Goal: Information Seeking & Learning: Learn about a topic

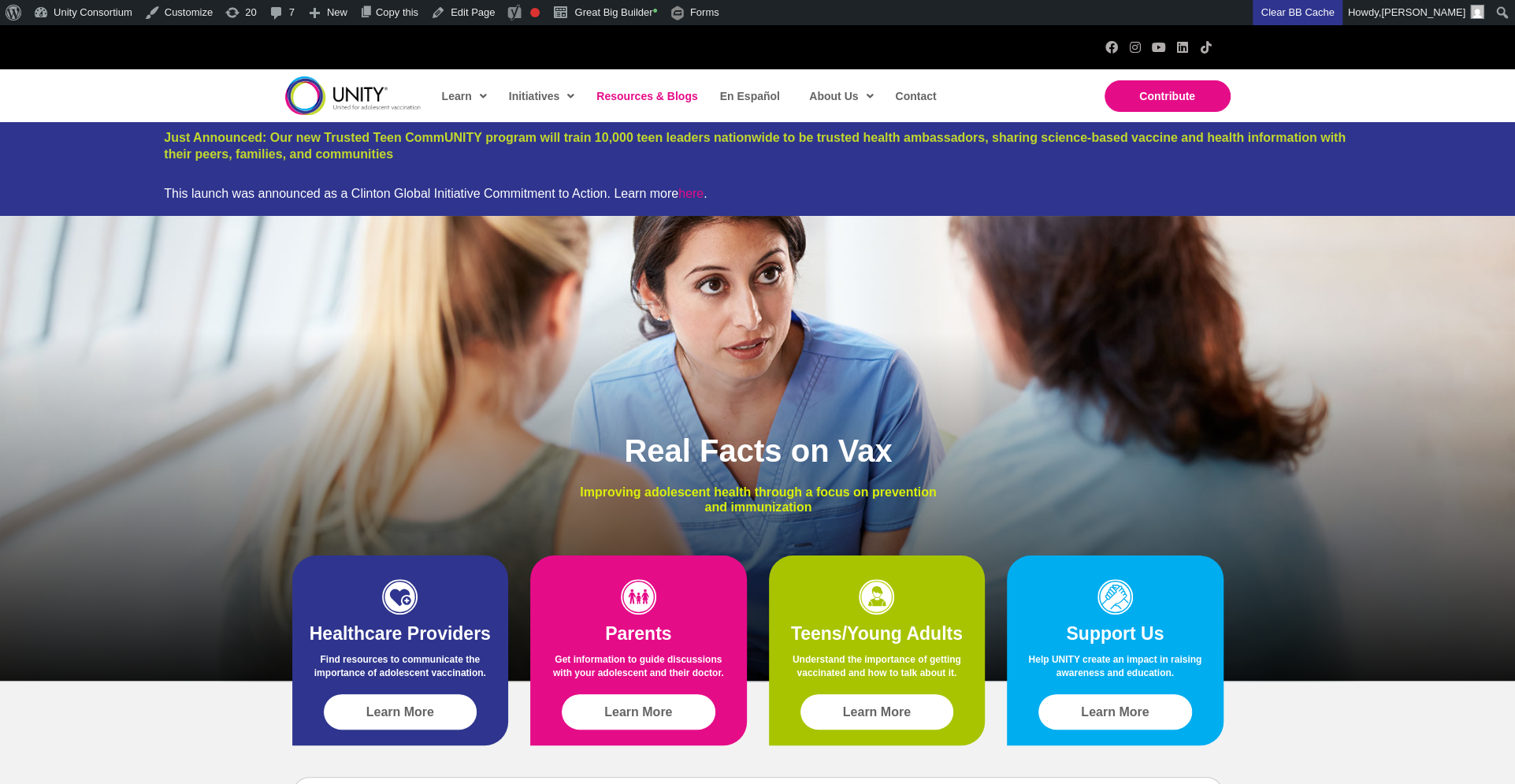
click at [659, 104] on link "Resources & Blogs" at bounding box center [646, 95] width 115 height 36
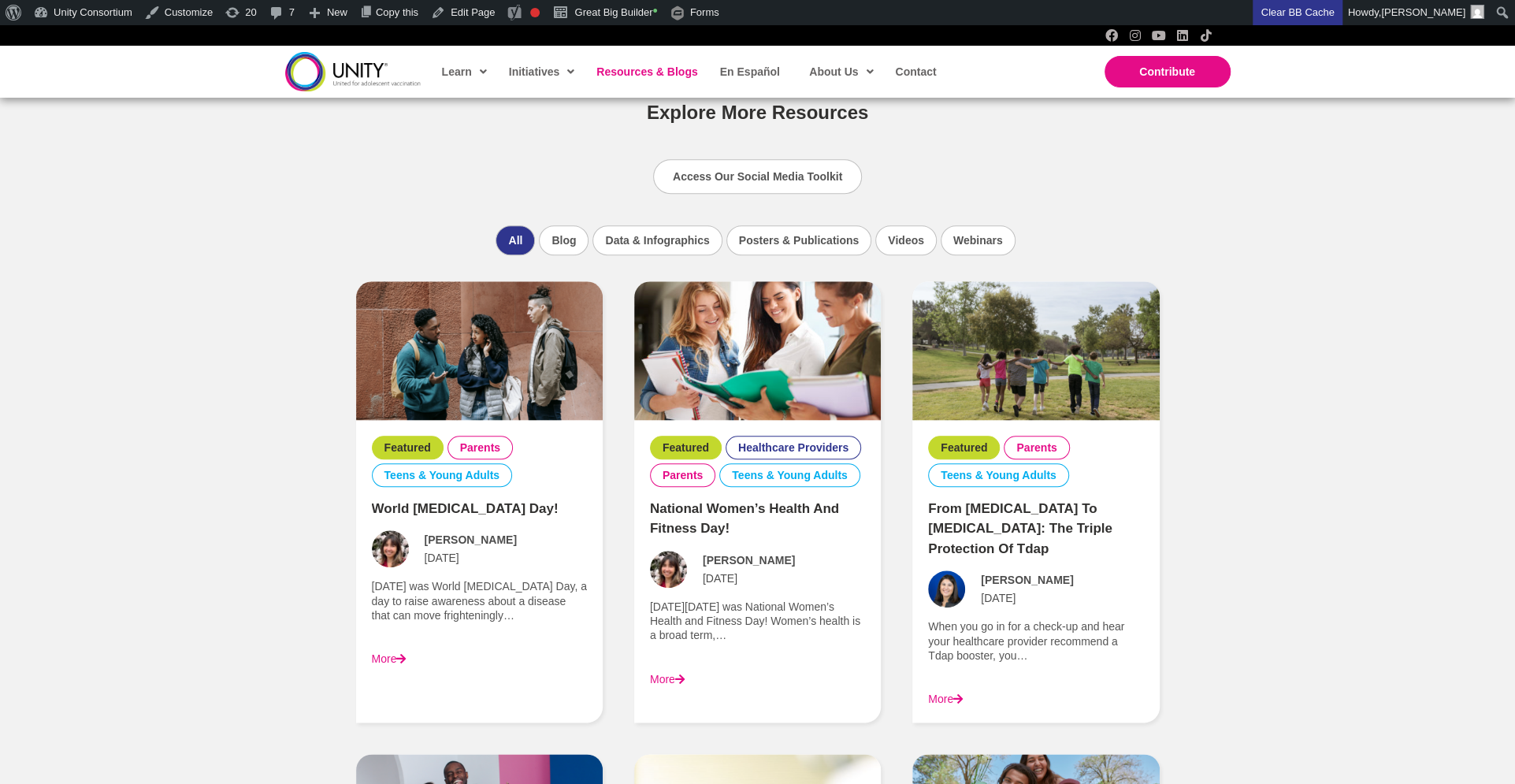
scroll to position [1040, 0]
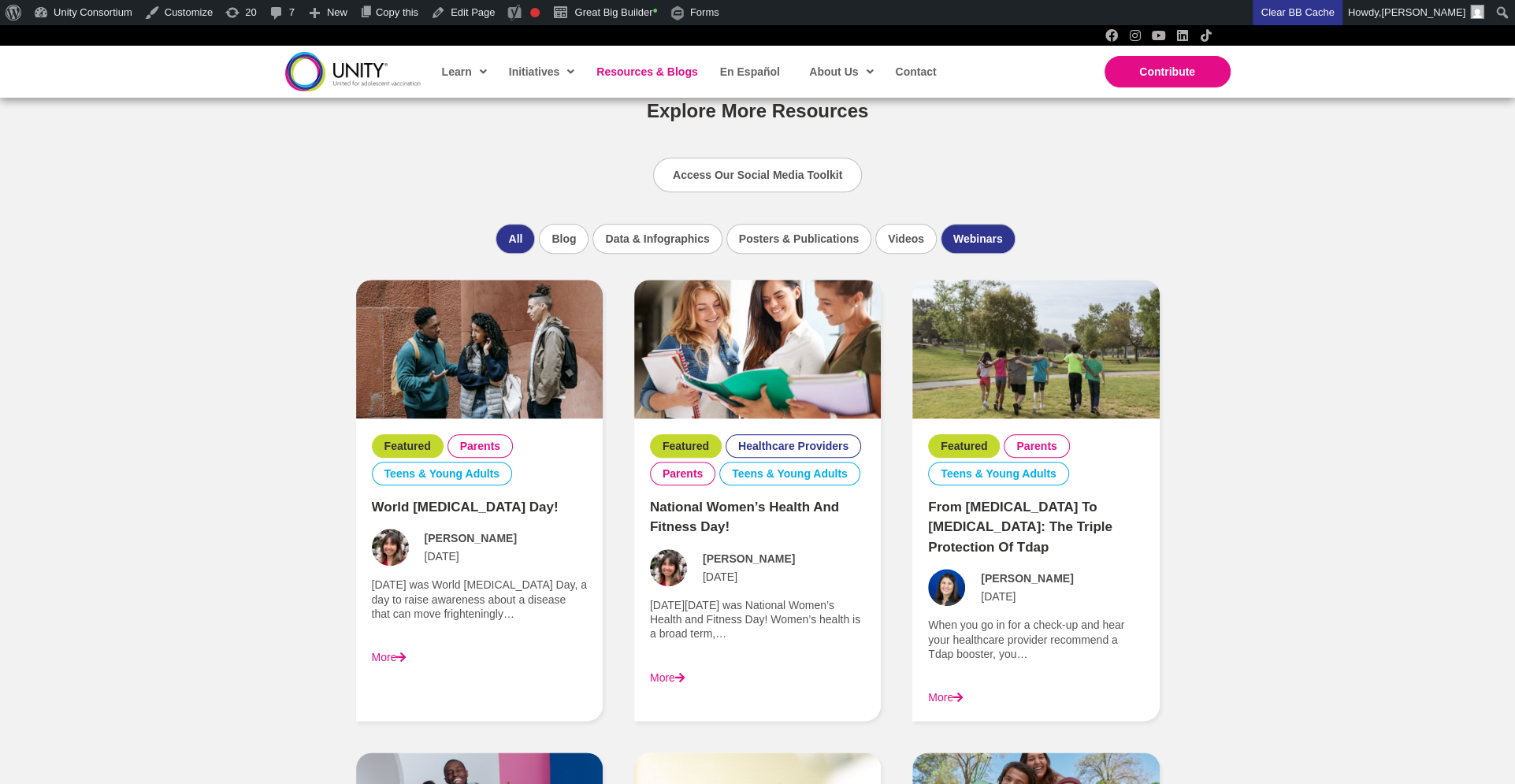
click at [942, 243] on li "Webinars" at bounding box center [978, 238] width 75 height 30
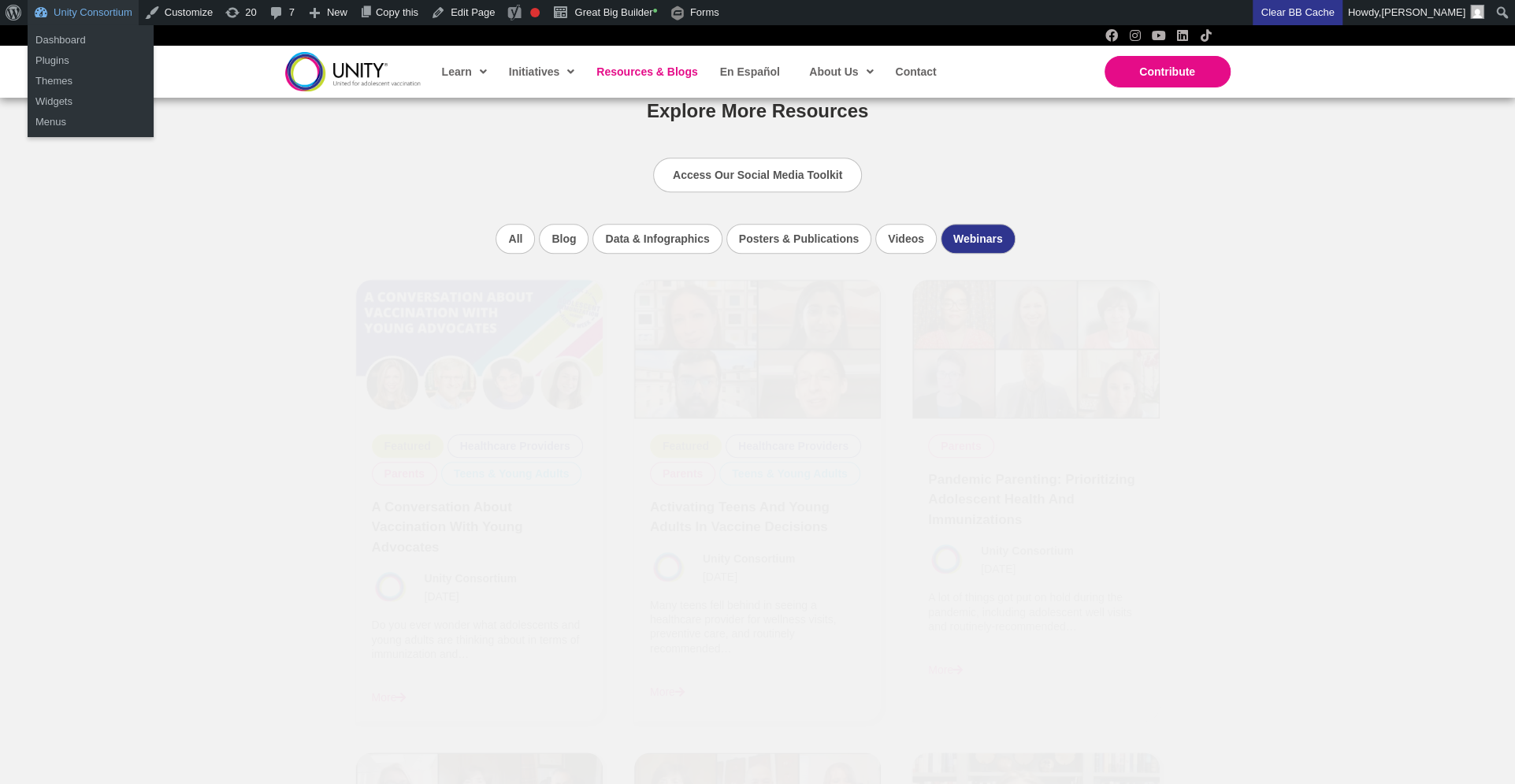
click at [110, 20] on link "Unity Consortium" at bounding box center [83, 13] width 111 height 25
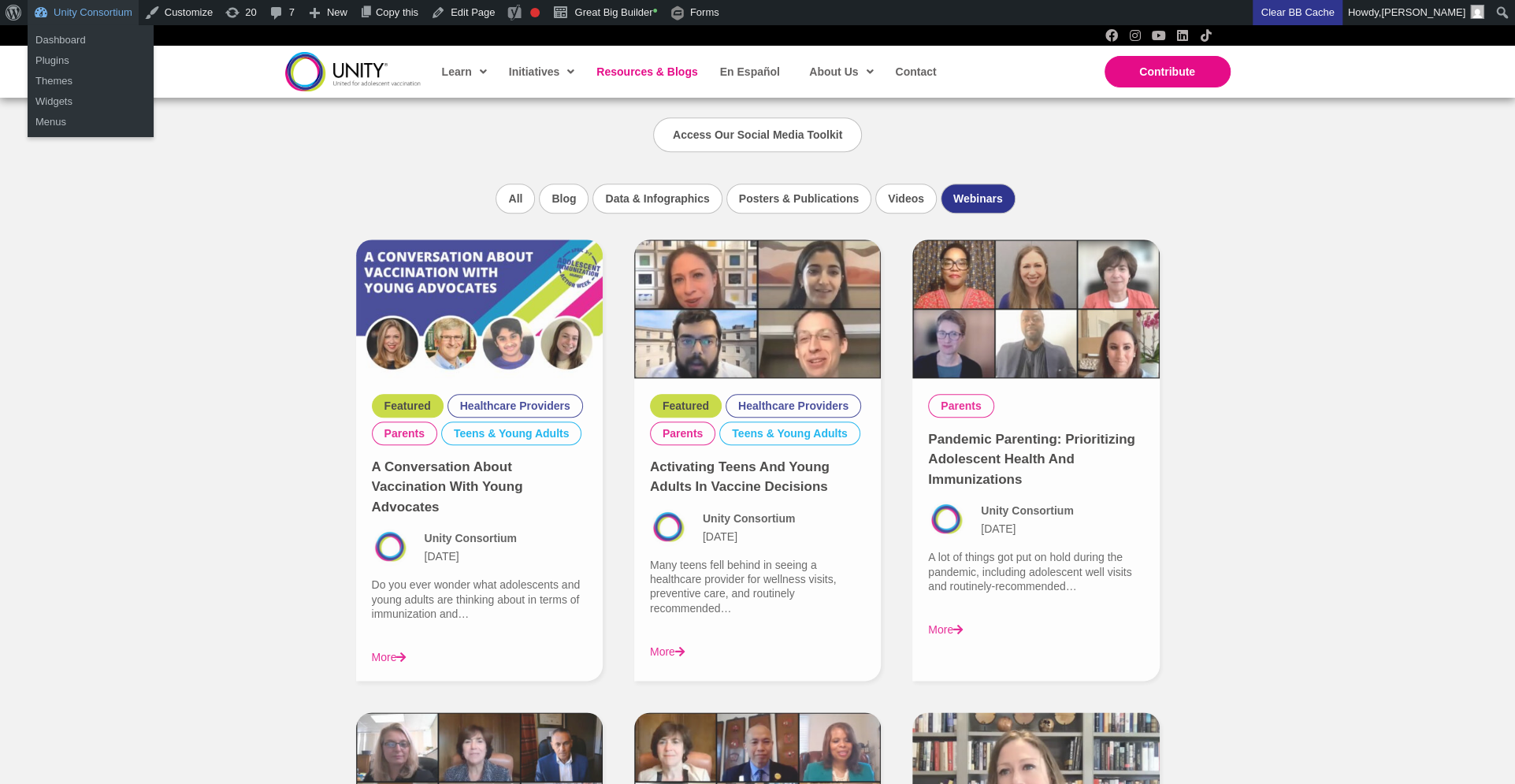
scroll to position [1088, 0]
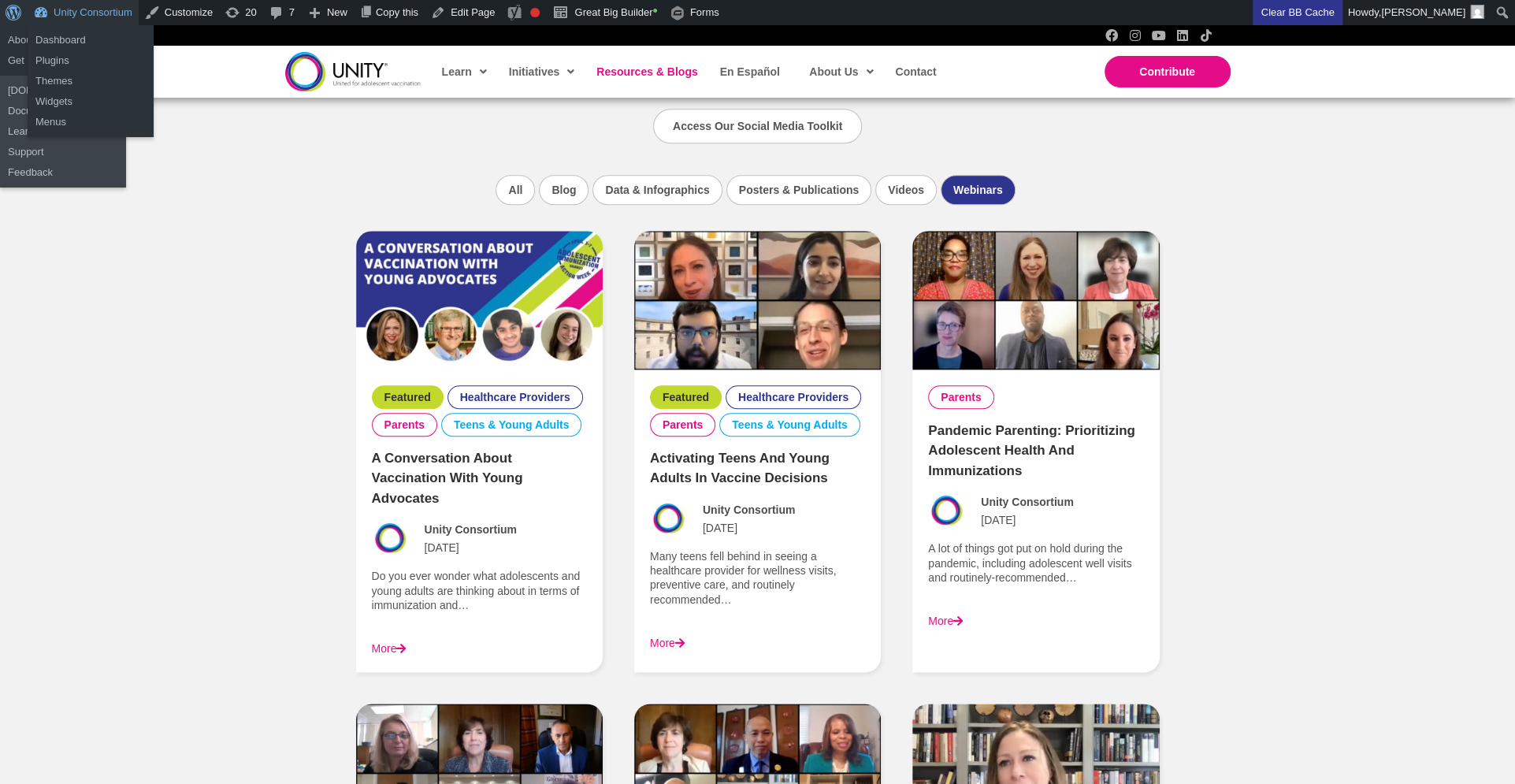
click at [13, 18] on span "Toolbar" at bounding box center [12, 11] width 12 height 22
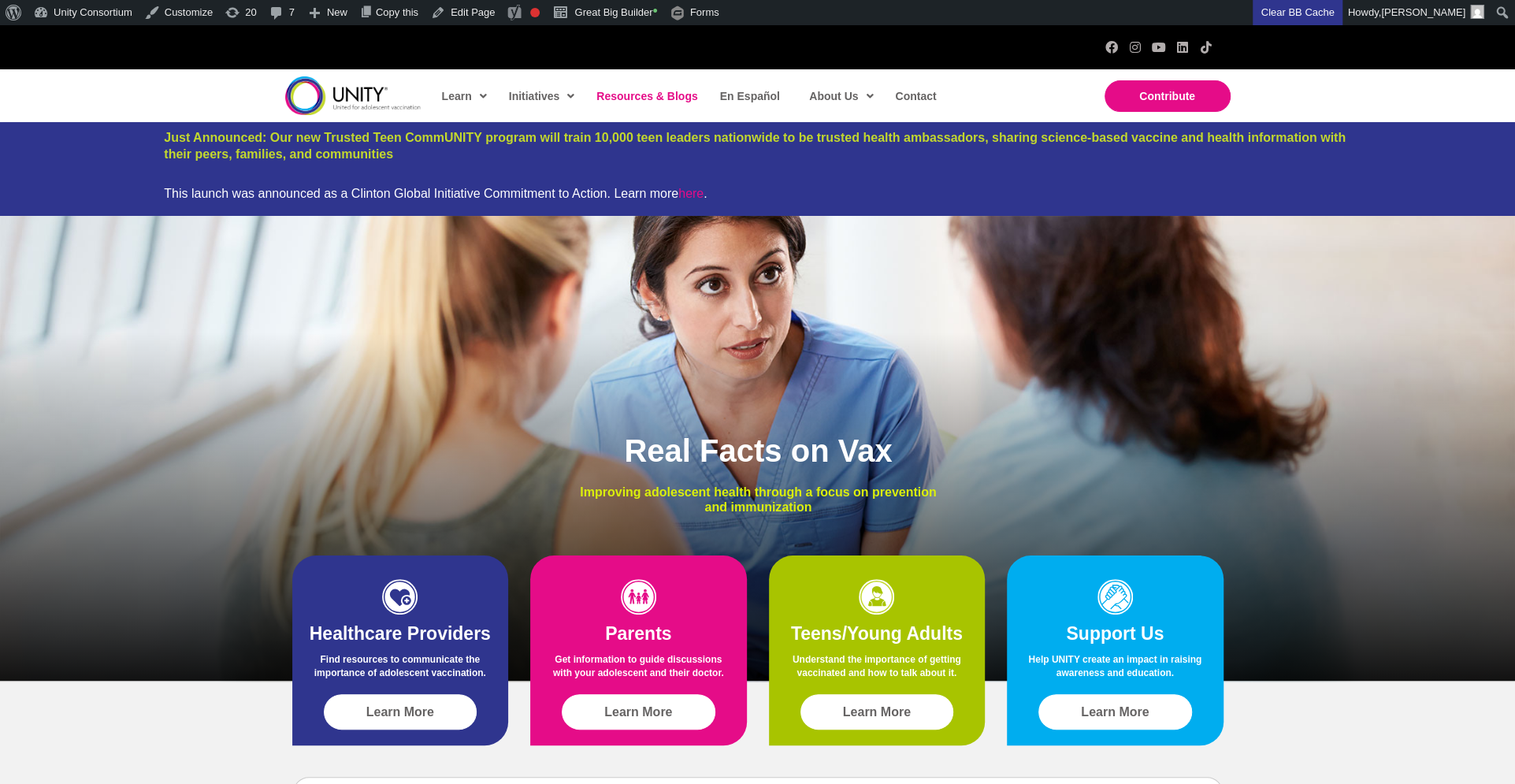
click at [665, 93] on span "Resources & Blogs" at bounding box center [647, 95] width 101 height 13
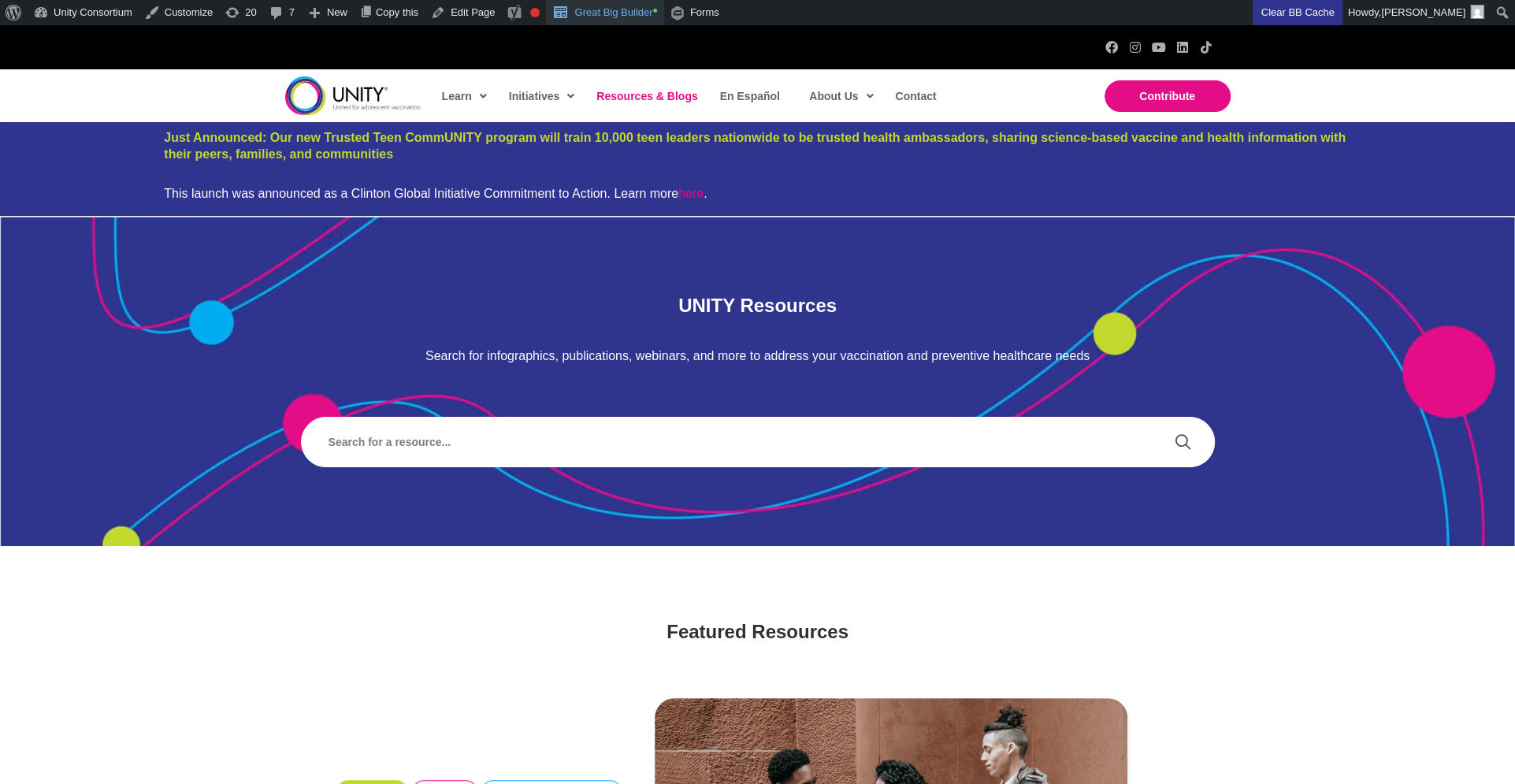
click at [640, 21] on link "Great Big Builder •" at bounding box center [604, 13] width 118 height 25
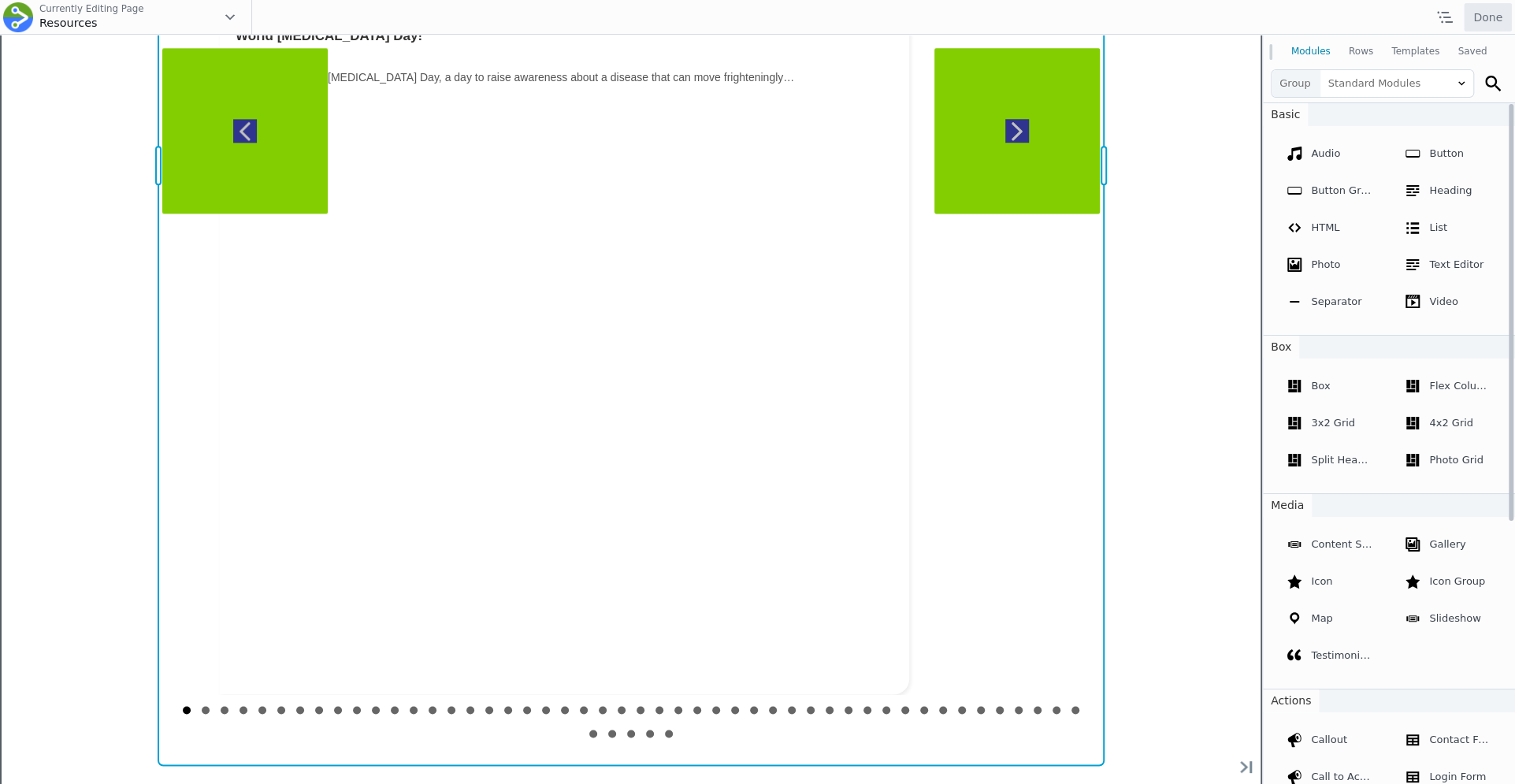
scroll to position [2090, 0]
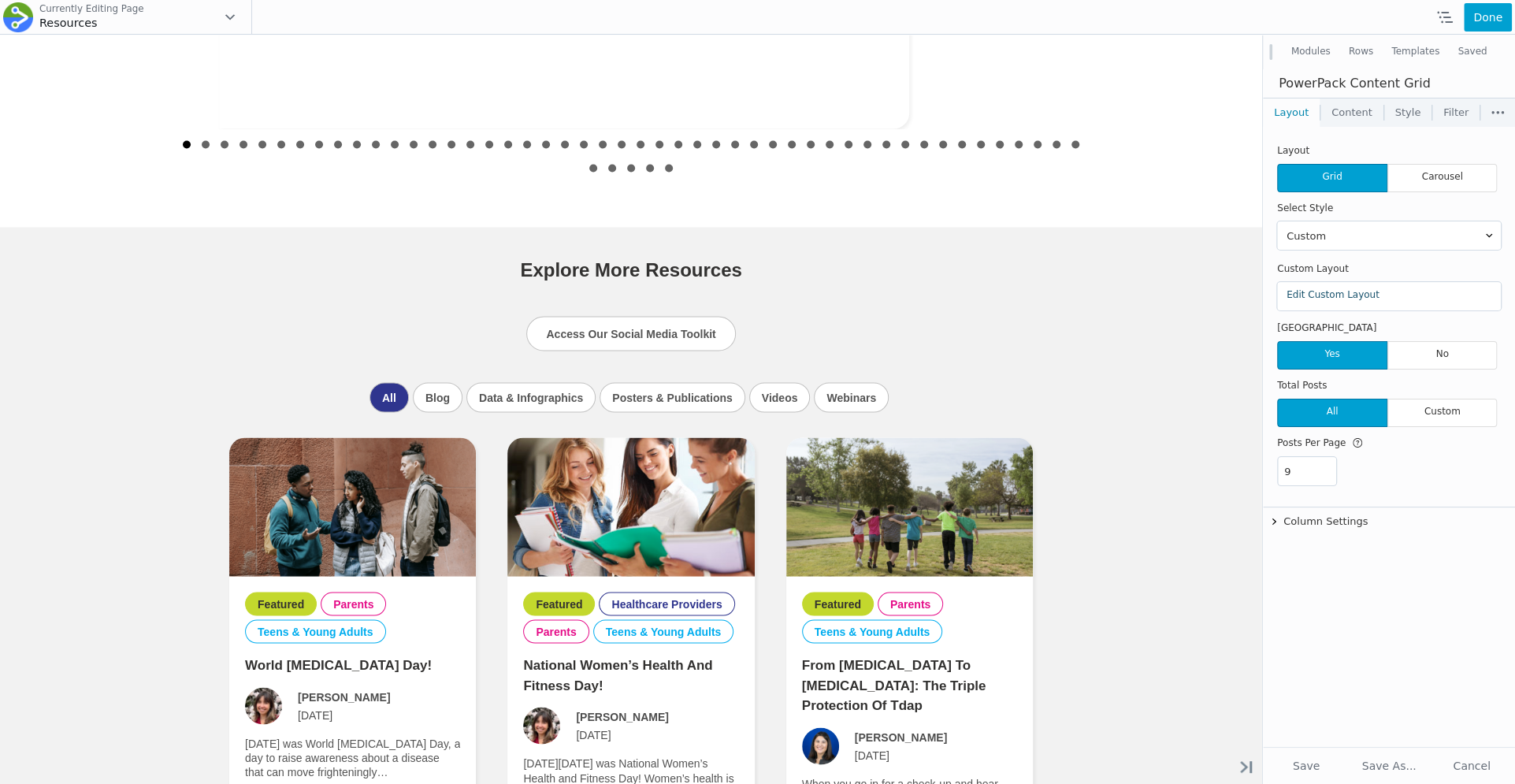
click at [1299, 290] on link "Edit Custom Layout" at bounding box center [1333, 294] width 93 height 11
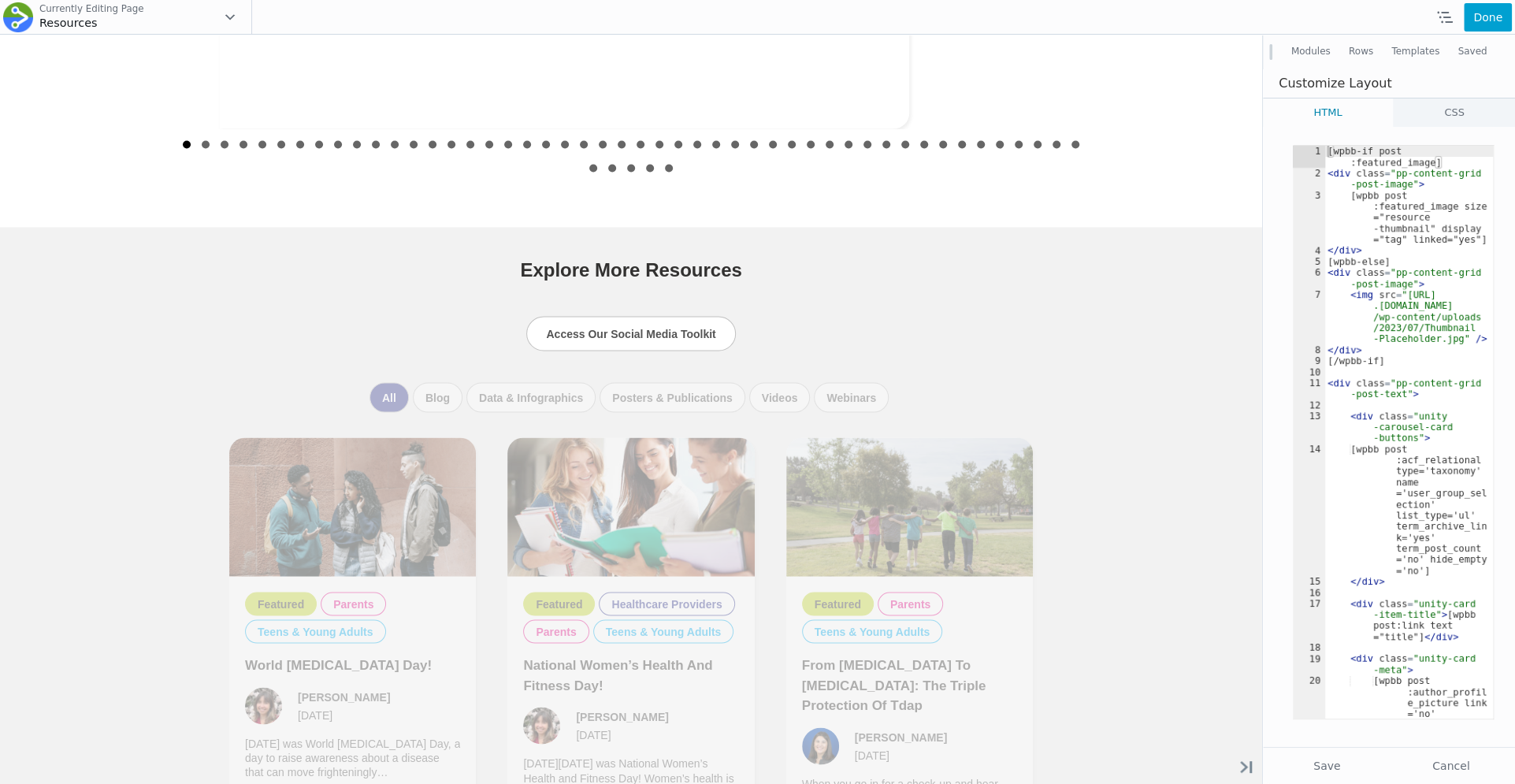
type textarea "[wpbb-if post:featured_image]"
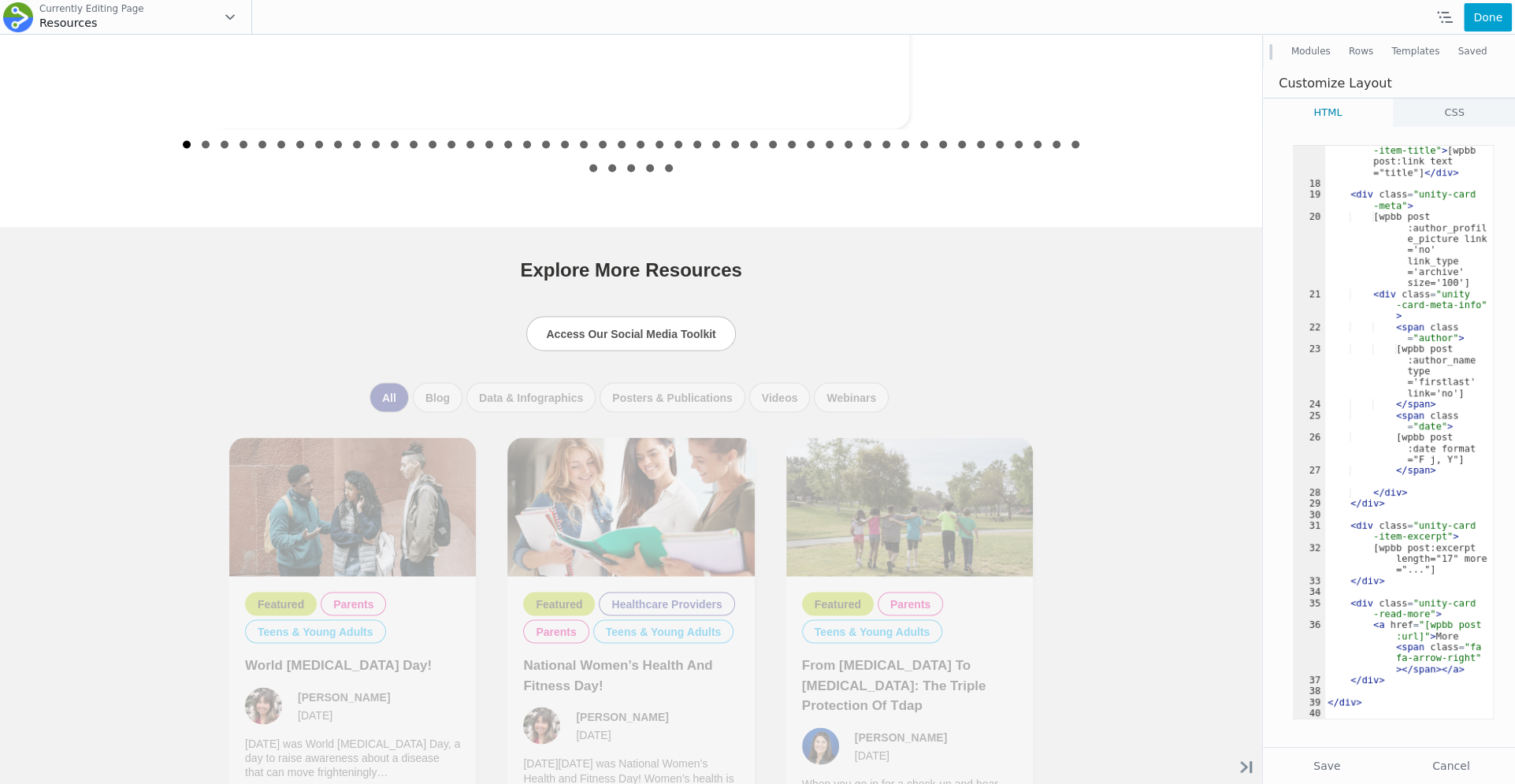
scroll to position [463, 0]
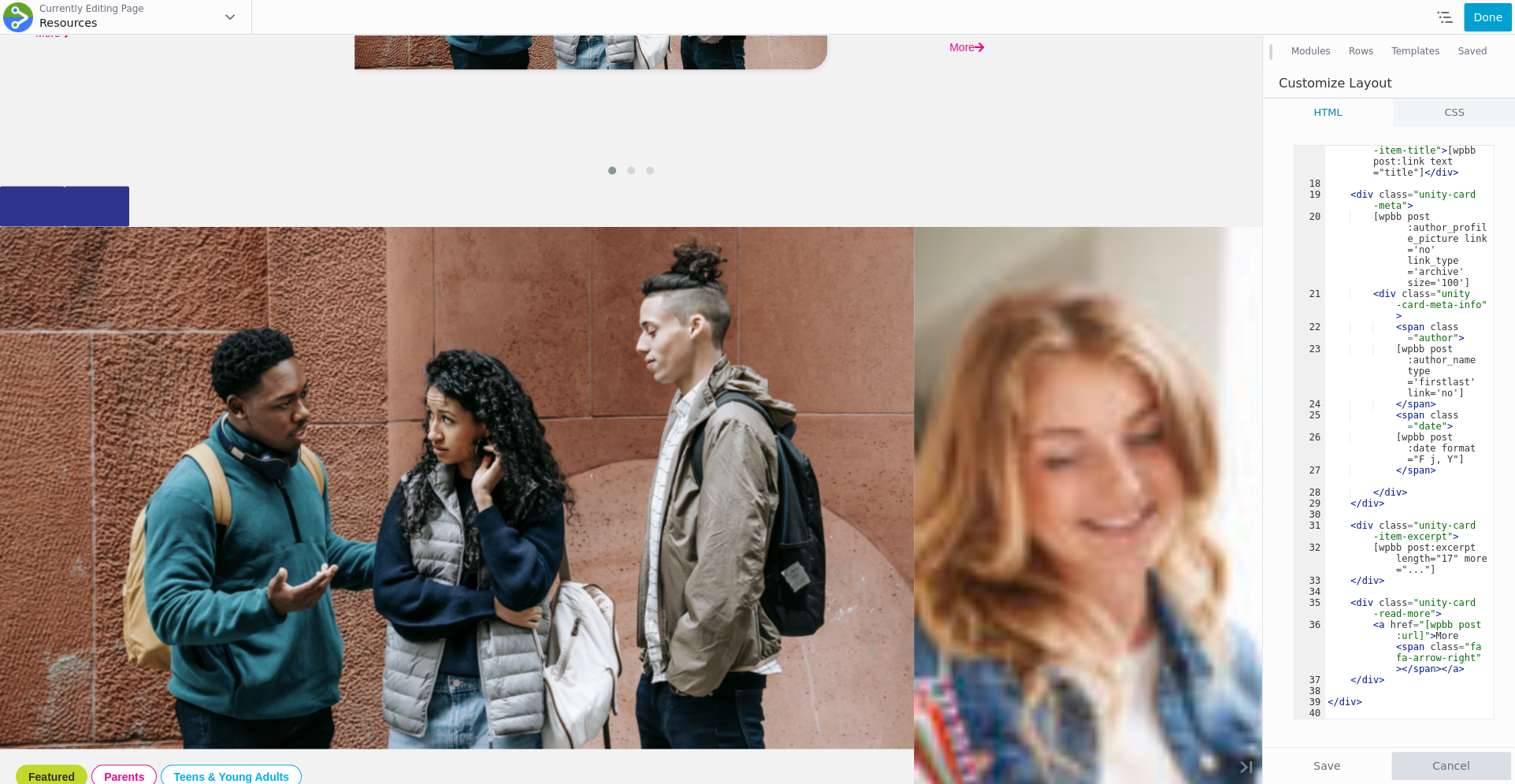
click at [1448, 770] on button "Cancel" at bounding box center [1452, 766] width 121 height 28
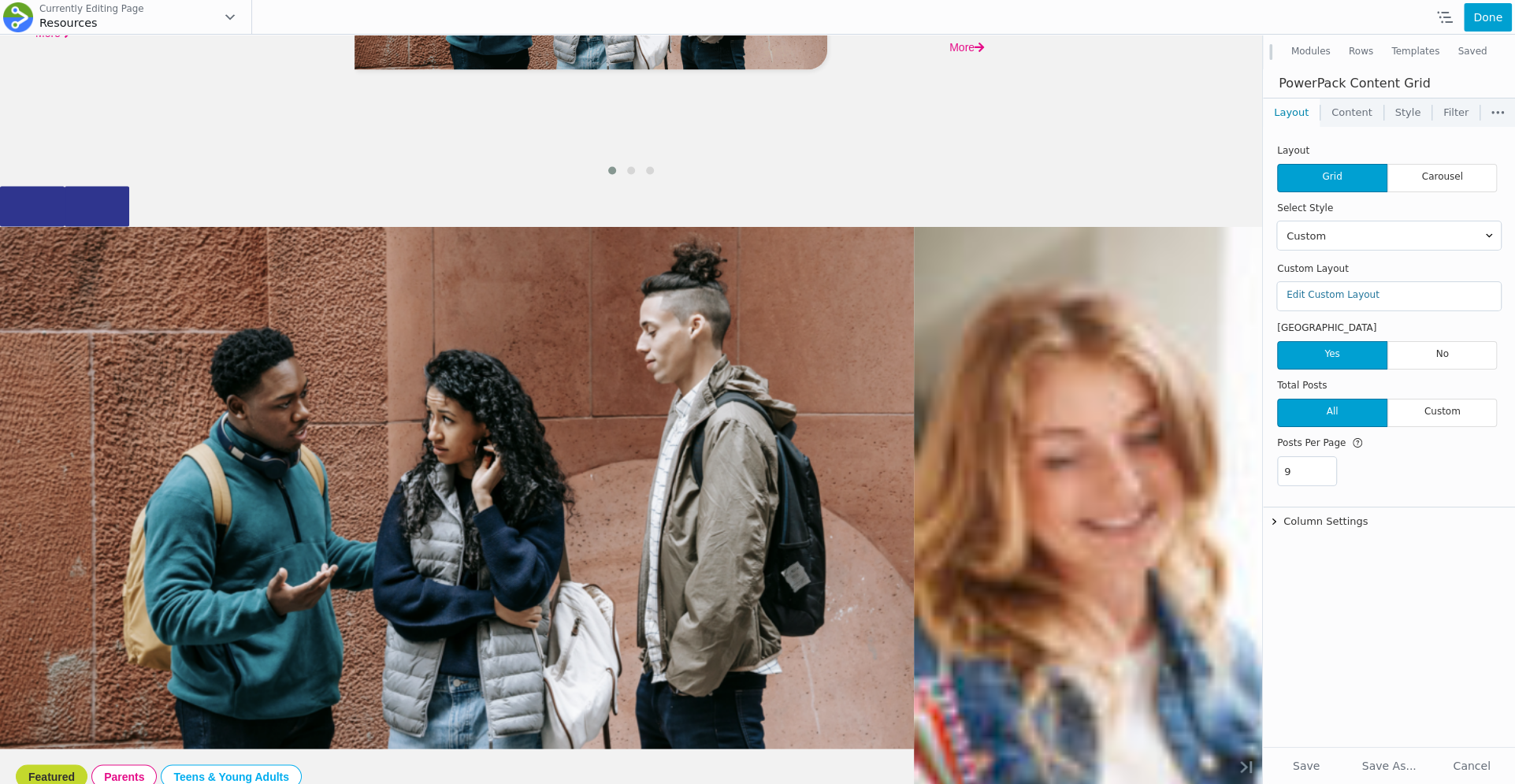
click at [1426, 174] on span "Carousel" at bounding box center [1442, 177] width 110 height 28
click at [1327, 180] on span "Grid" at bounding box center [1332, 177] width 110 height 28
click at [1350, 241] on select "Default Style 1 Style 2 Style 3 Style 4 Style 5 Style 6 Style 7 Style 8 Style 9…" at bounding box center [1389, 235] width 224 height 28
click at [1278, 222] on select "Default Style 1 Style 2 Style 3 Style 4 Style 5 Style 6 Style 7 Style 8 Style 9…" at bounding box center [1389, 235] width 224 height 28
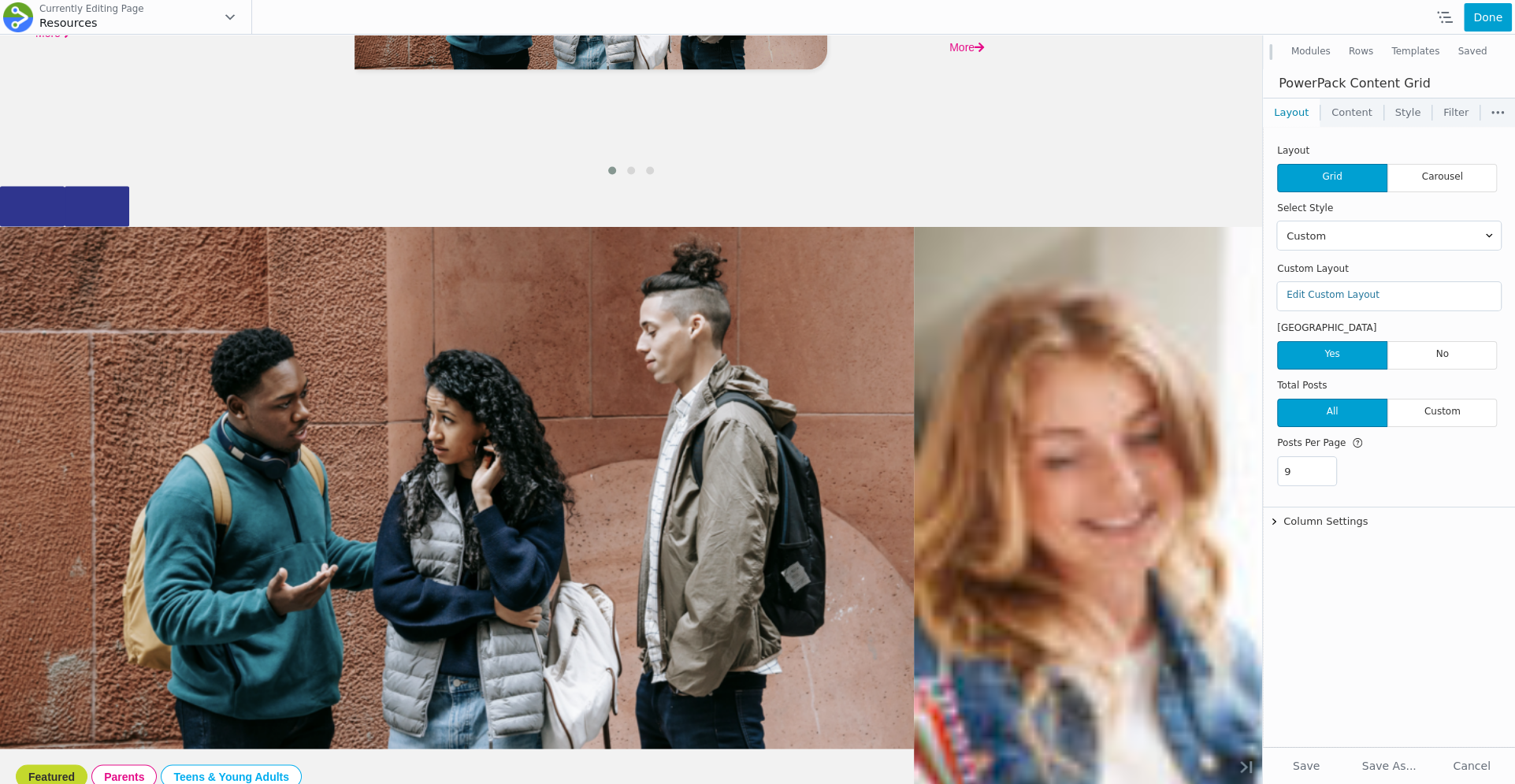
click at [1328, 301] on div "Edit Custom Layout" at bounding box center [1389, 296] width 224 height 28
click at [1328, 300] on div "Edit Custom Layout" at bounding box center [1389, 296] width 224 height 28
click at [1328, 296] on link "Edit Custom Layout" at bounding box center [1333, 294] width 93 height 11
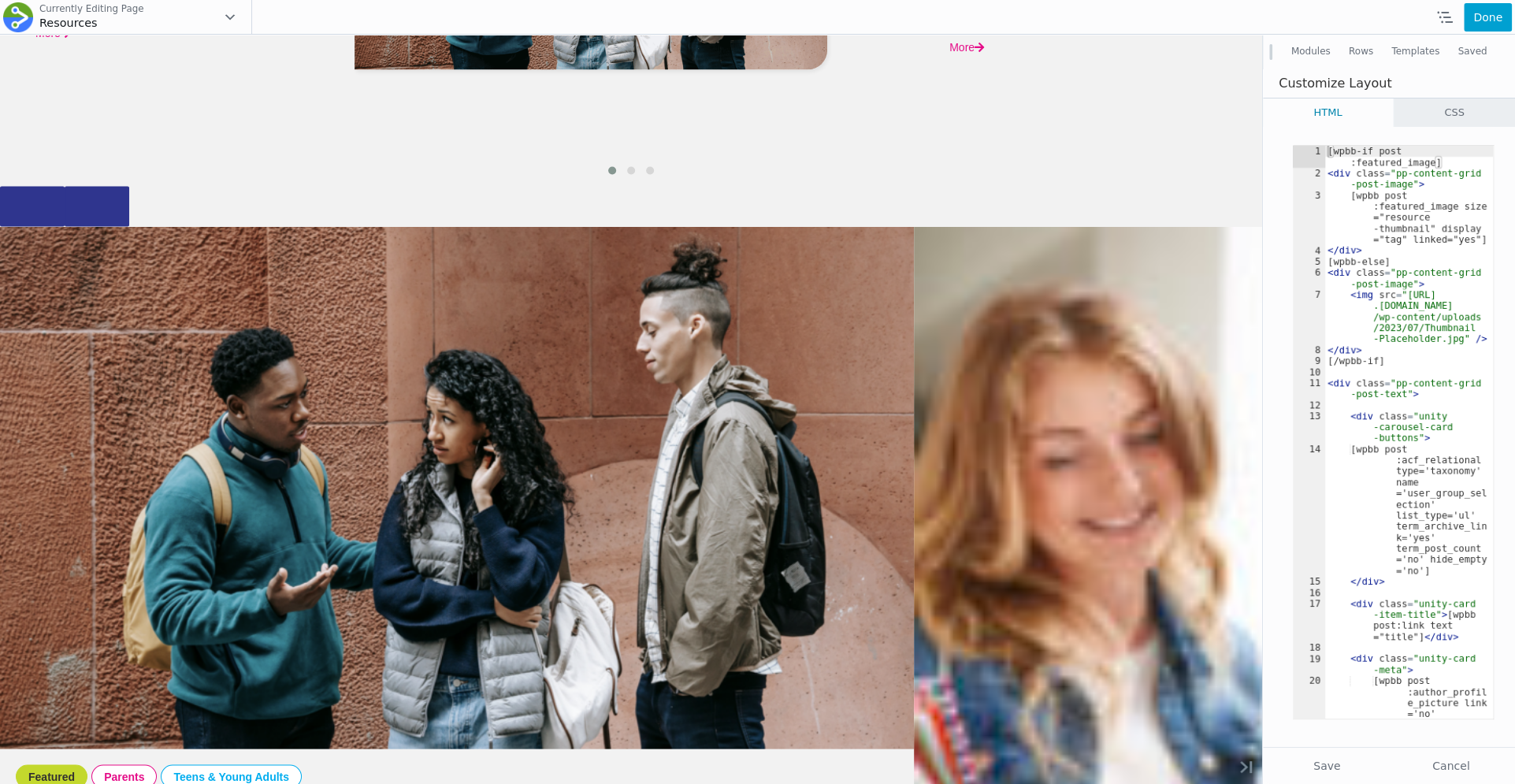
type textarea "[wpbb-if post:featured_image]"
click at [1448, 108] on link "CSS" at bounding box center [1455, 112] width 122 height 28
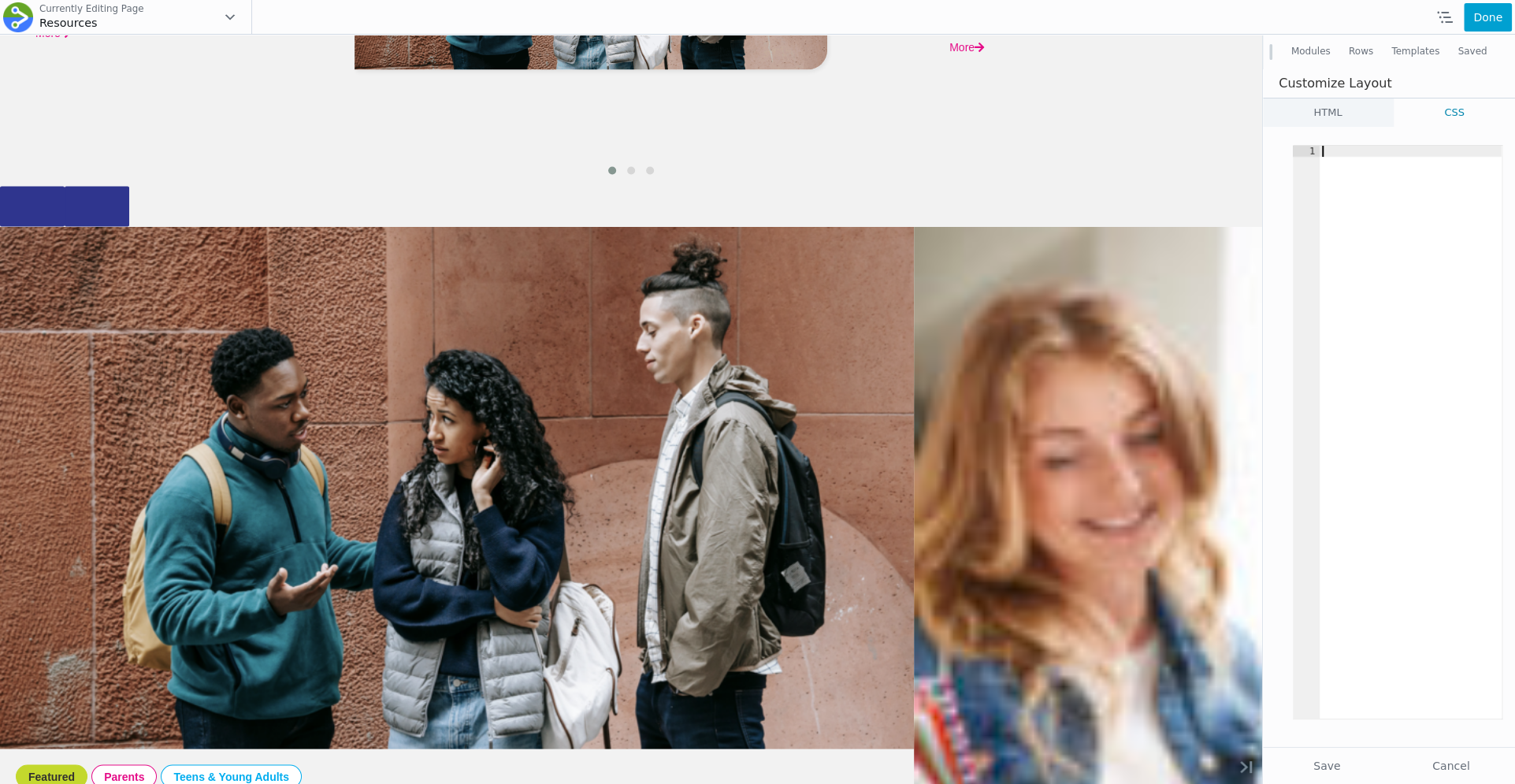
click at [1354, 123] on link "HTML" at bounding box center [1328, 112] width 130 height 28
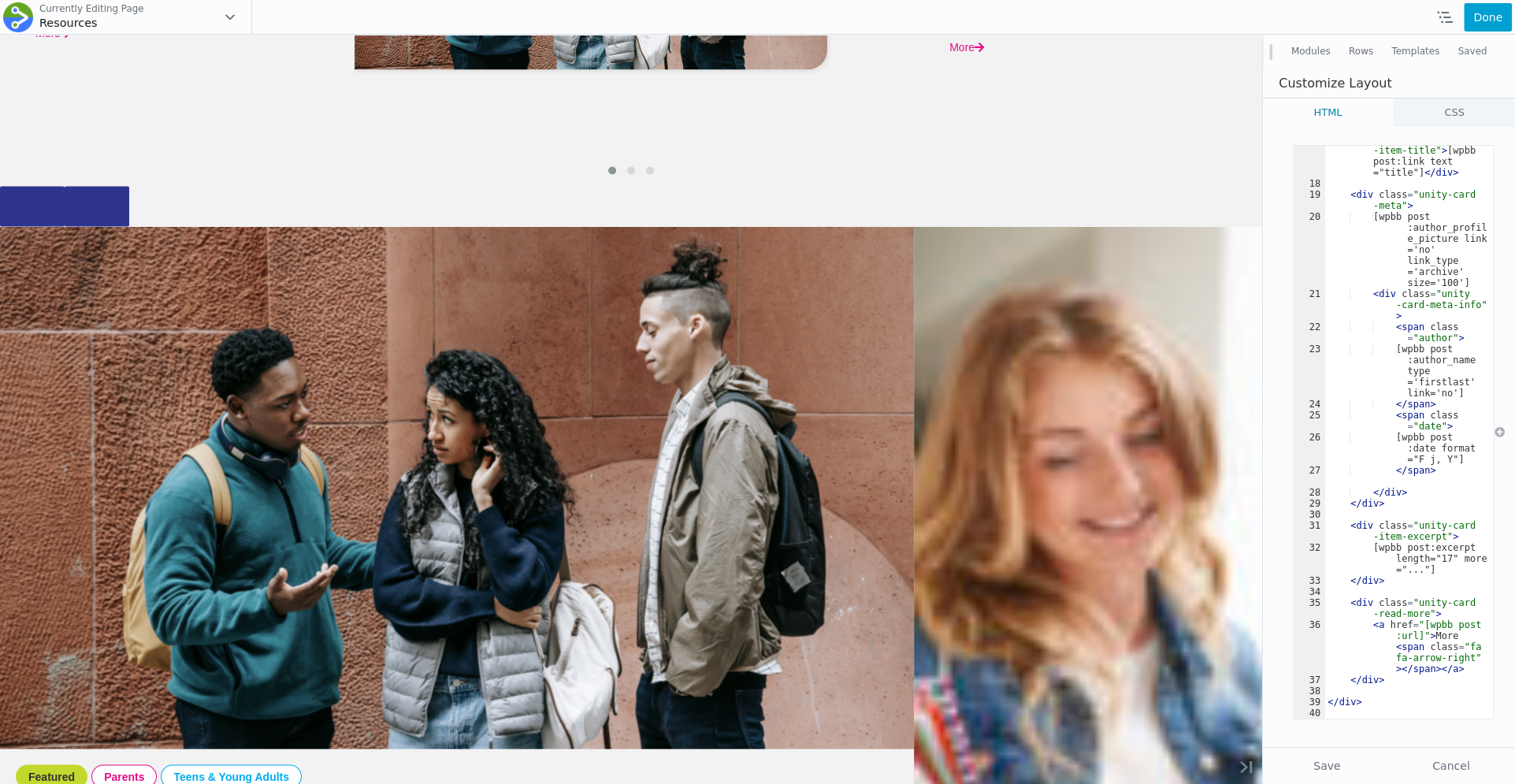
scroll to position [463, 0]
click at [1433, 759] on button "Cancel" at bounding box center [1452, 766] width 121 height 28
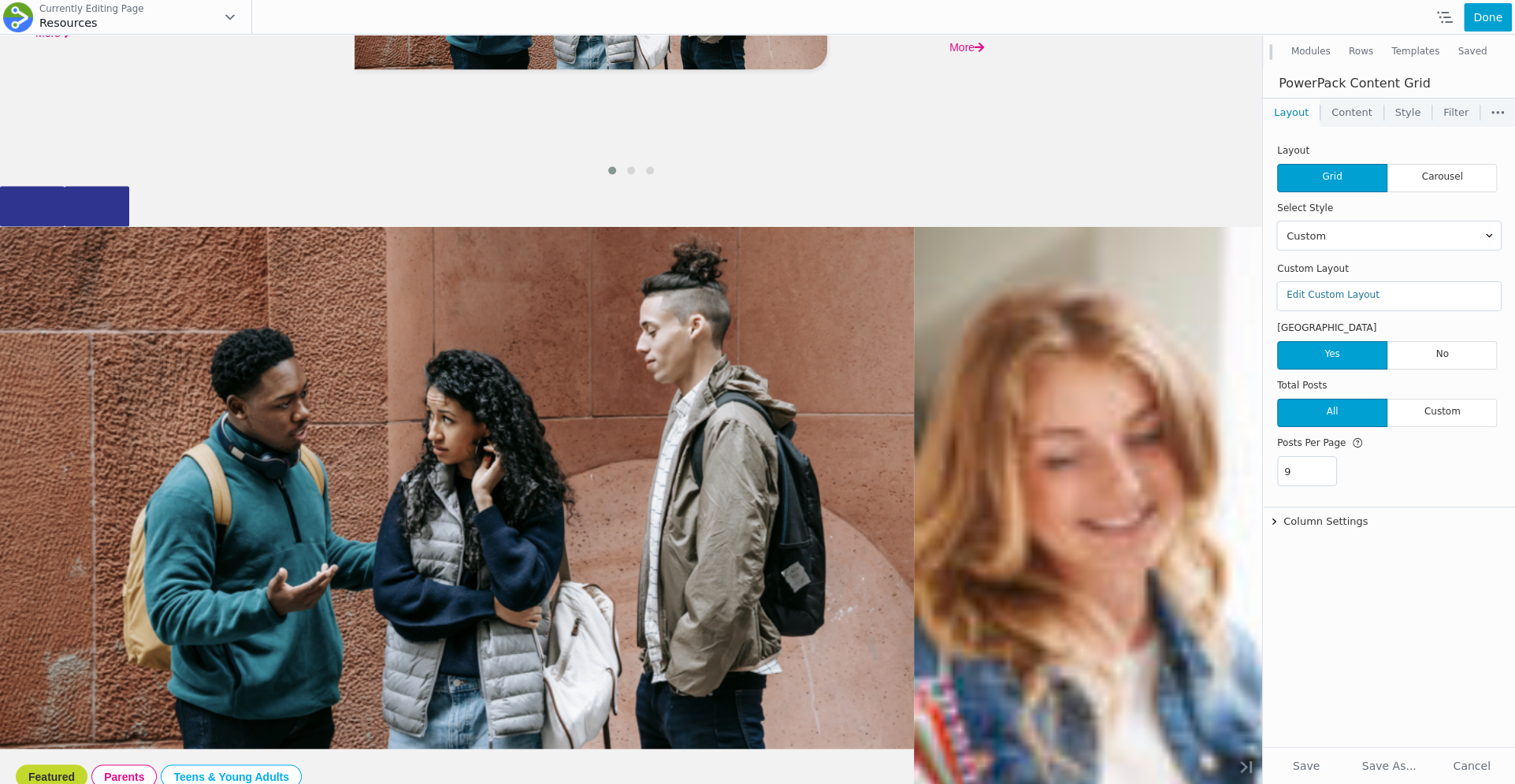
click at [1360, 100] on link "Content" at bounding box center [1352, 112] width 63 height 28
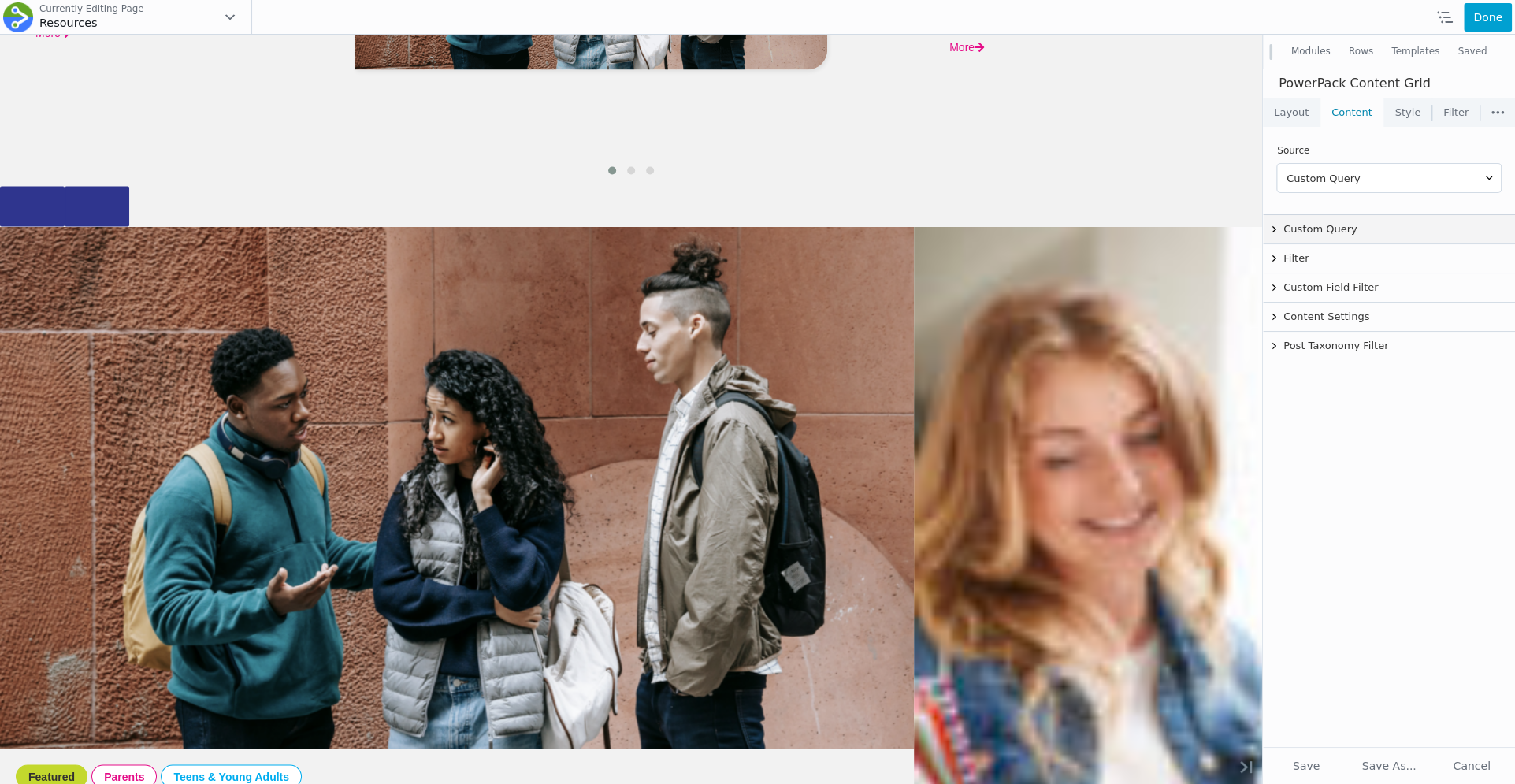
click at [1331, 233] on button "Custom Query" at bounding box center [1389, 229] width 252 height 28
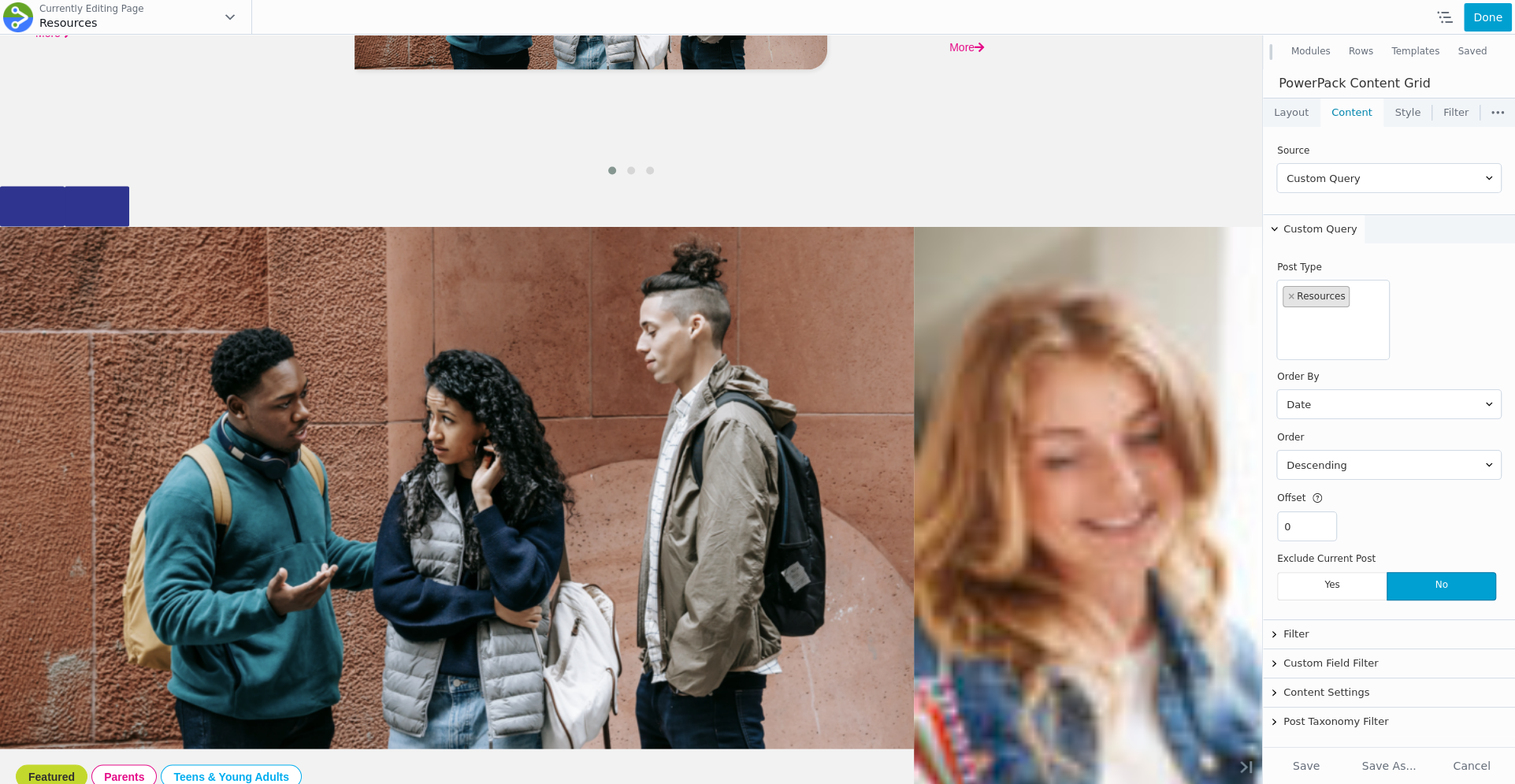
click at [1334, 229] on button "Custom Query" at bounding box center [1314, 229] width 101 height 28
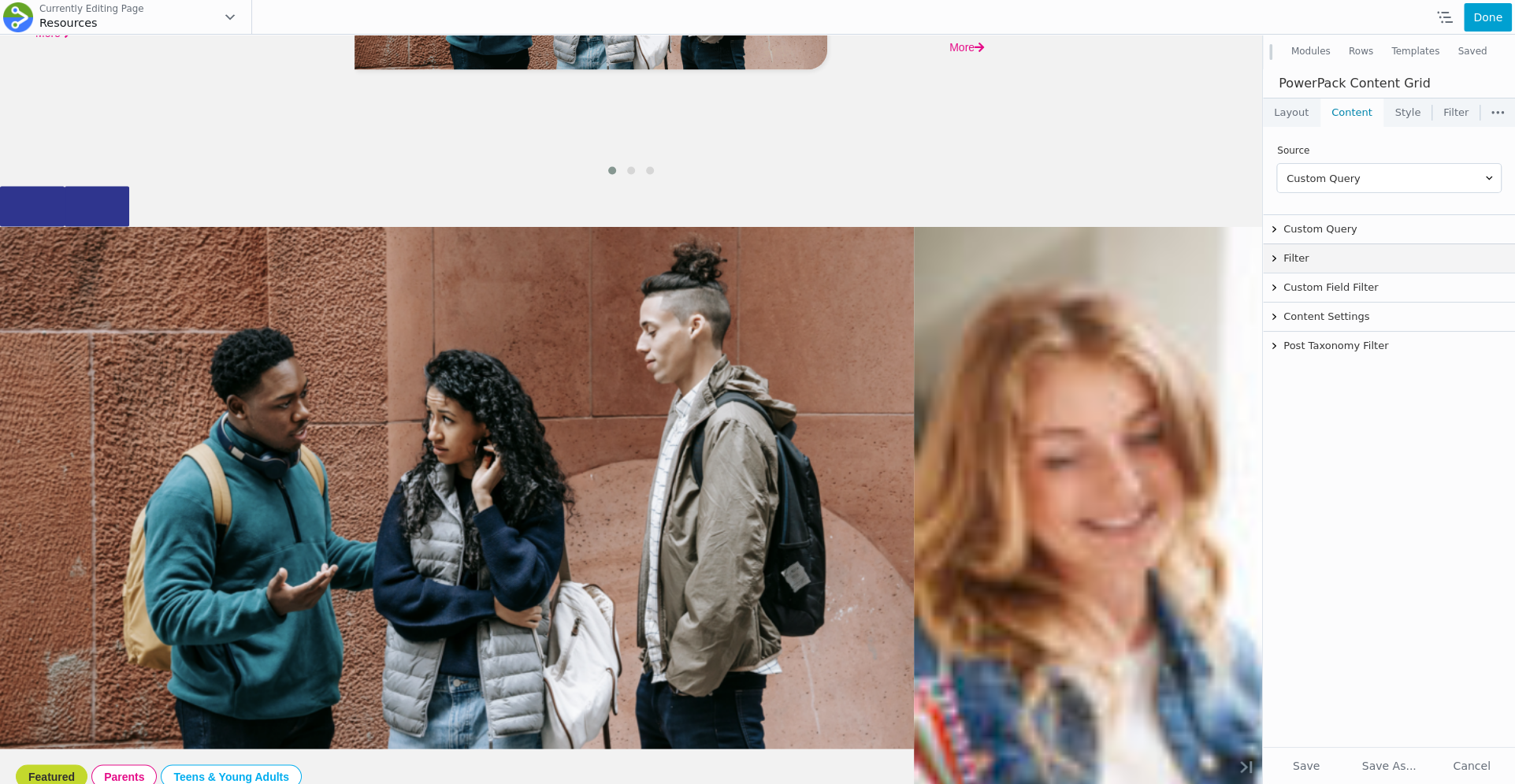
click at [1317, 267] on button "Filter" at bounding box center [1389, 258] width 252 height 28
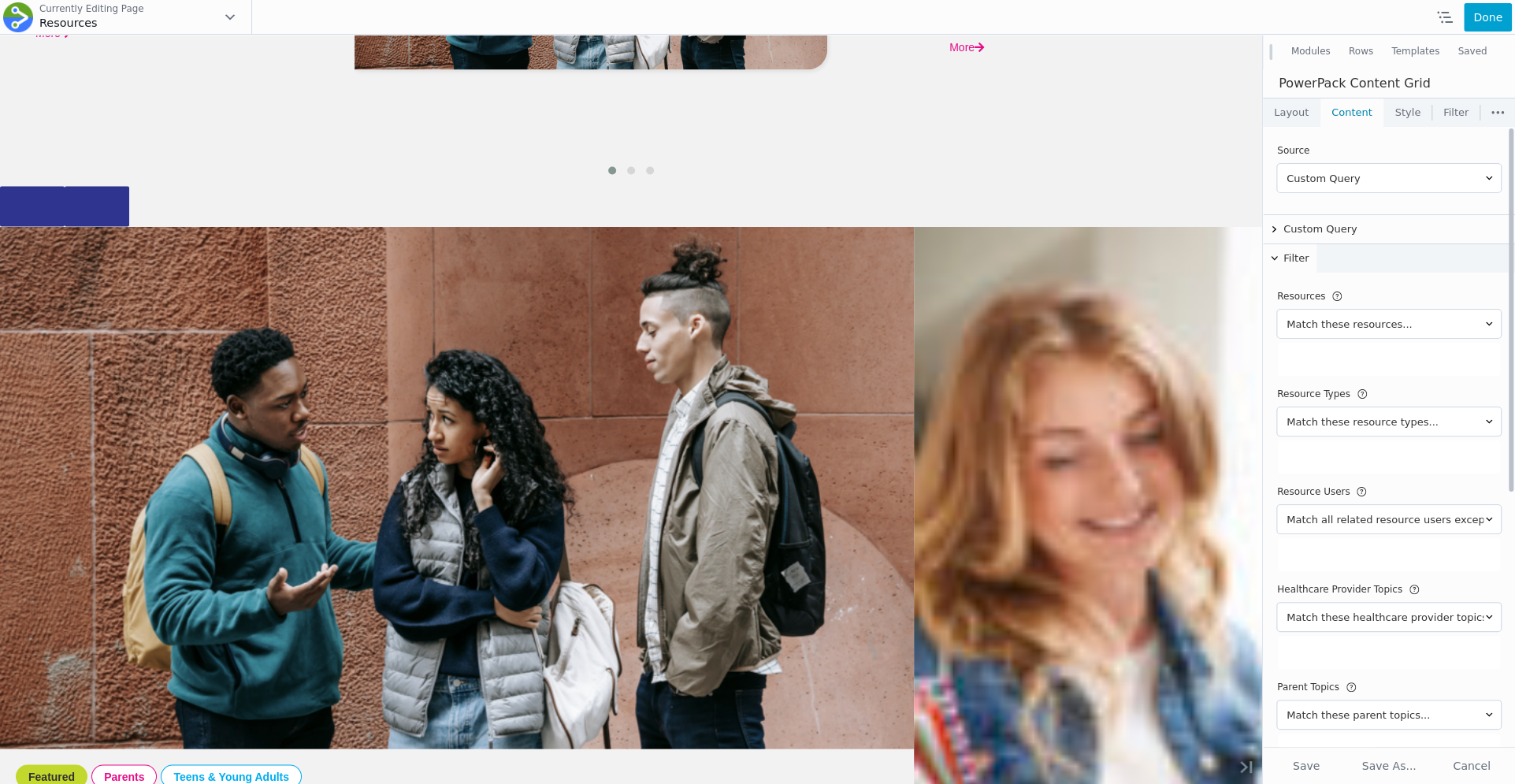
click at [1308, 262] on button "Filter" at bounding box center [1289, 258] width 54 height 28
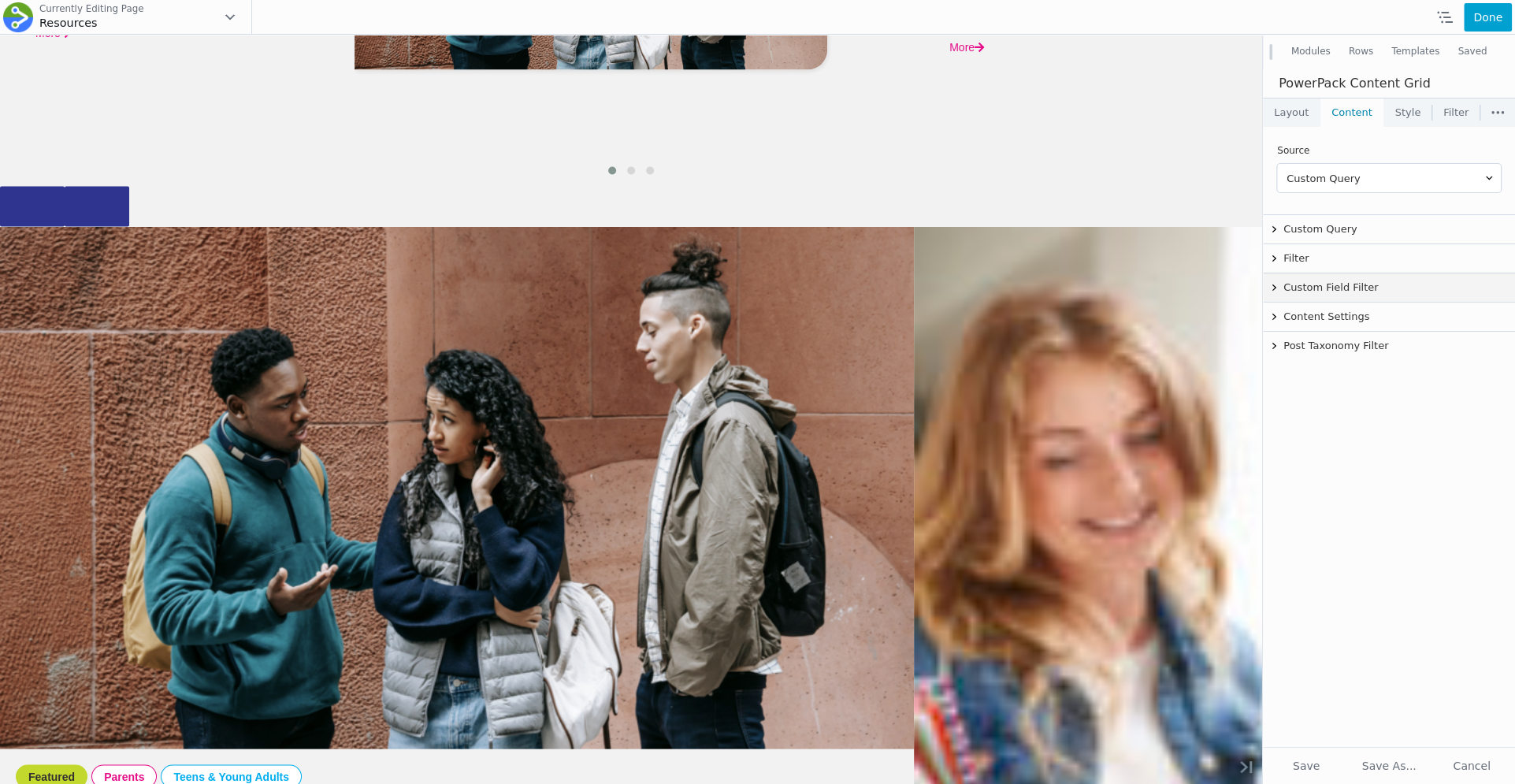
click at [1326, 292] on button "Custom Field Filter" at bounding box center [1389, 287] width 252 height 28
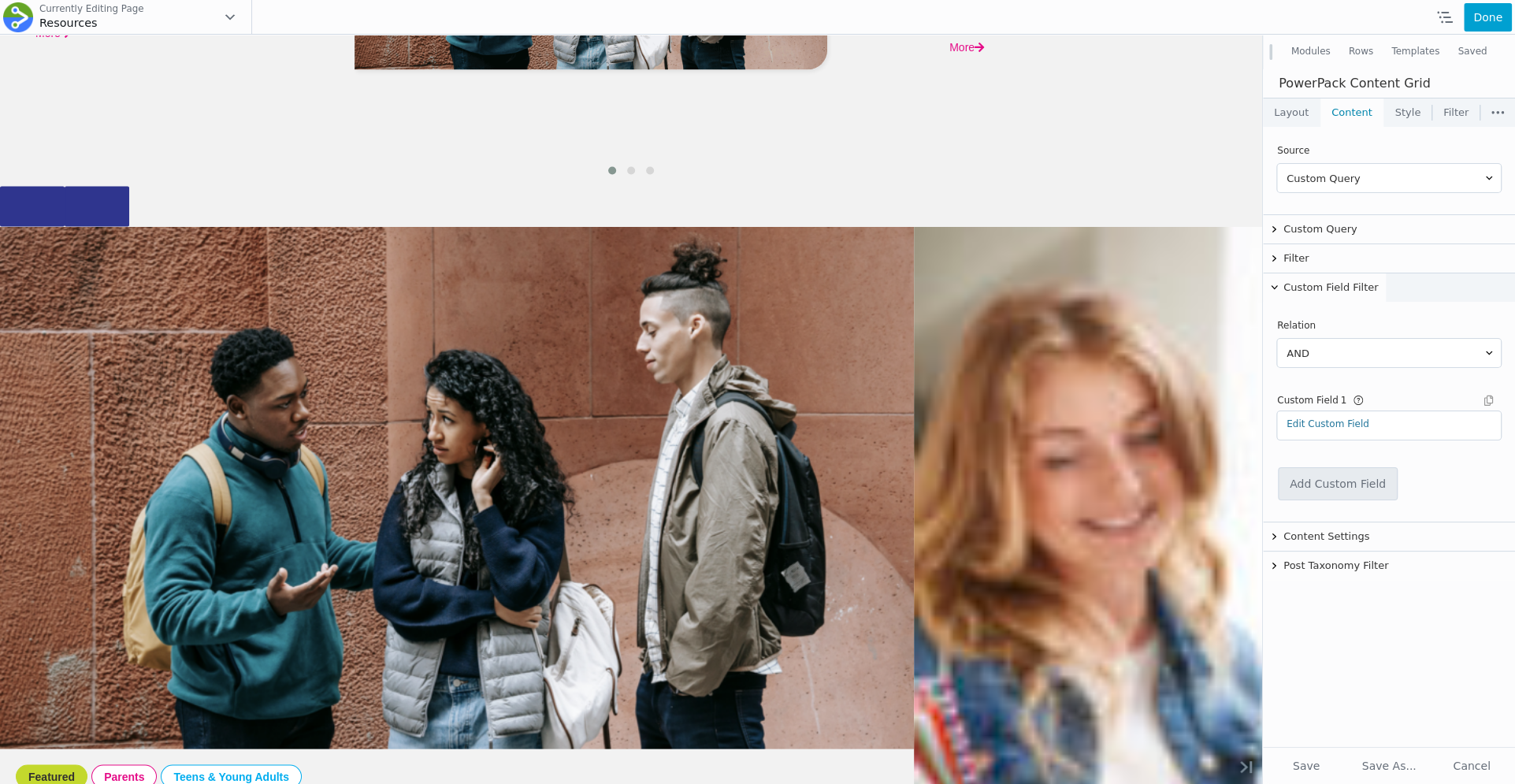
click at [1328, 288] on button "Custom Field Filter" at bounding box center [1324, 287] width 123 height 28
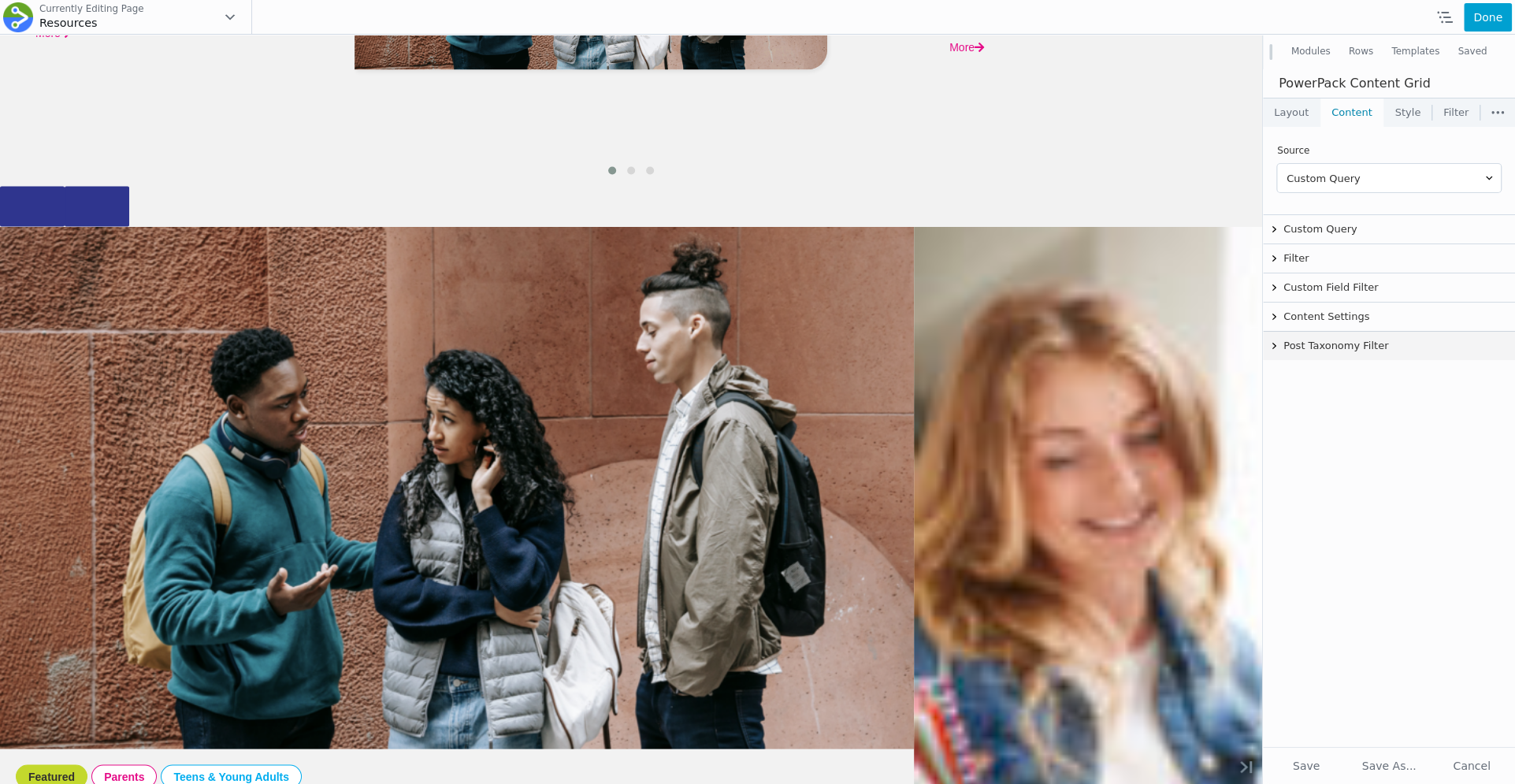
click at [1326, 333] on button "Post Taxonomy Filter" at bounding box center [1389, 345] width 252 height 28
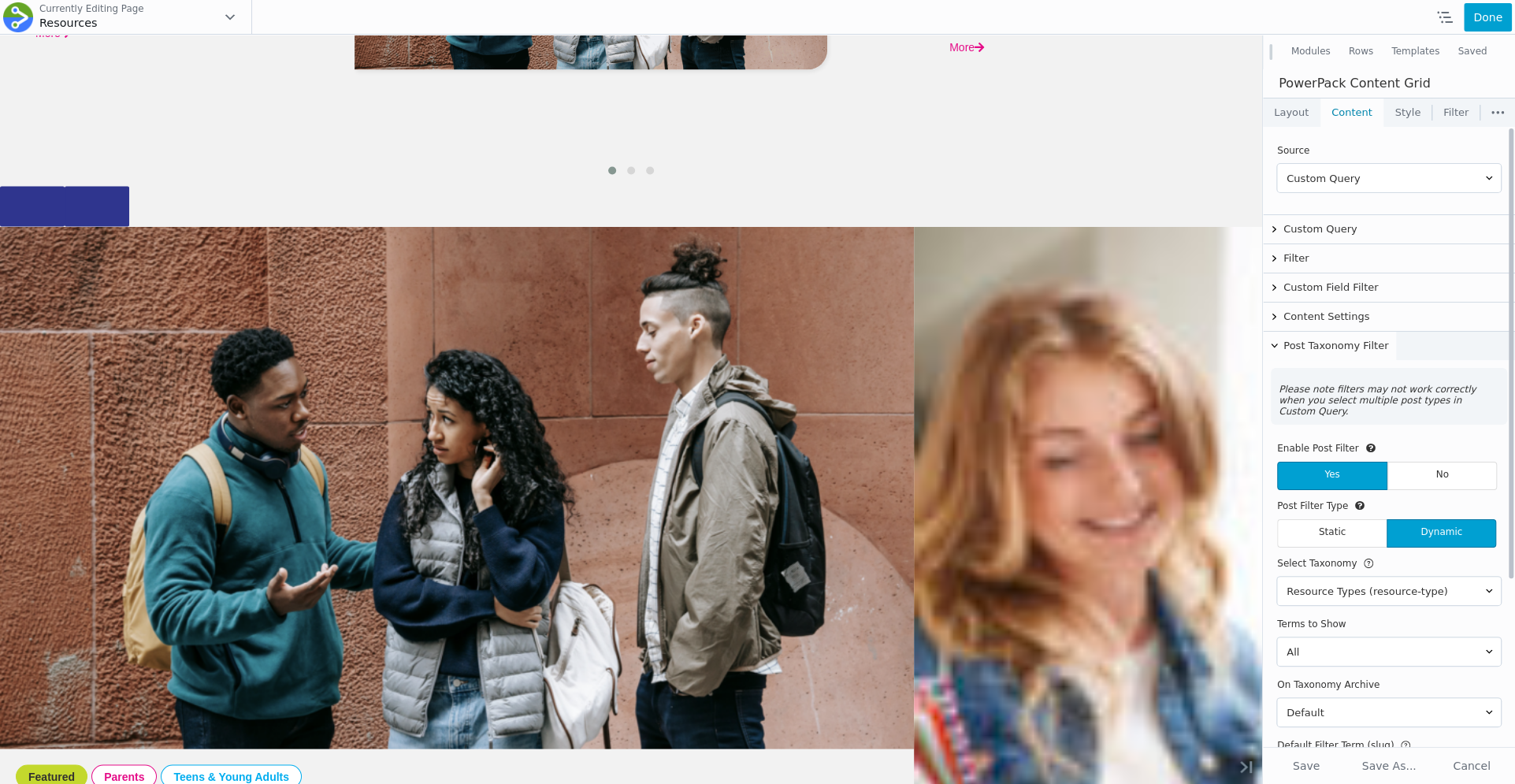
click at [1326, 334] on button "Post Taxonomy Filter" at bounding box center [1329, 345] width 133 height 28
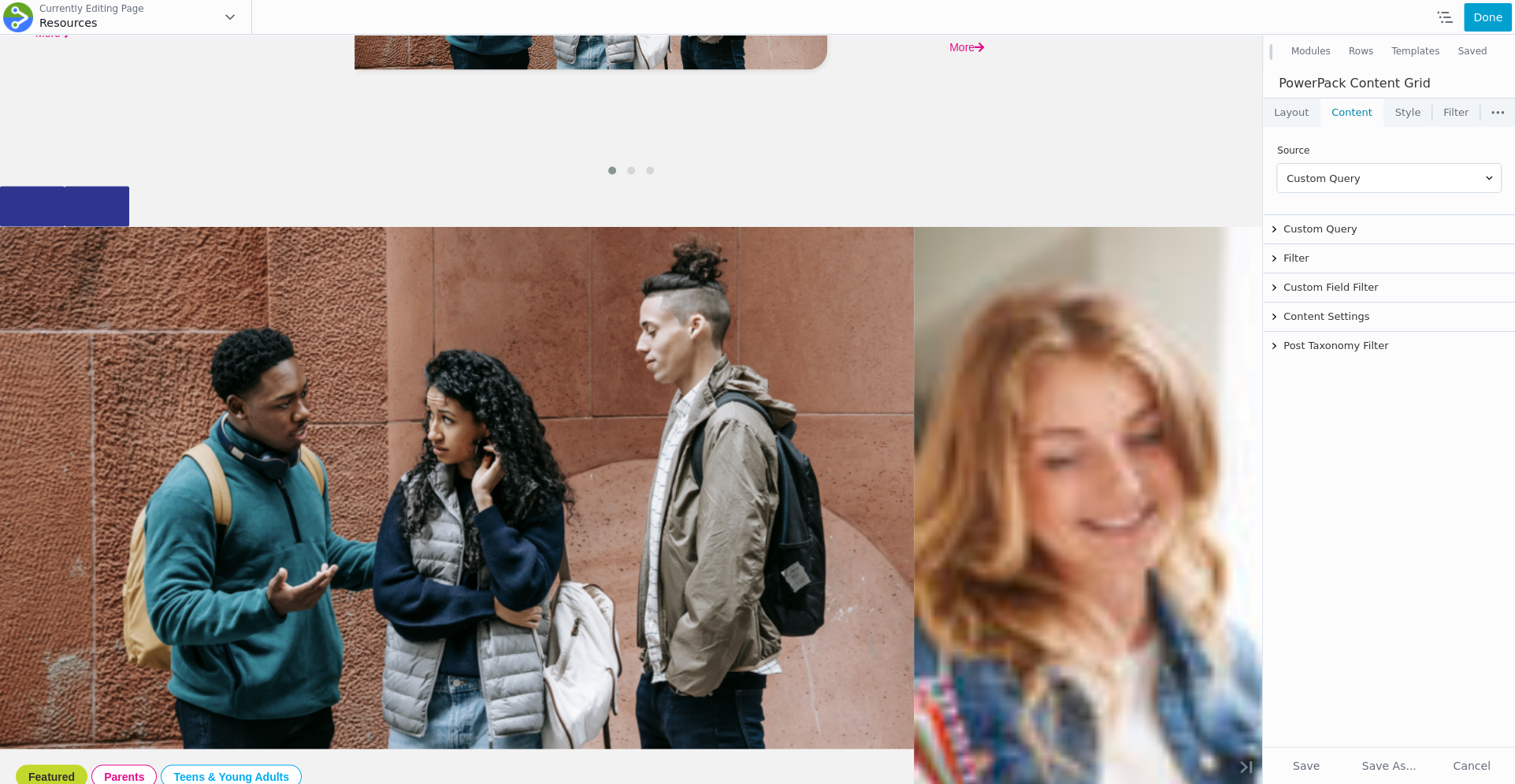
click at [1452, 114] on link "Filter" at bounding box center [1456, 112] width 48 height 28
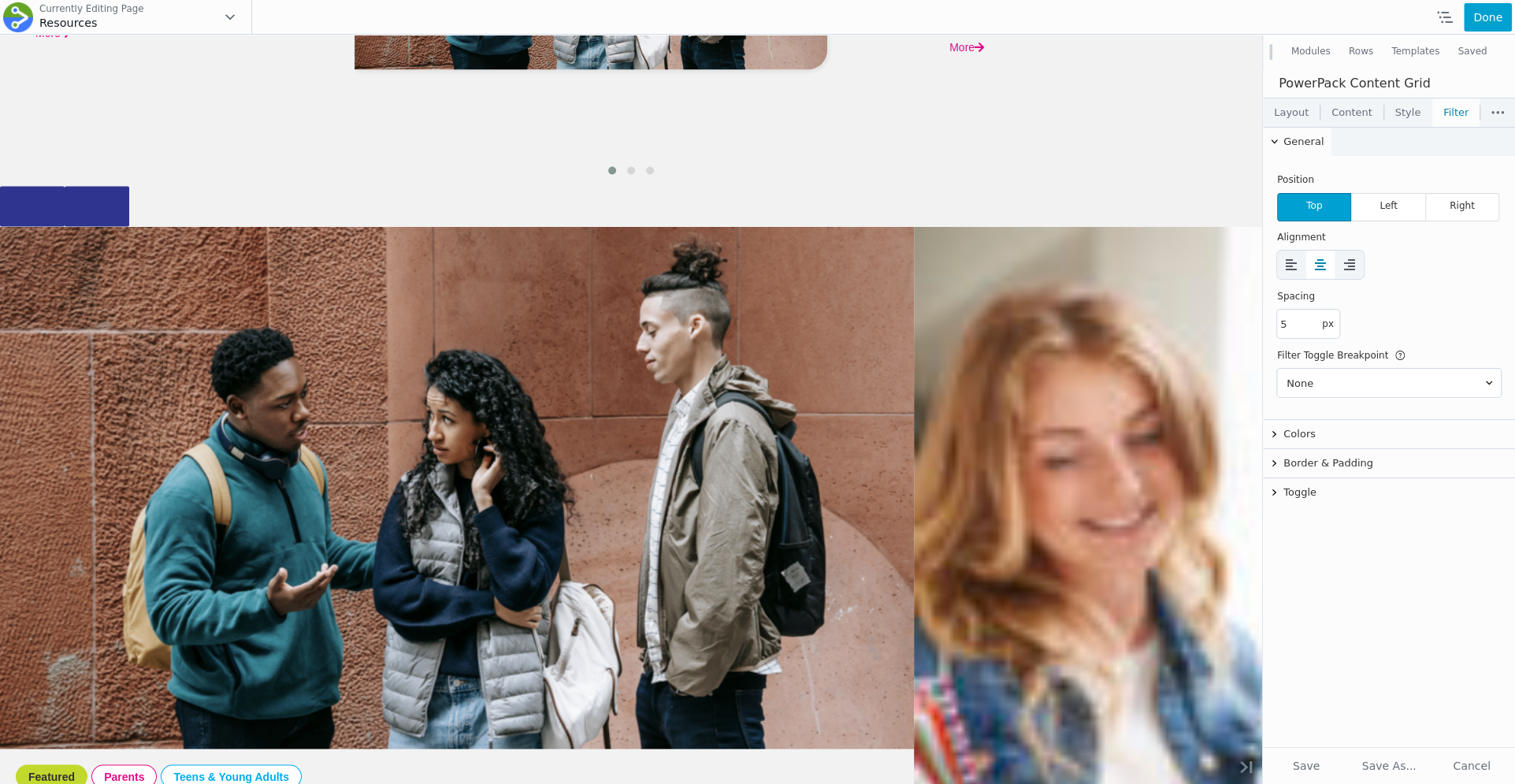
click at [1411, 52] on button "Templates" at bounding box center [1416, 52] width 66 height 28
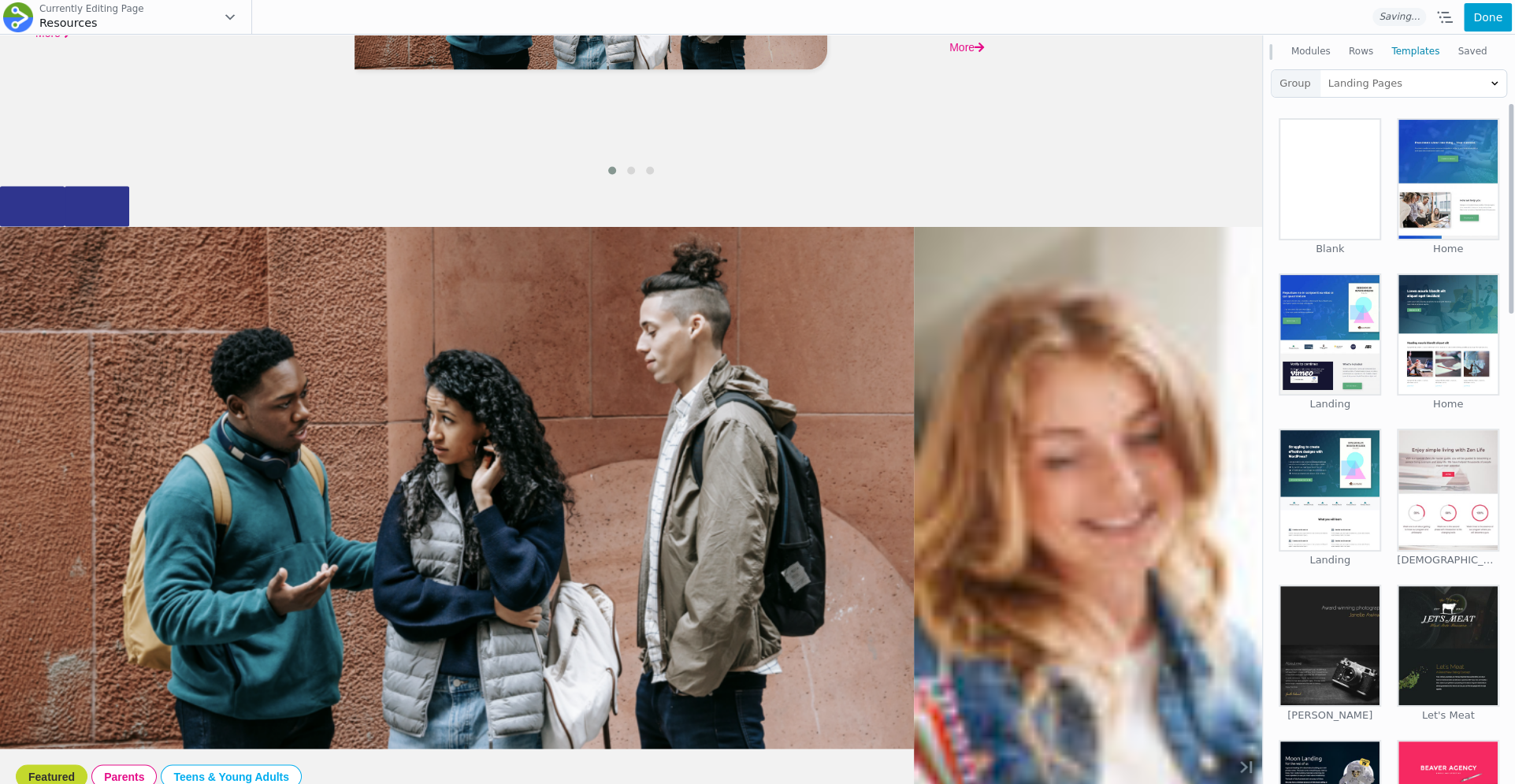
click at [1363, 55] on button "Rows" at bounding box center [1361, 52] width 43 height 28
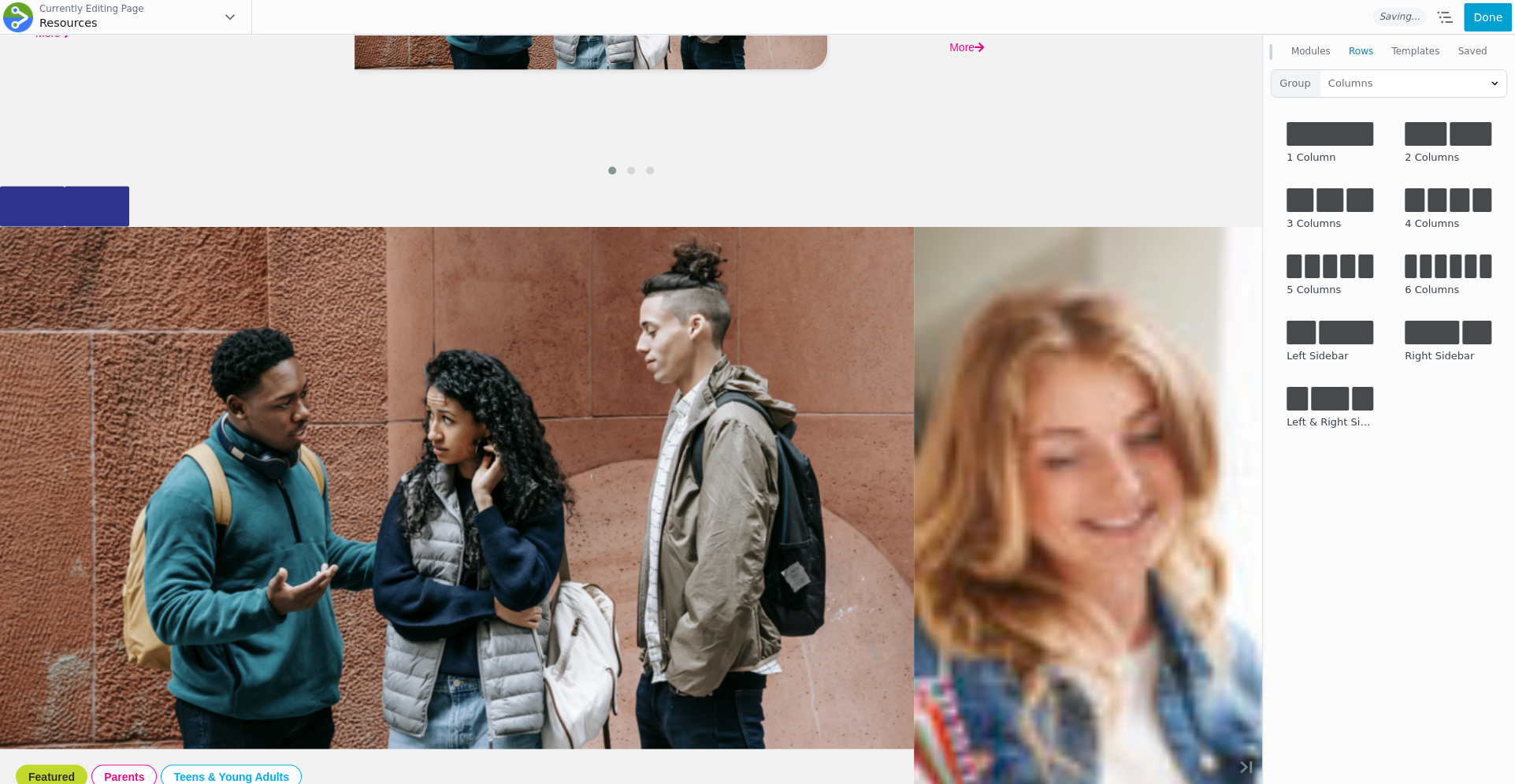
click at [1306, 49] on button "Modules" at bounding box center [1311, 52] width 57 height 28
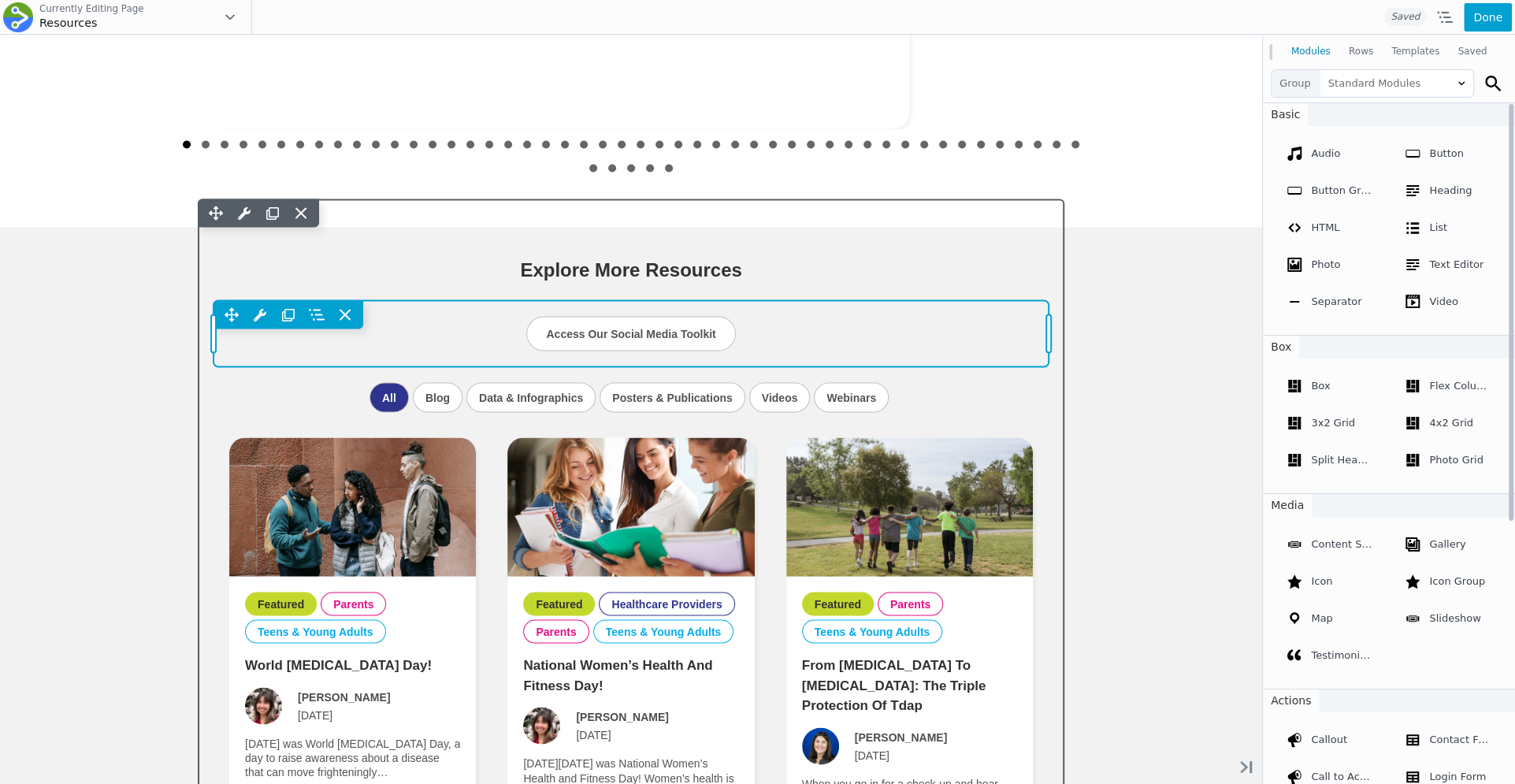
click at [990, 354] on div "Move Up Move Down Button Settings Copy Button Settings Paste Button Settings Ro…" at bounding box center [631, 334] width 835 height 66
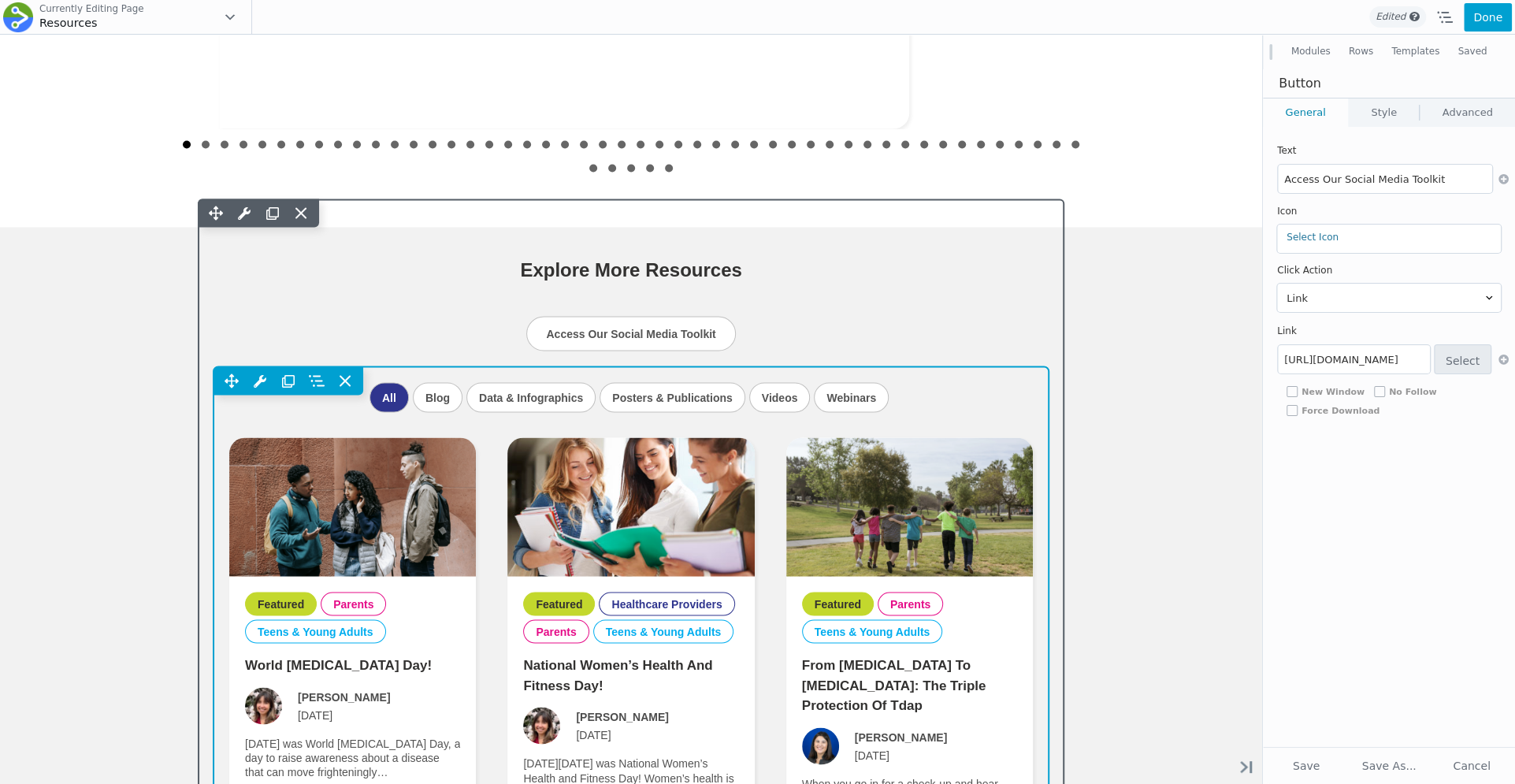
click at [998, 389] on div "Move Up Move Down Content Grid Settings Copy Content Grid Settings Paste Conten…" at bounding box center [631, 380] width 835 height 28
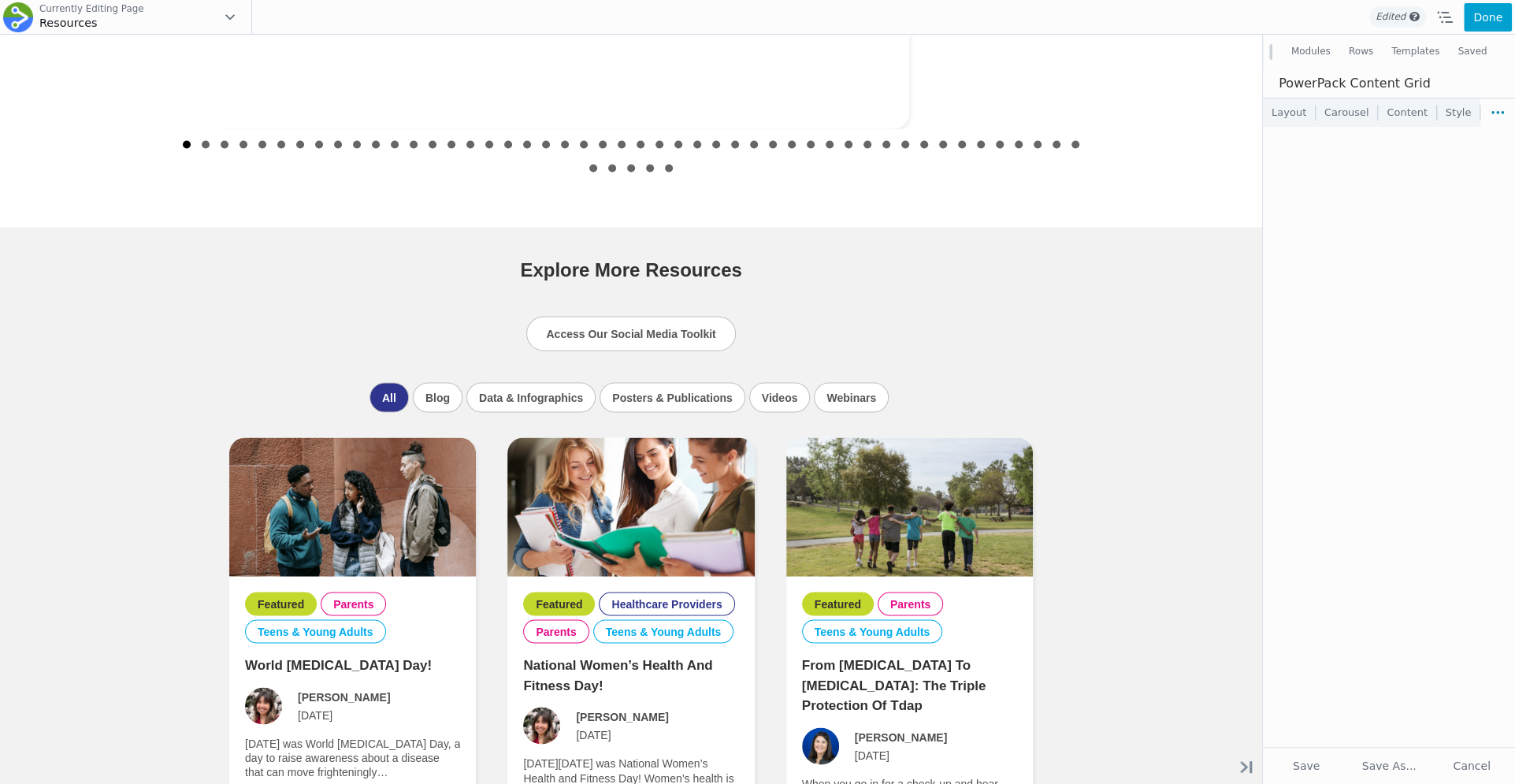
click at [1437, 118] on link "Style" at bounding box center [1459, 112] width 43 height 28
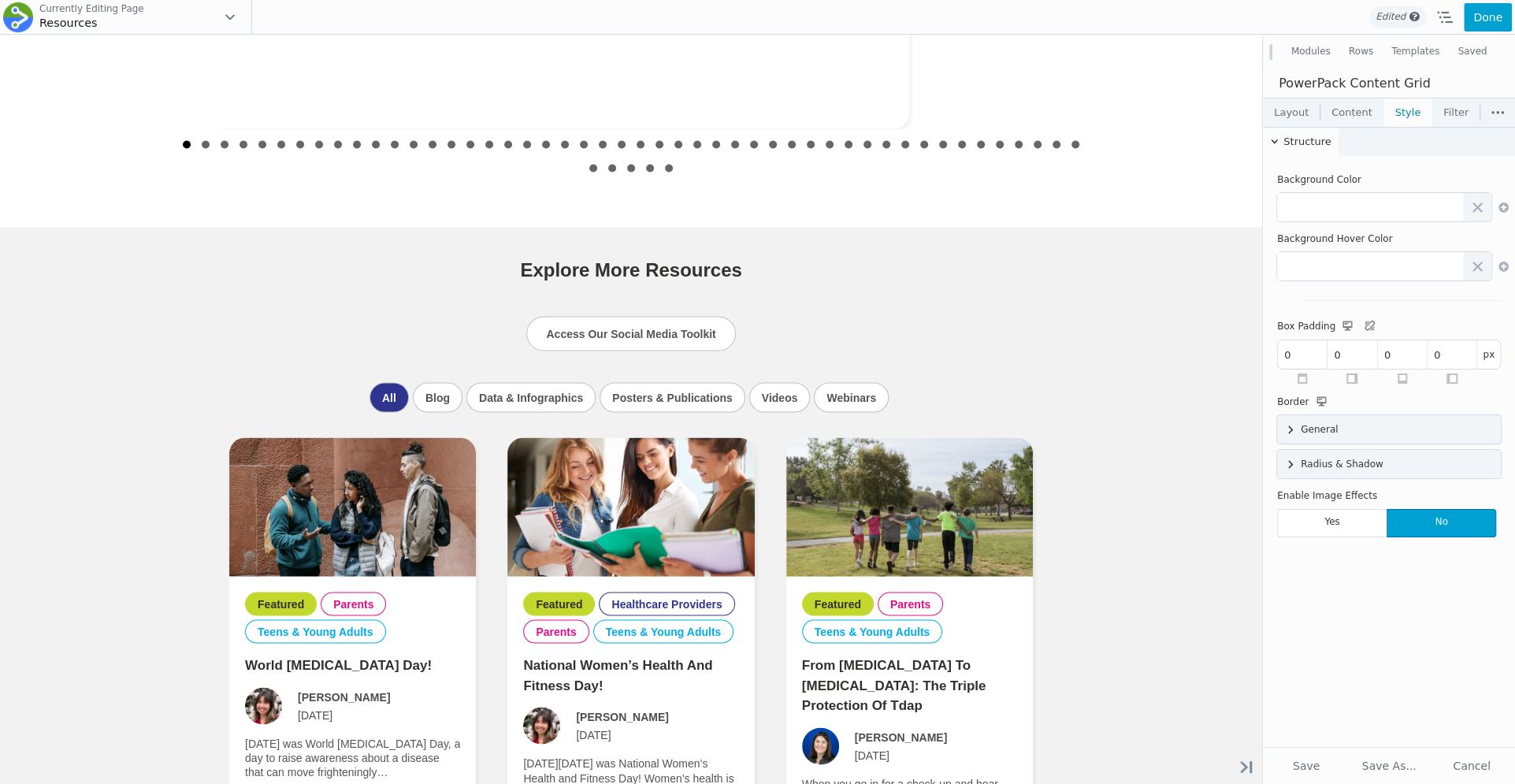
click at [1360, 111] on link "Content" at bounding box center [1352, 112] width 63 height 28
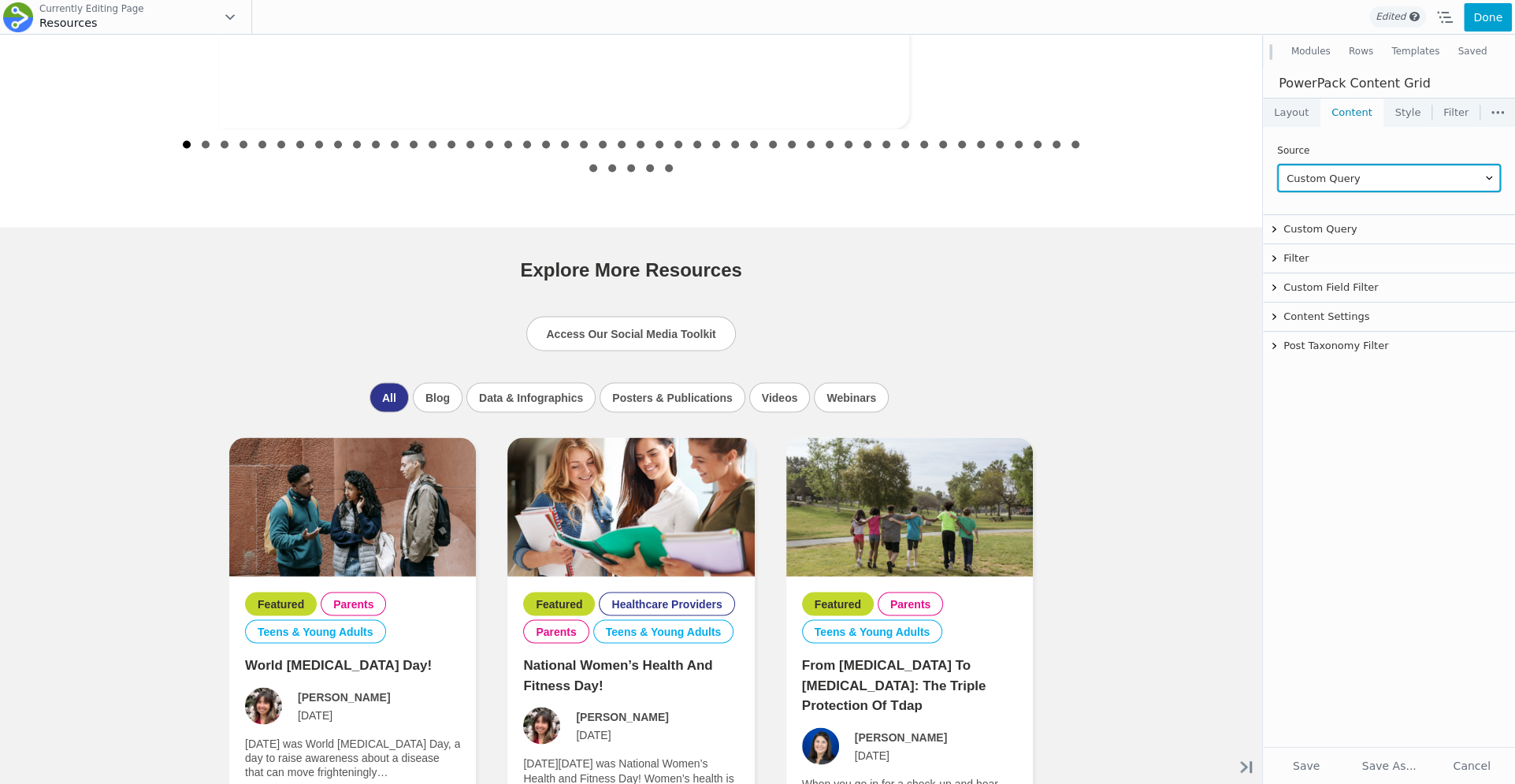
click at [1448, 179] on select "Custom Query Main Query ACF Relationship" at bounding box center [1389, 177] width 224 height 28
click at [1278, 163] on select "Custom Query Main Query ACF Relationship" at bounding box center [1389, 177] width 224 height 28
click at [1497, 118] on button at bounding box center [1498, 112] width 35 height 28
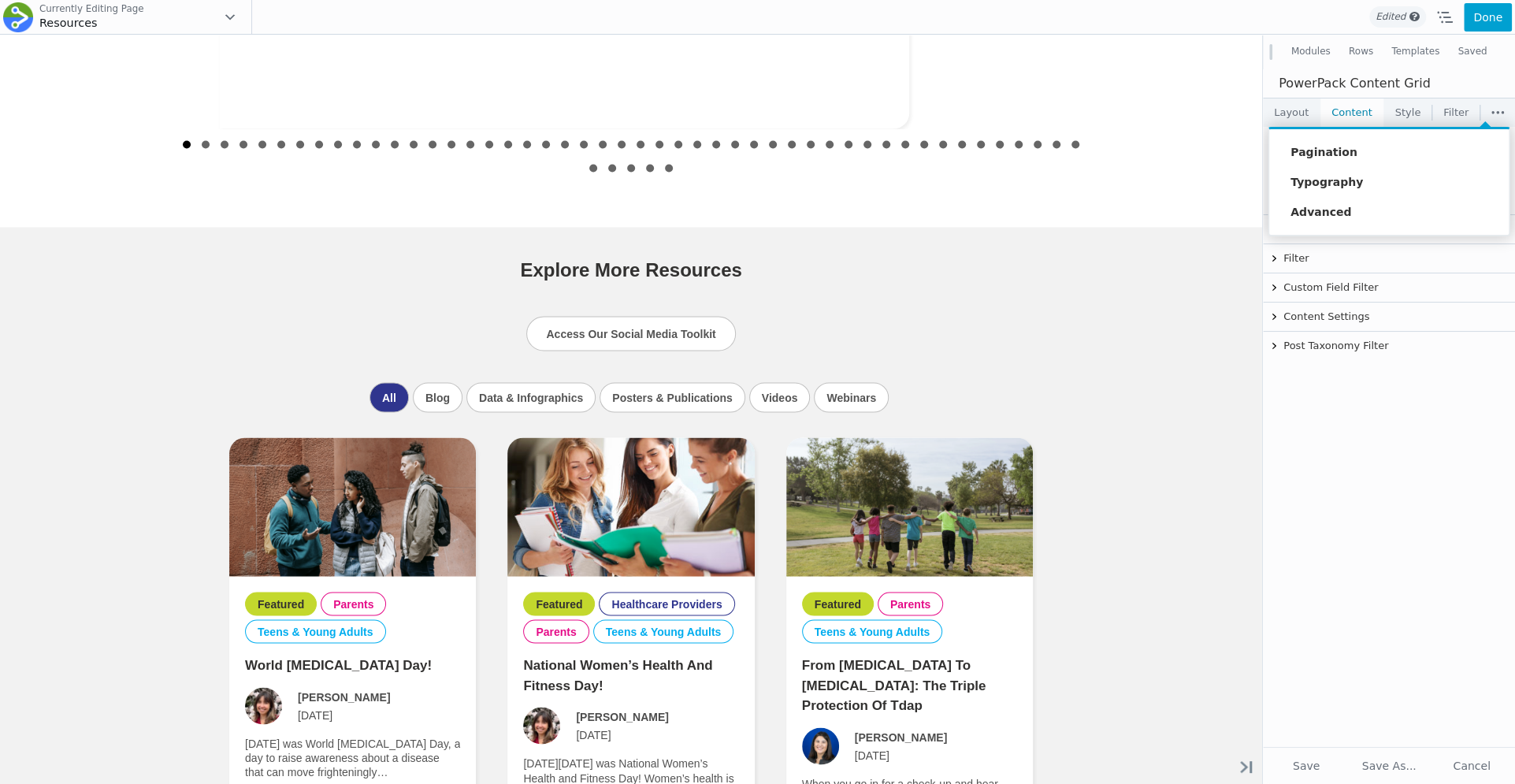
click at [1497, 109] on div at bounding box center [1389, 426] width 252 height 715
click at [1285, 114] on link "Layout" at bounding box center [1291, 112] width 56 height 28
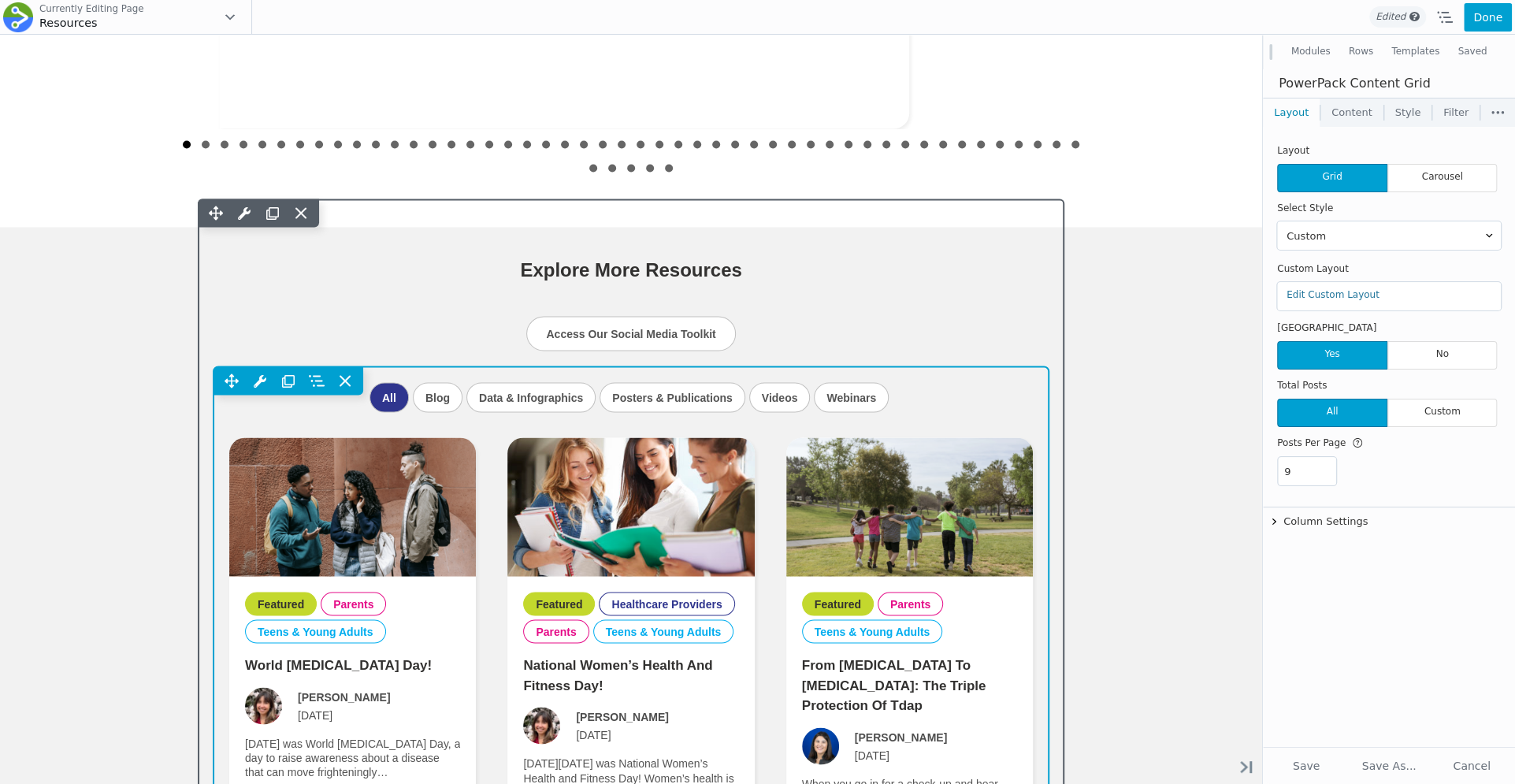
click at [936, 390] on div "Move Up Move Down Content Grid Settings Copy Content Grid Settings Paste Conten…" at bounding box center [631, 380] width 835 height 28
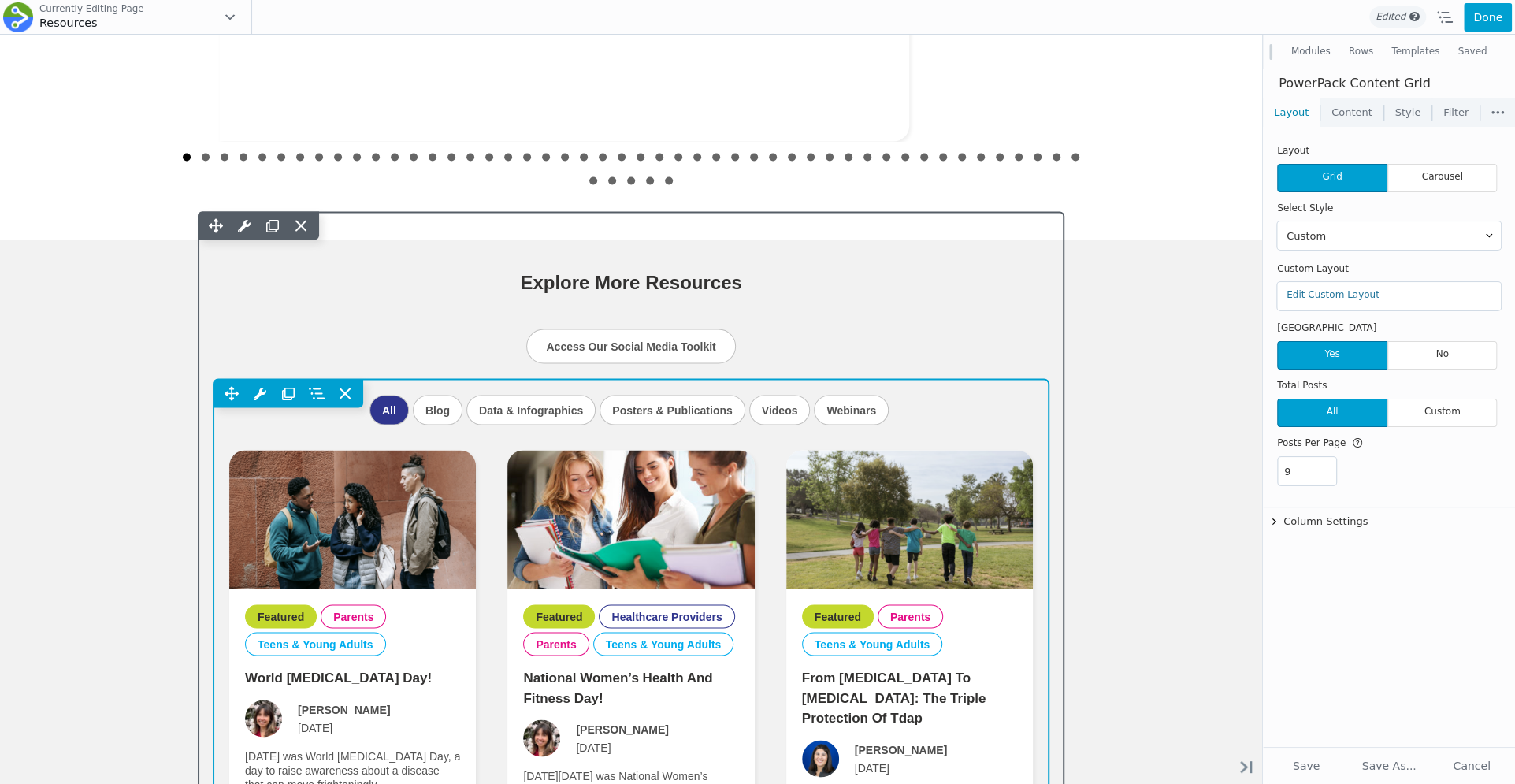
scroll to position [2003, 0]
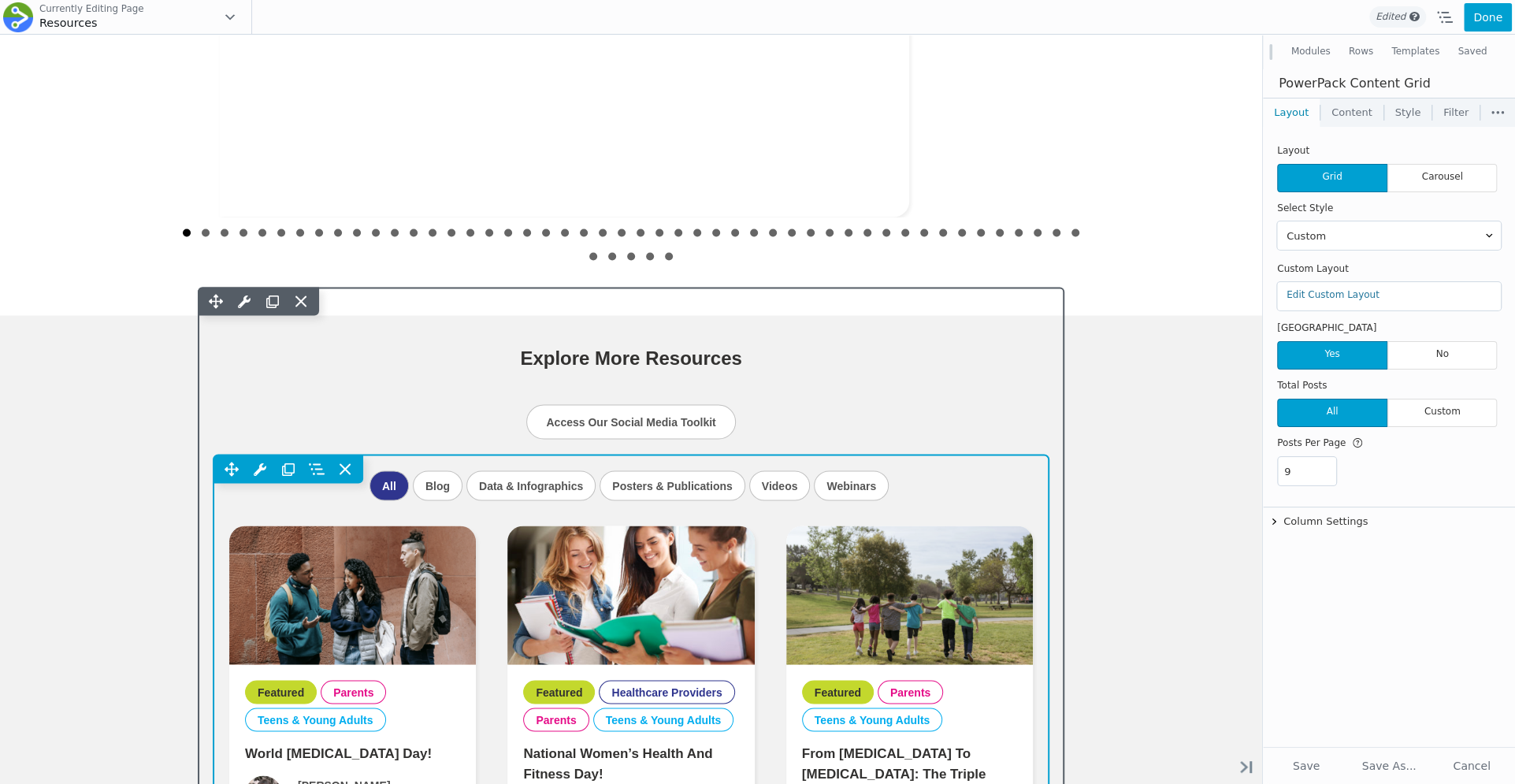
click at [851, 475] on div "Move Up Move Down Content Grid Settings Copy Content Grid Settings Paste Conten…" at bounding box center [631, 468] width 835 height 28
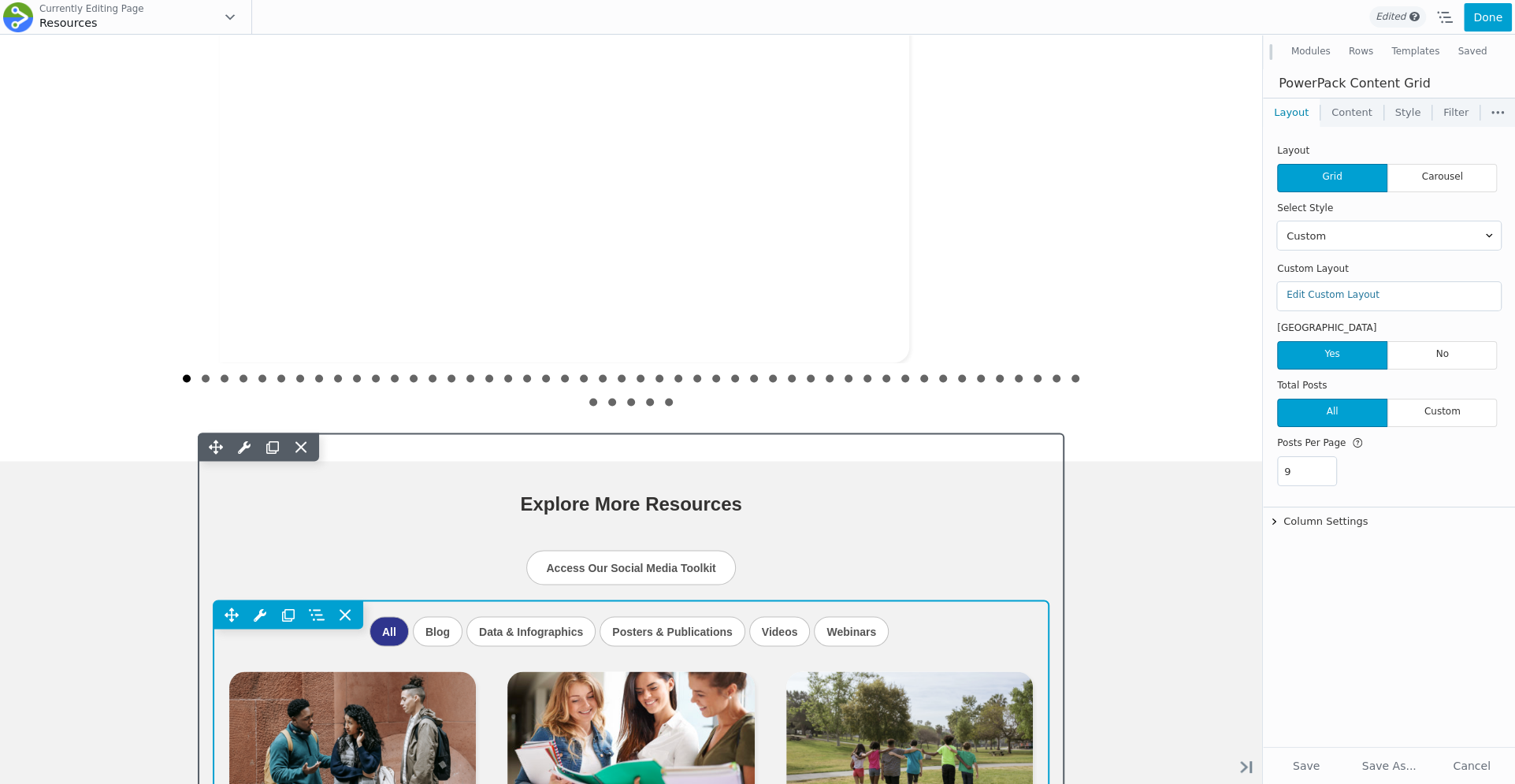
scroll to position [2311, 0]
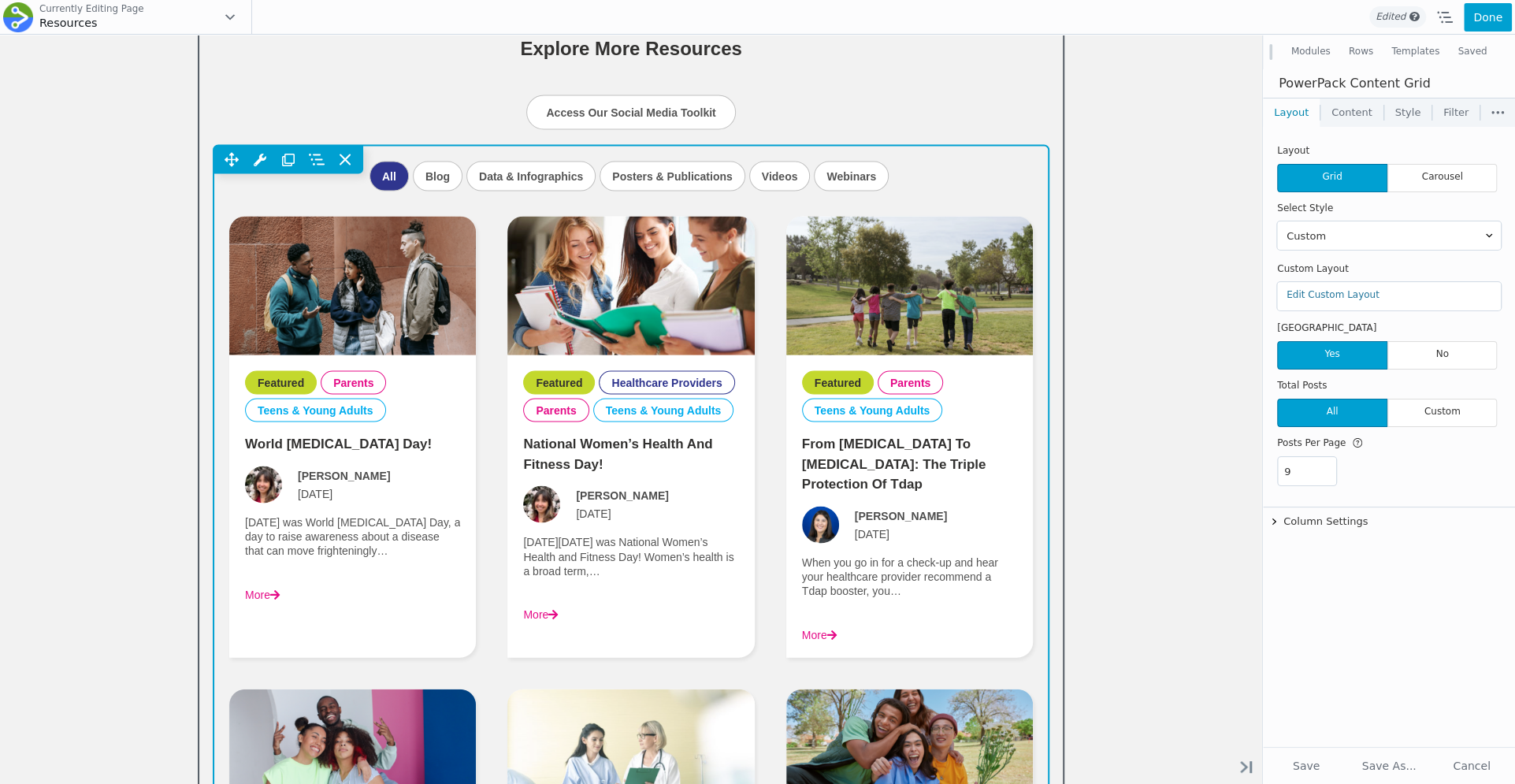
click at [868, 167] on div "Move Up Move Down Content Grid Settings Copy Content Grid Settings Paste Conten…" at bounding box center [631, 160] width 835 height 28
click at [852, 170] on div "Move Up Move Down Content Grid Settings Copy Content Grid Settings Paste Conten…" at bounding box center [631, 160] width 835 height 28
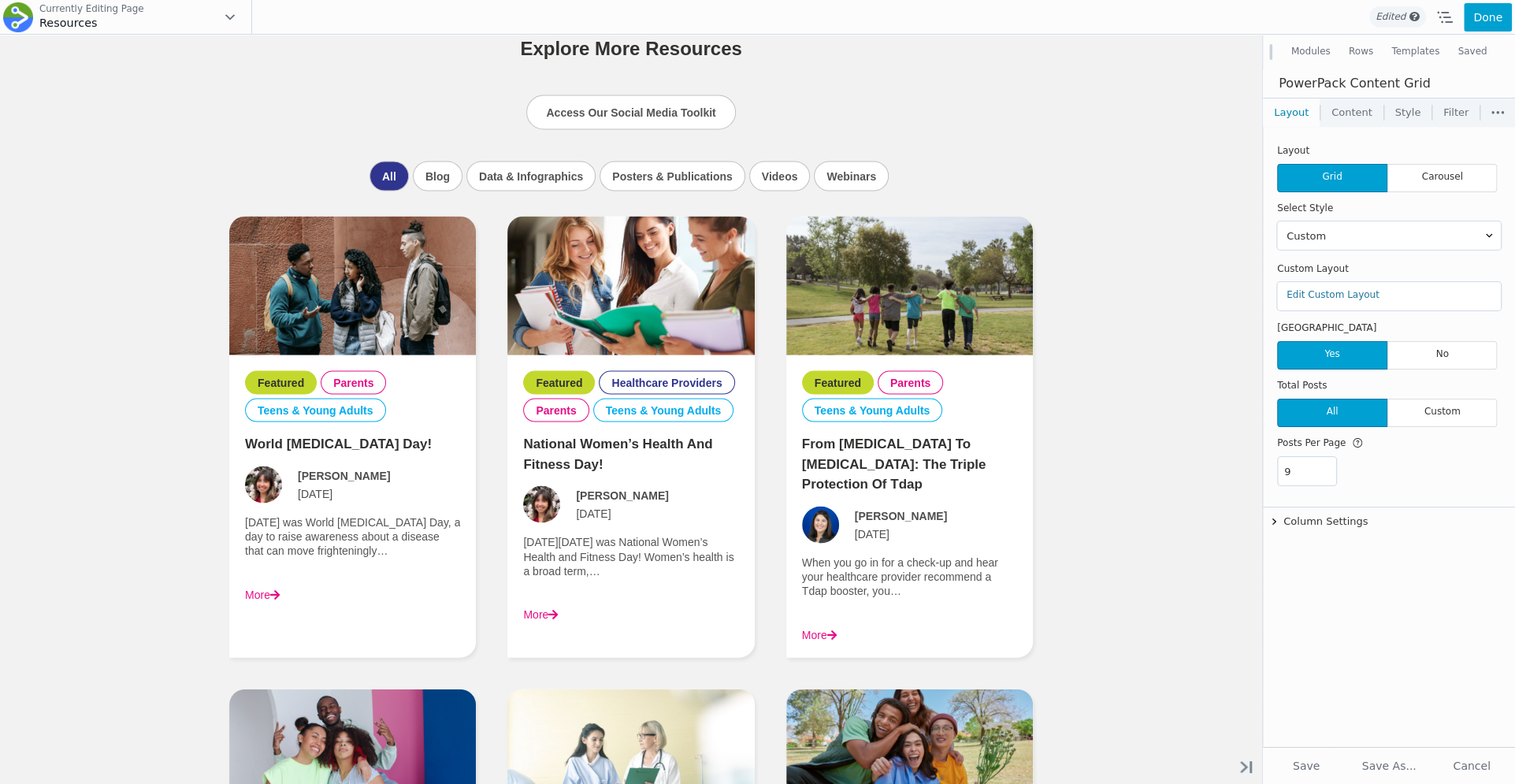
click at [1312, 187] on span "Grid" at bounding box center [1332, 177] width 110 height 28
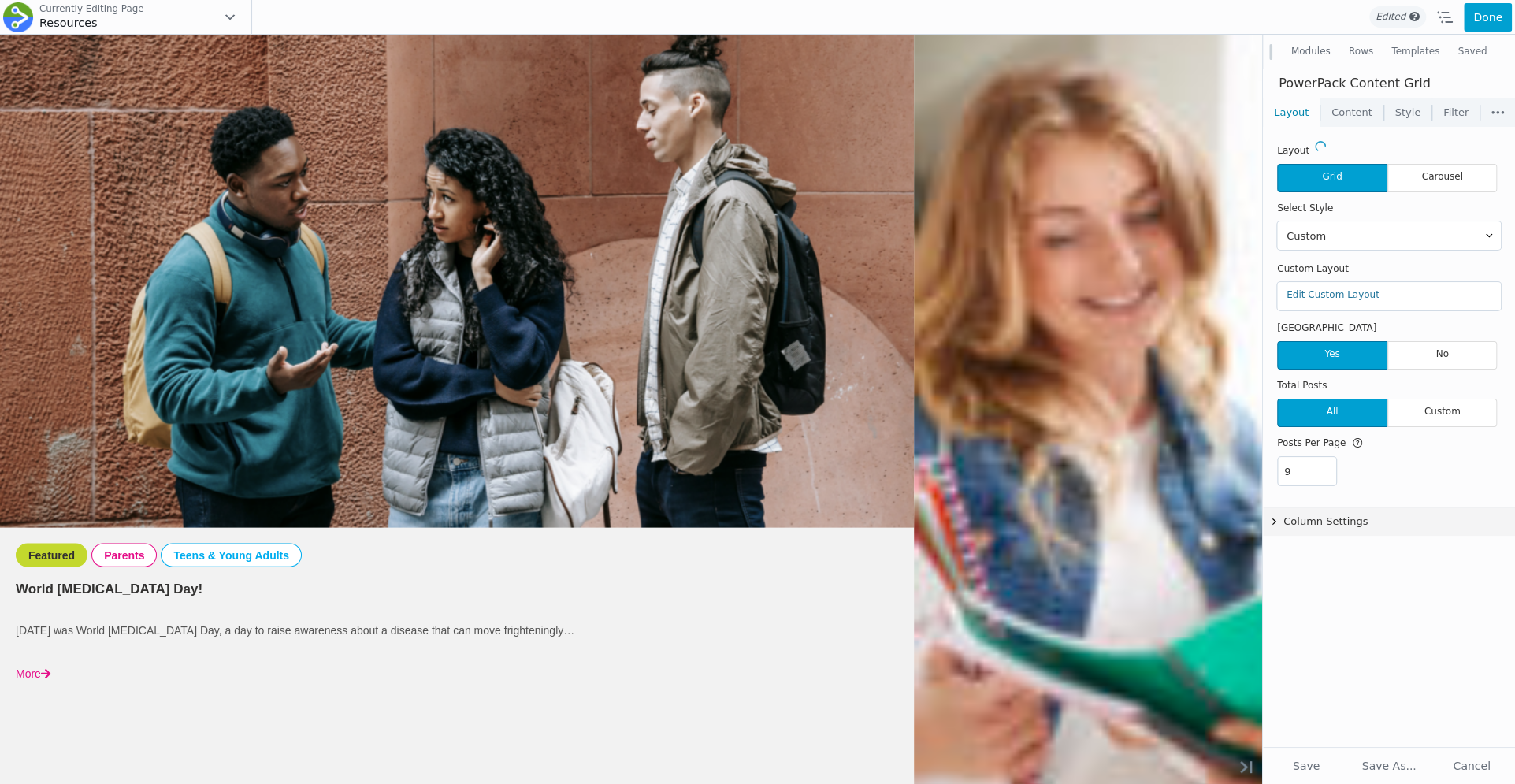
click at [1313, 516] on button "Column Settings" at bounding box center [1389, 521] width 252 height 28
click at [1355, 113] on link "Content" at bounding box center [1352, 112] width 63 height 28
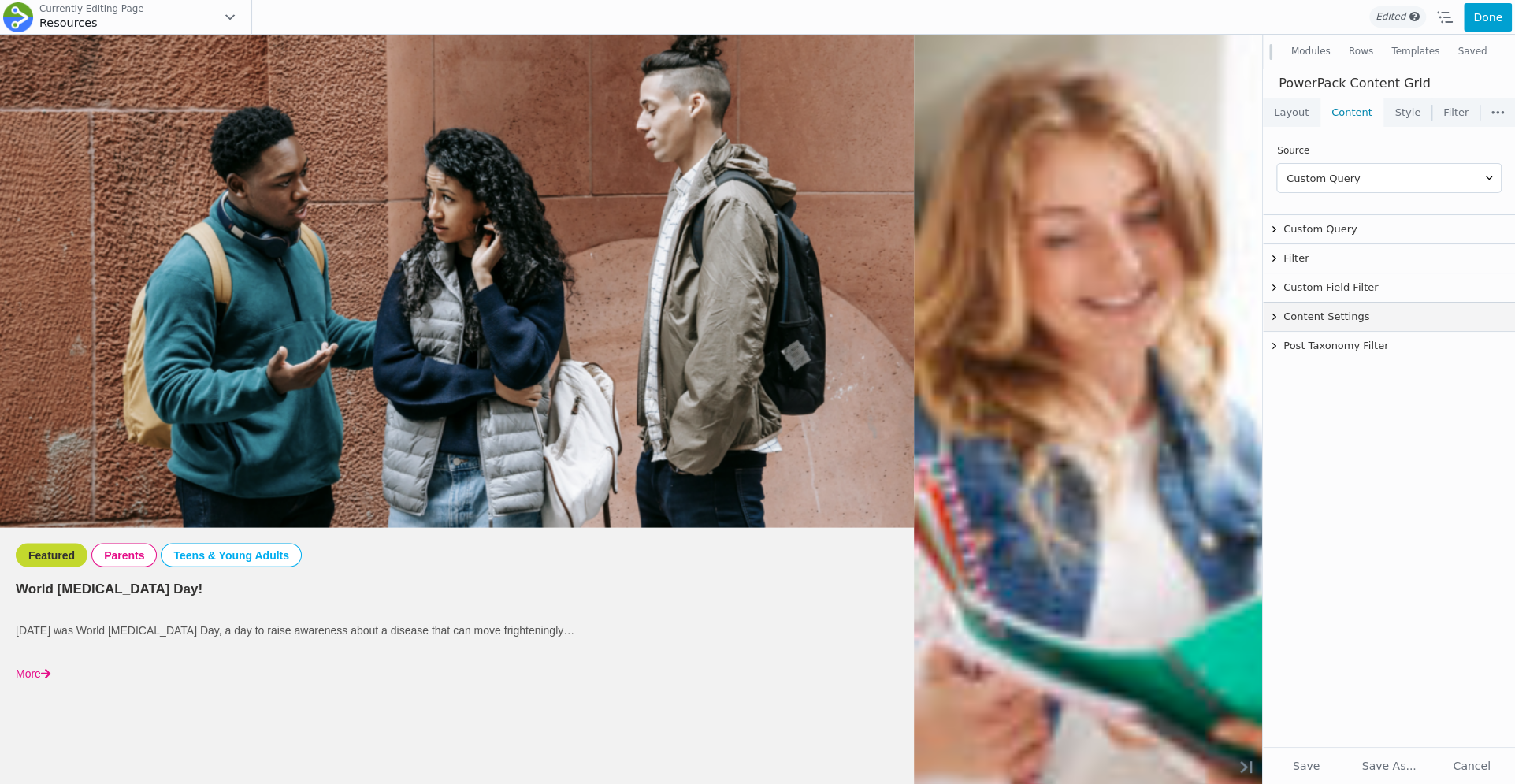
click at [1342, 312] on button "Content Settings" at bounding box center [1389, 316] width 252 height 28
click at [1340, 312] on button "Content Settings" at bounding box center [1319, 316] width 114 height 28
click at [1340, 288] on button "Custom Field Filter" at bounding box center [1389, 287] width 252 height 28
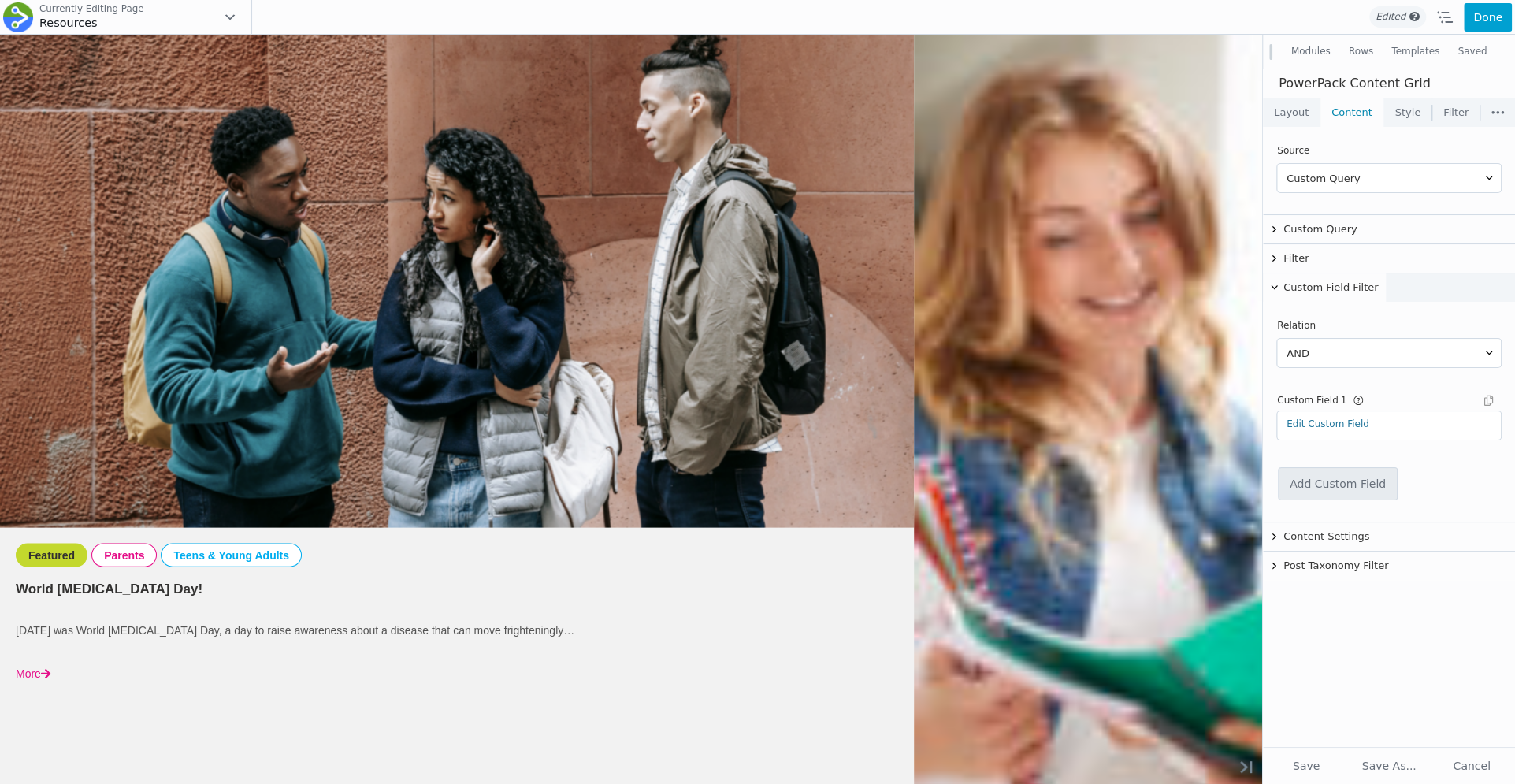
click at [1340, 288] on button "Custom Field Filter" at bounding box center [1324, 287] width 123 height 28
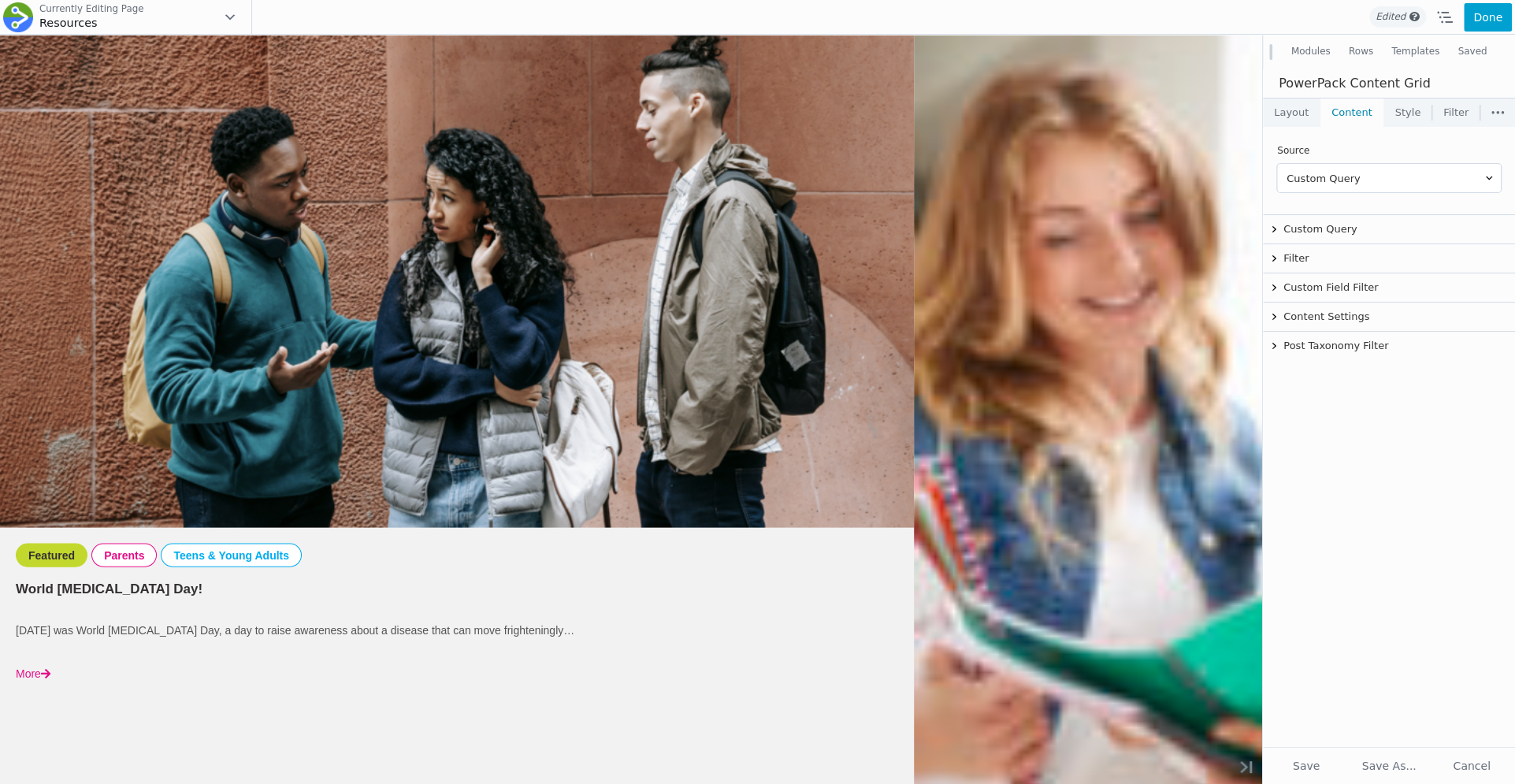
click at [1289, 109] on link "Layout" at bounding box center [1291, 112] width 56 height 28
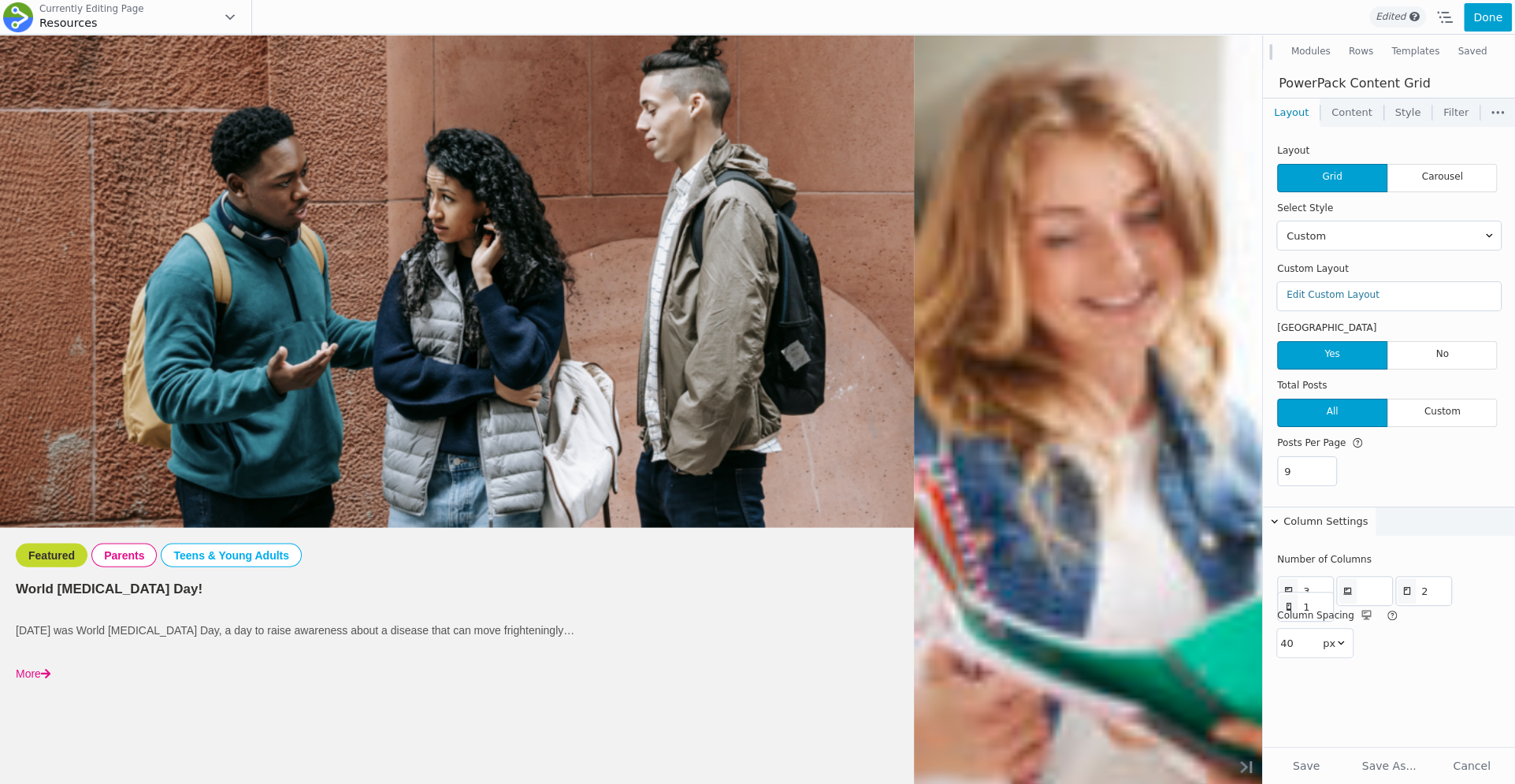
click at [1407, 108] on link "Style" at bounding box center [1408, 112] width 48 height 28
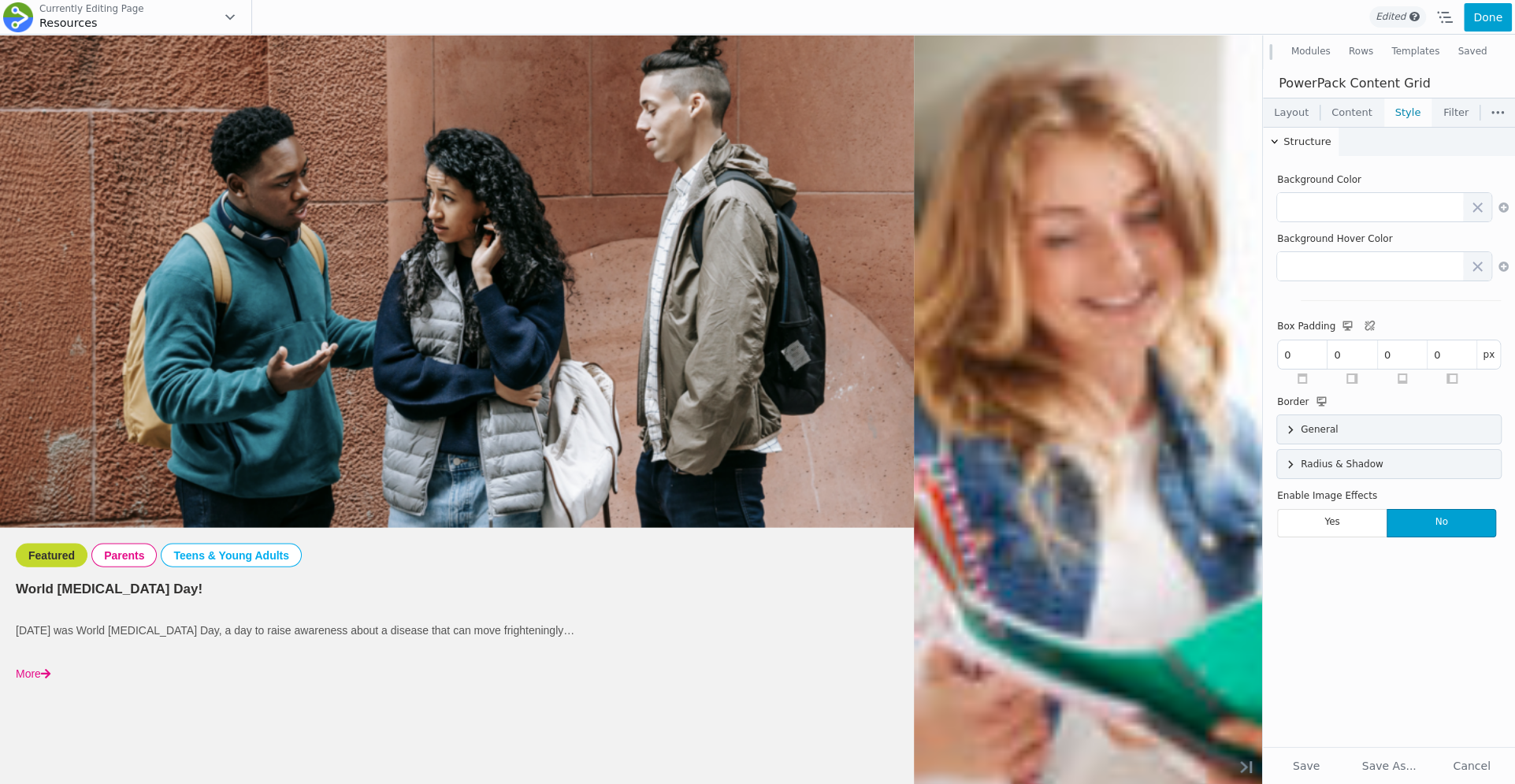
click at [1443, 114] on link "Filter" at bounding box center [1456, 112] width 48 height 28
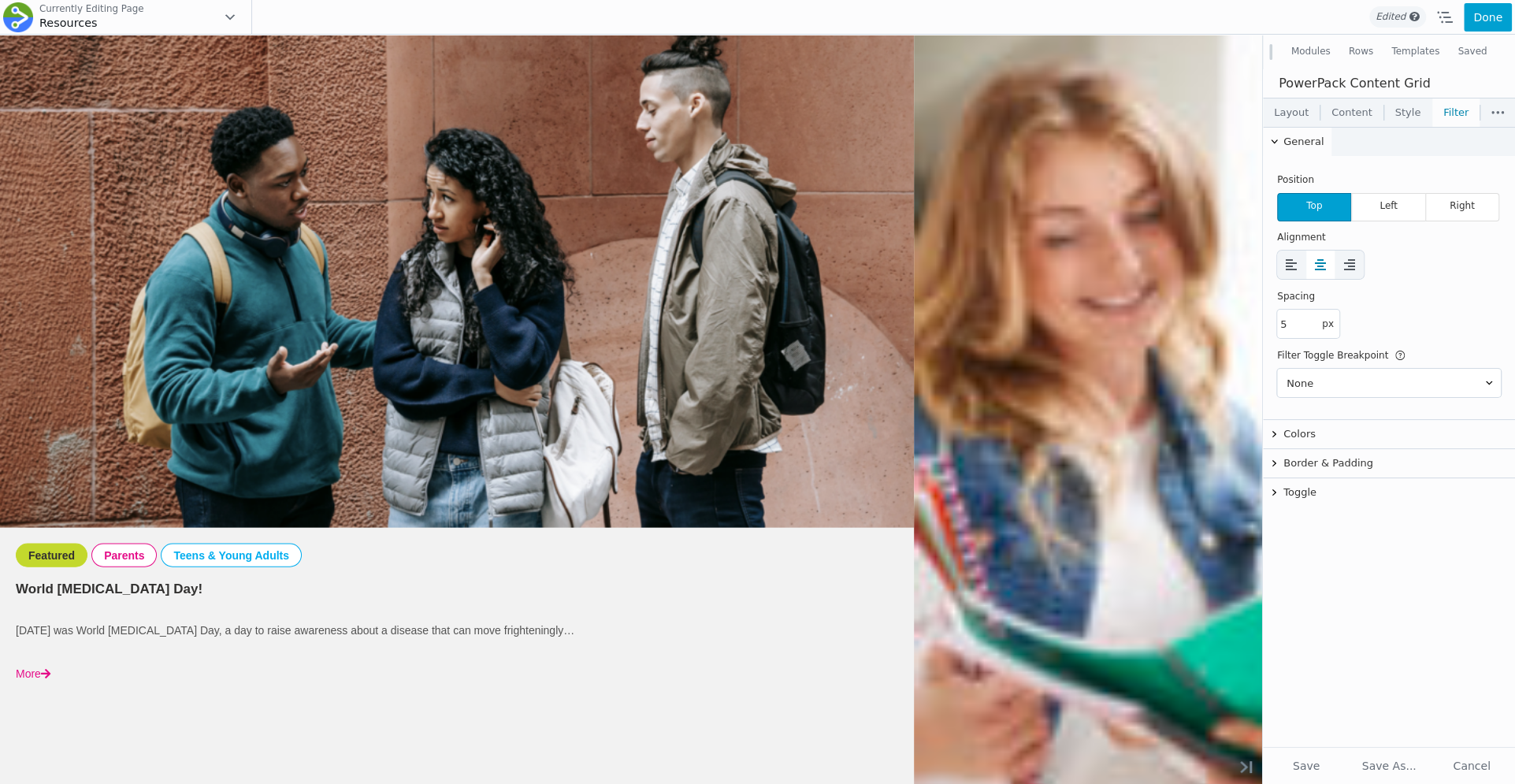
click at [1286, 114] on link "Layout" at bounding box center [1291, 112] width 56 height 28
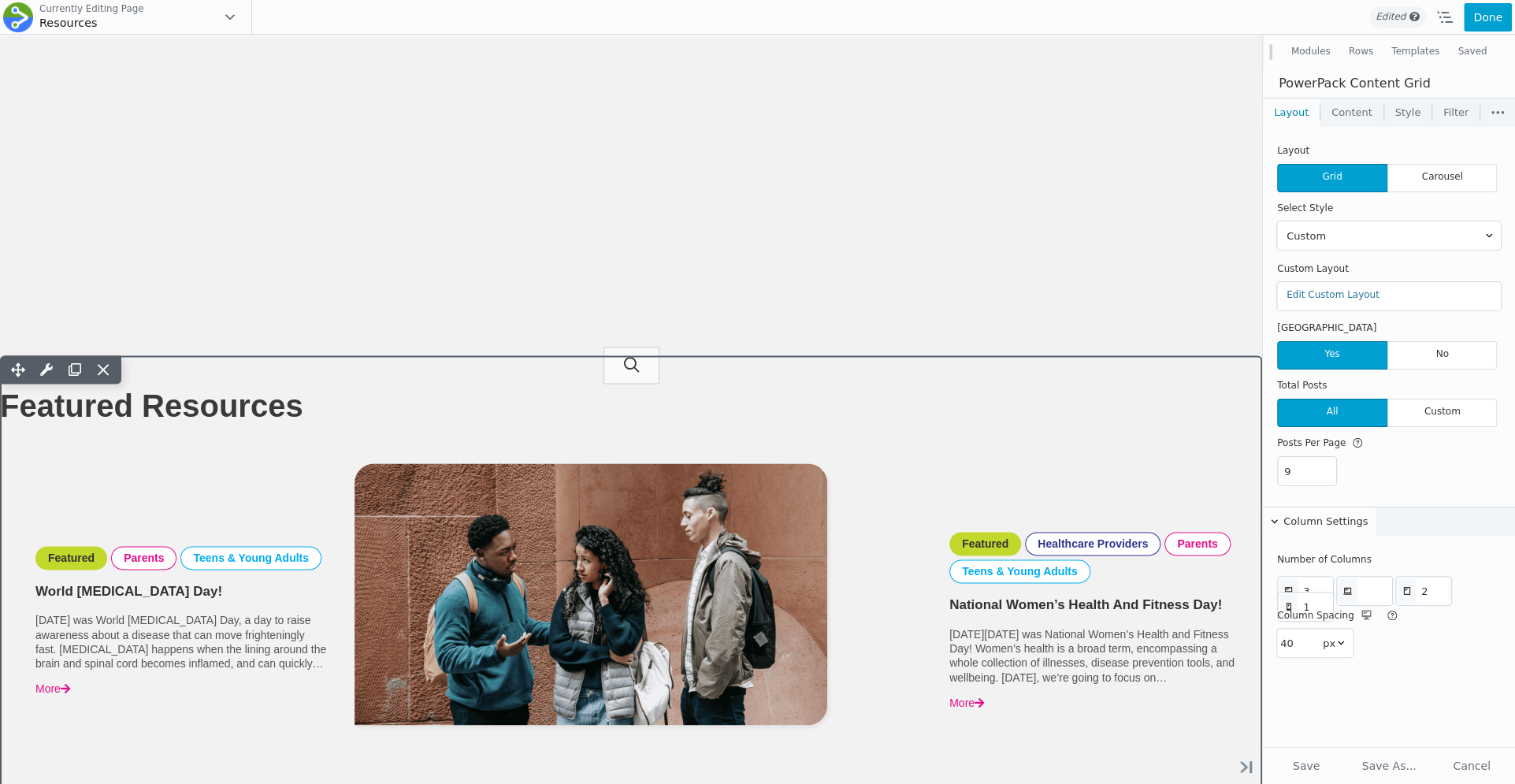
scroll to position [1643, 0]
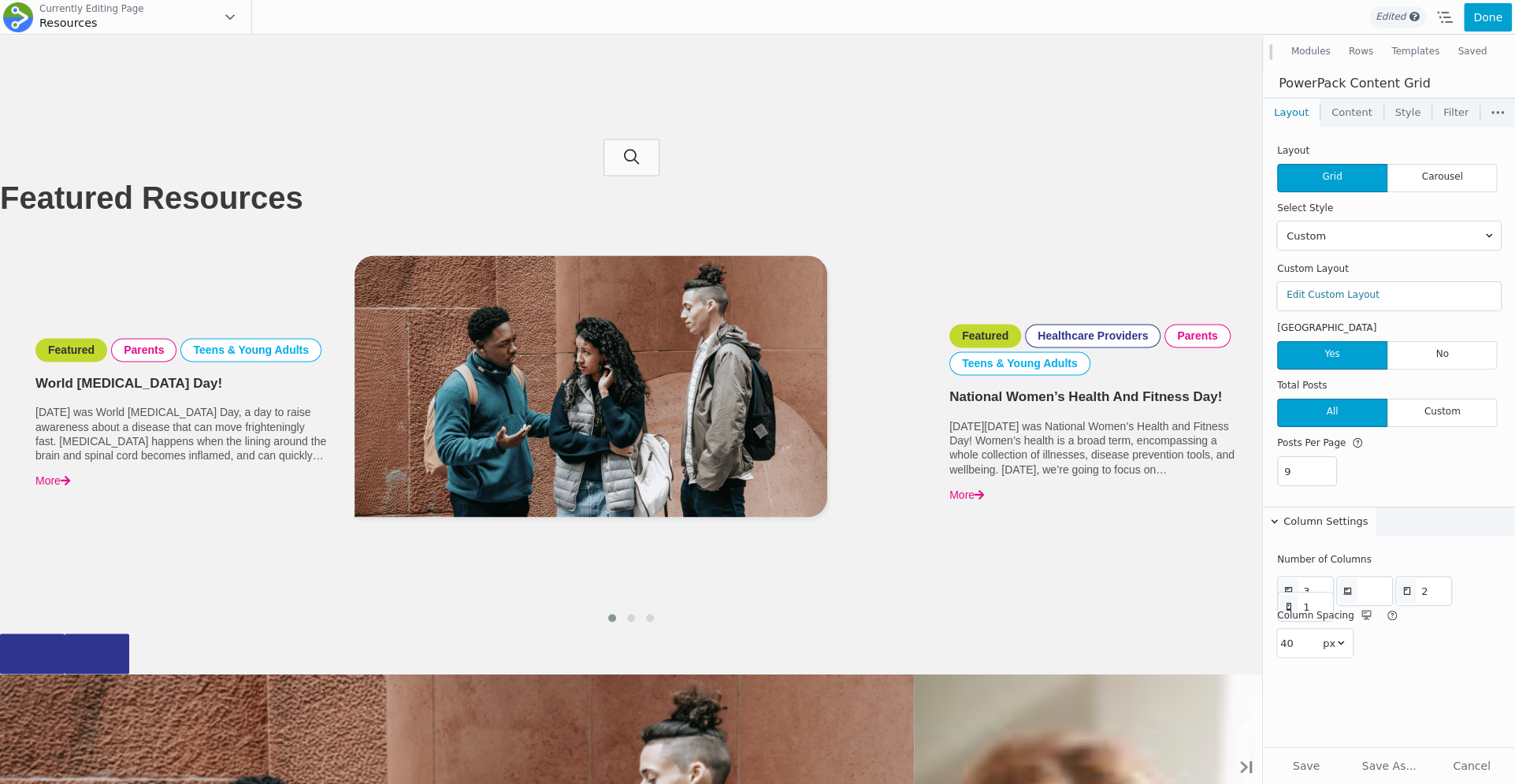
drag, startPoint x: 1480, startPoint y: 15, endPoint x: 1414, endPoint y: 33, distance: 68.4
click at [1480, 15] on button "Done" at bounding box center [1488, 17] width 48 height 28
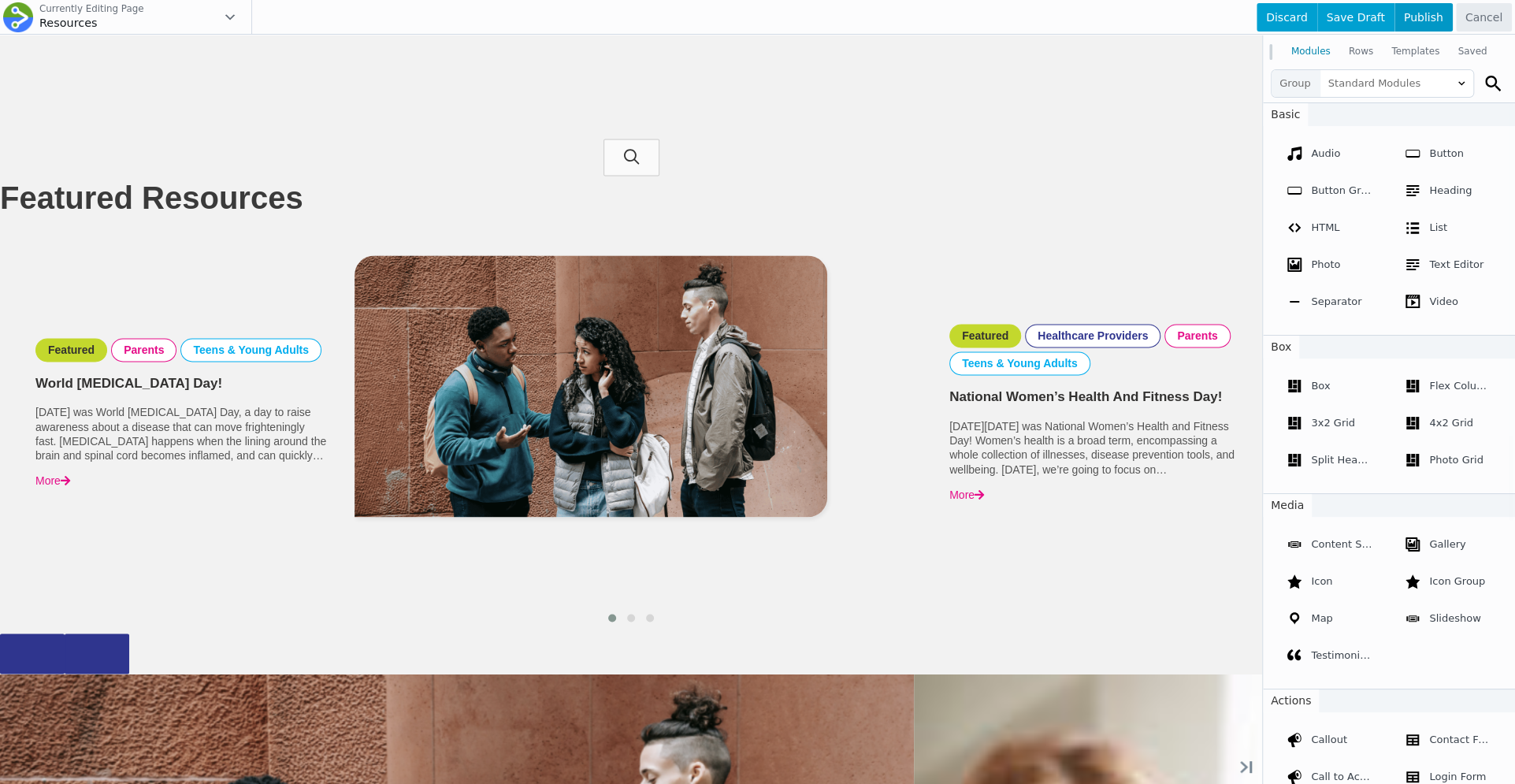
click at [1418, 28] on span "Publish" at bounding box center [1424, 17] width 58 height 28
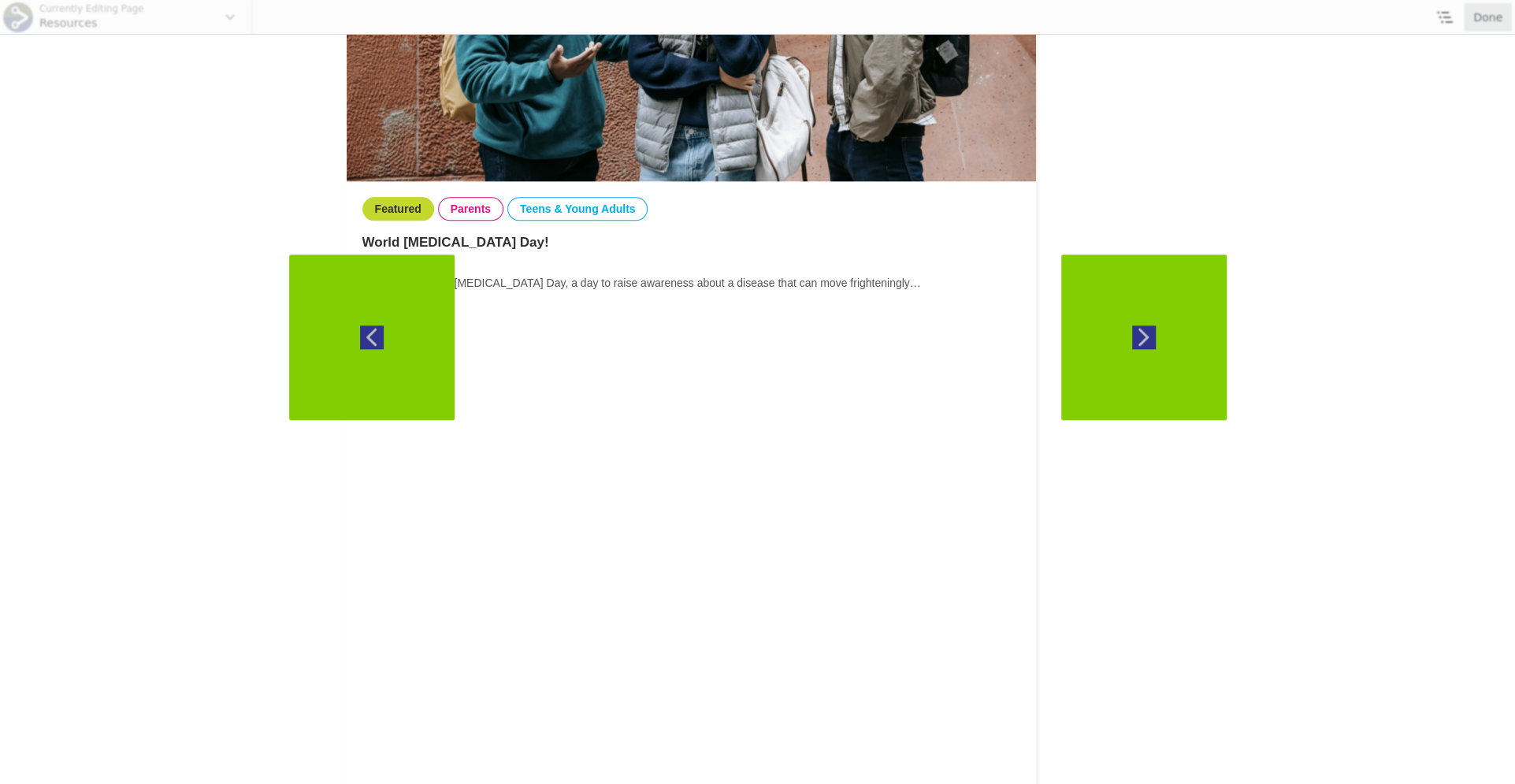
scroll to position [1309, 0]
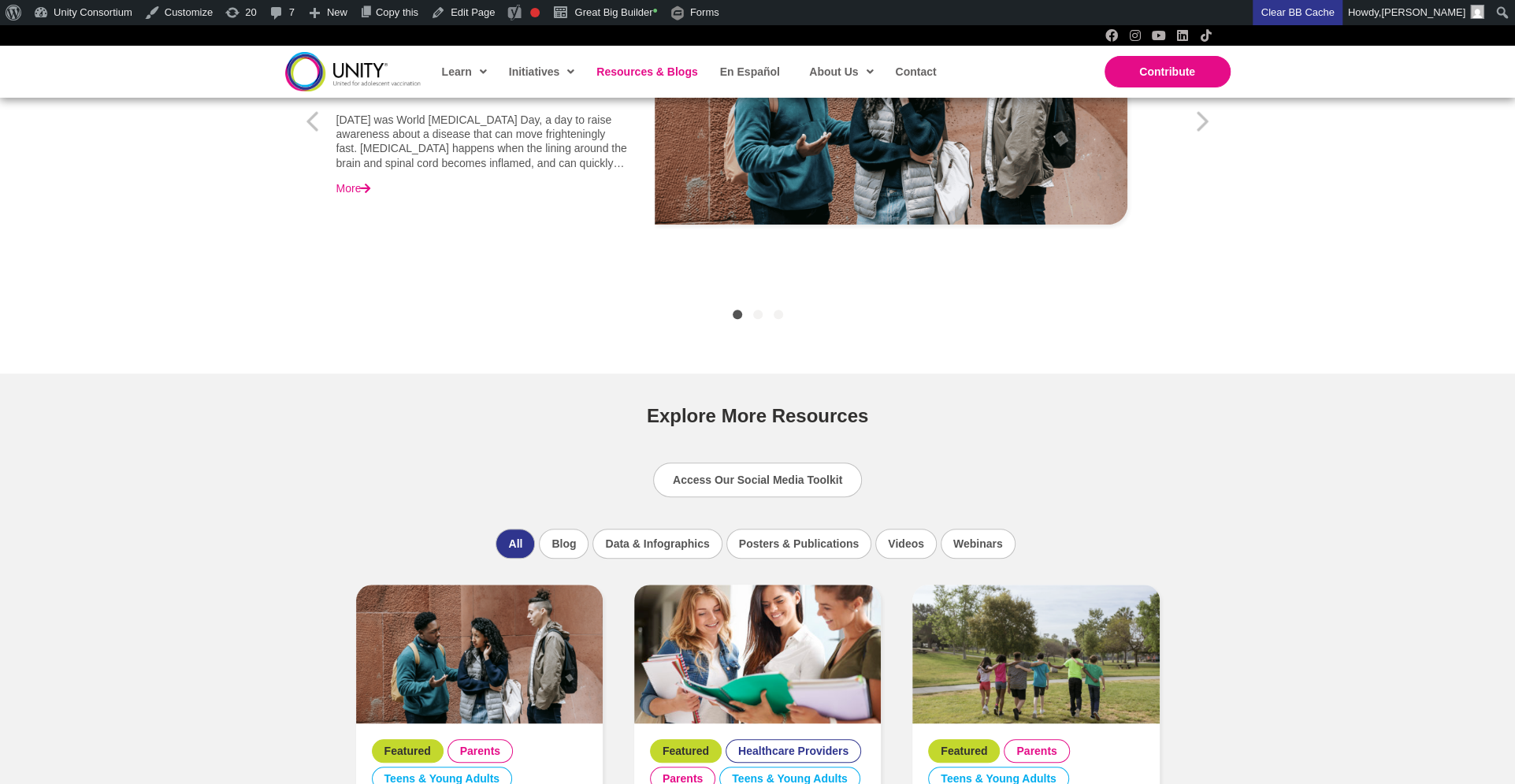
scroll to position [1072, 0]
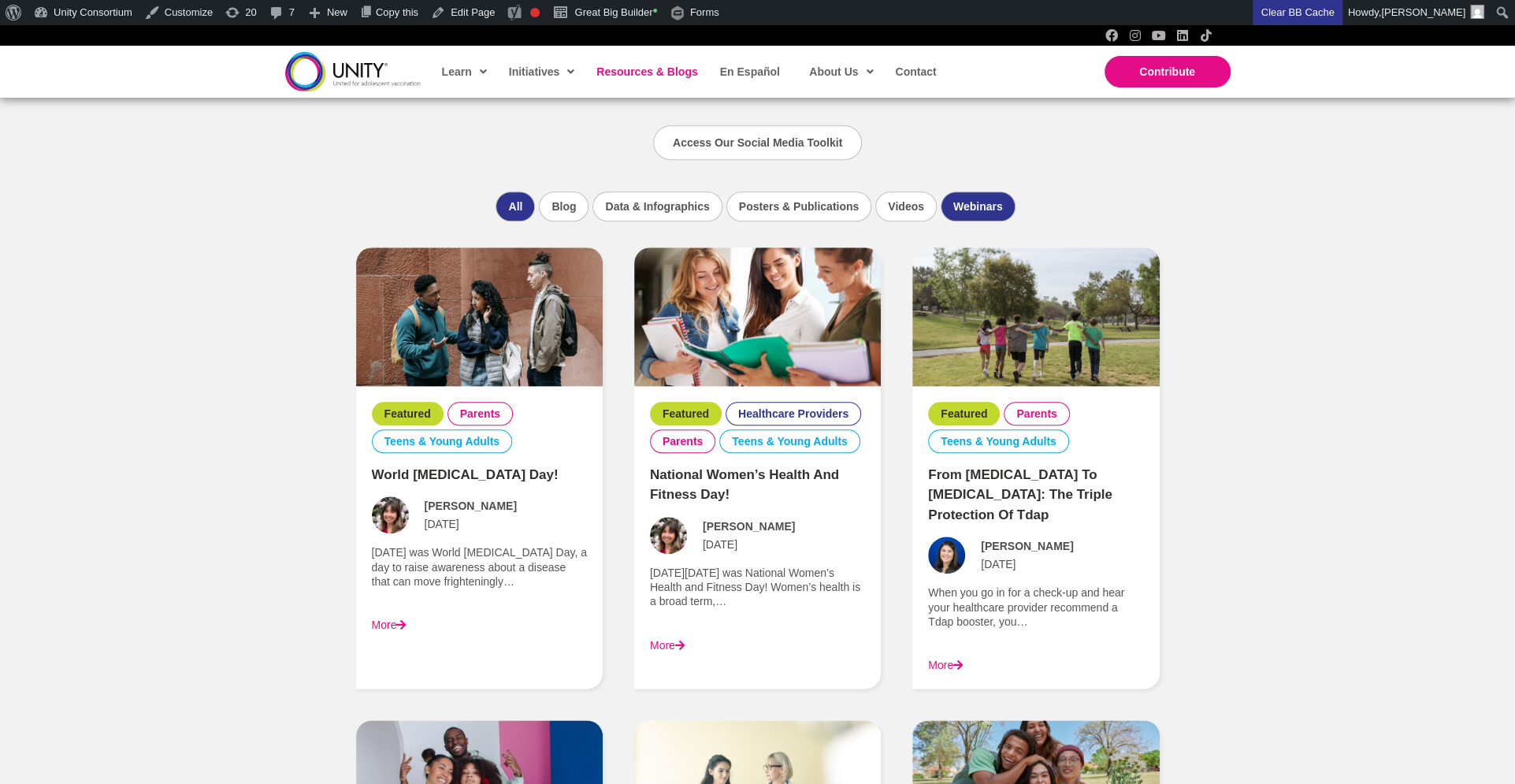
click at [975, 206] on li "Webinars" at bounding box center [978, 206] width 75 height 30
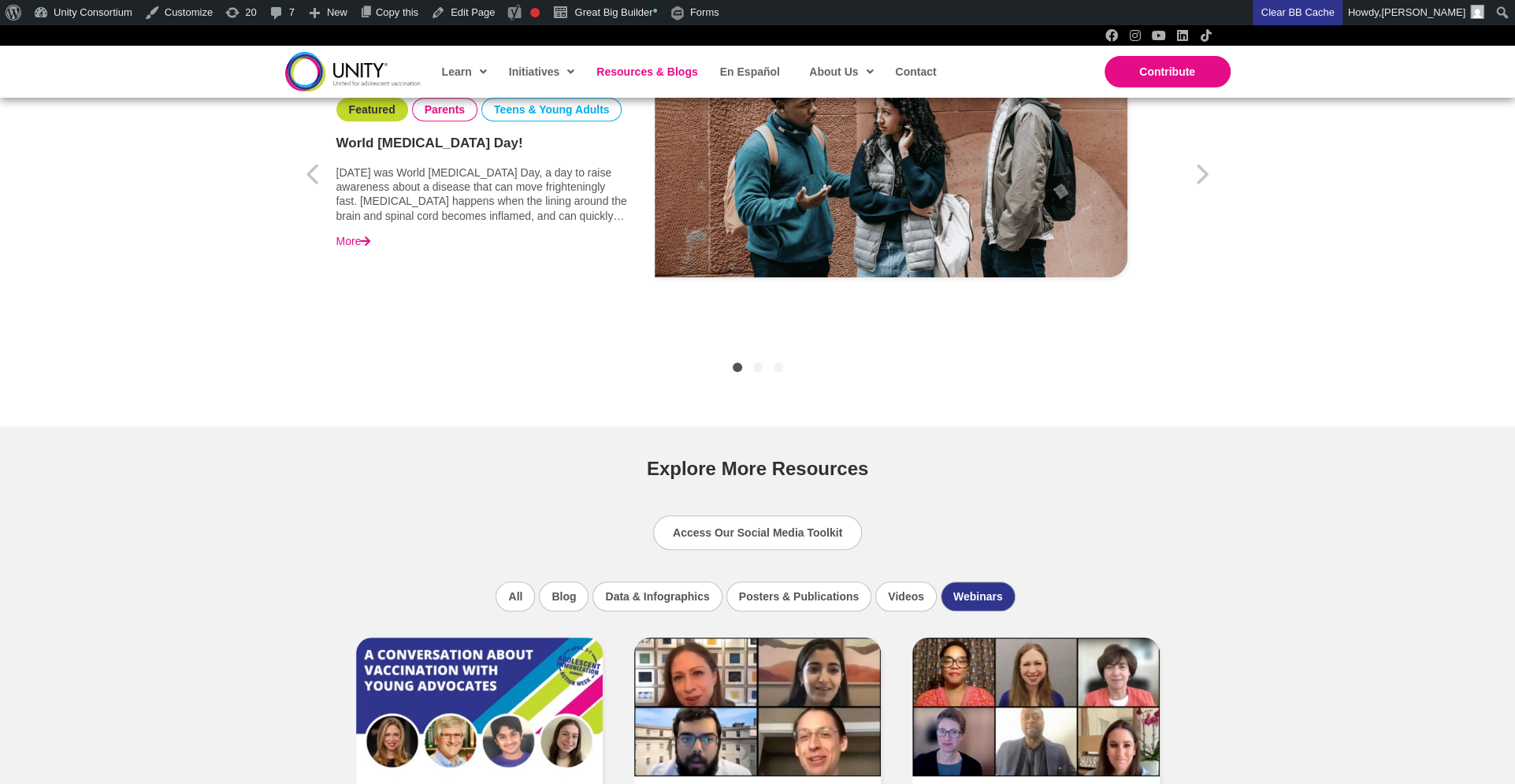
scroll to position [826, 0]
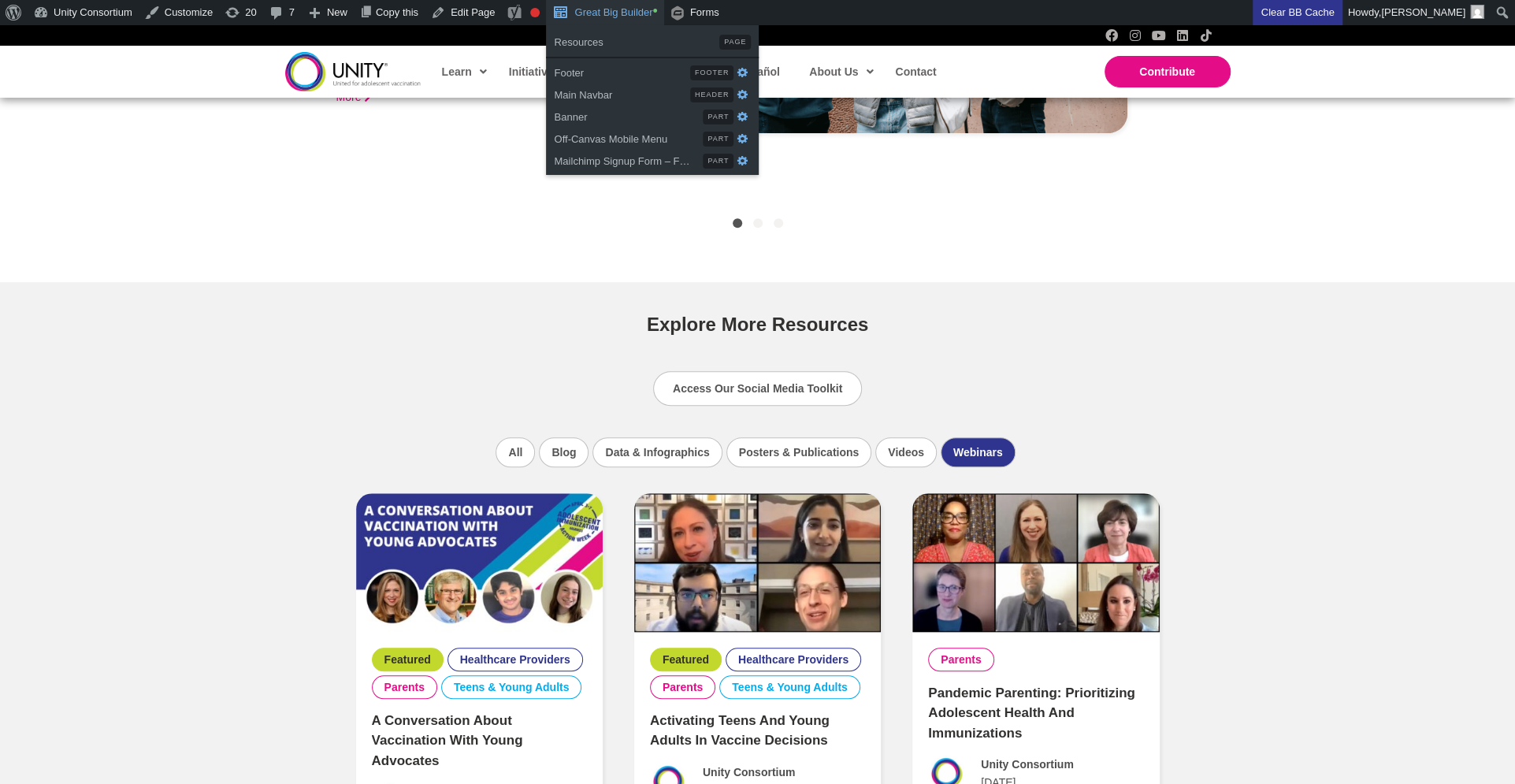
click at [649, 10] on link "Great Big Builder •" at bounding box center [604, 13] width 118 height 25
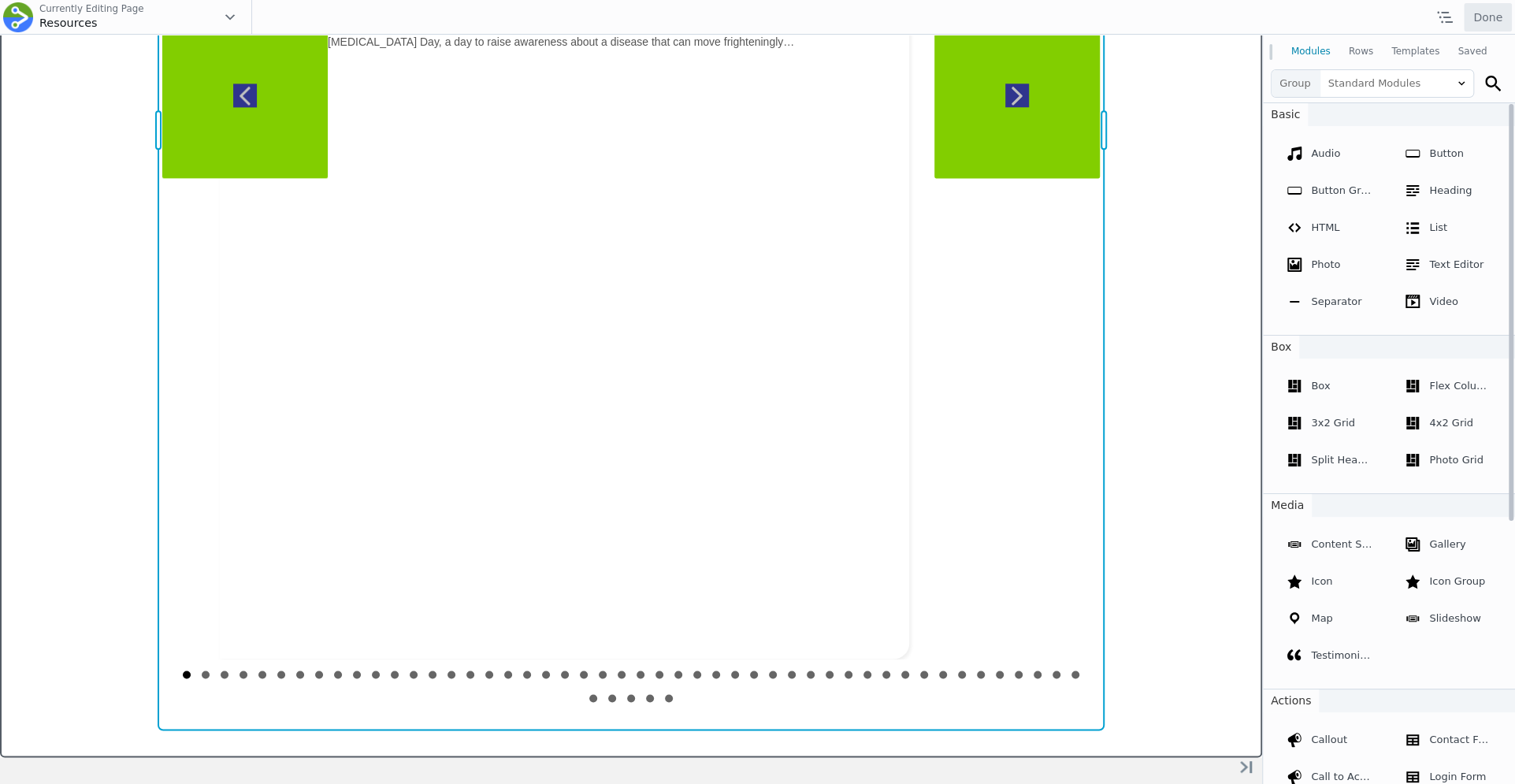
scroll to position [2098, 0]
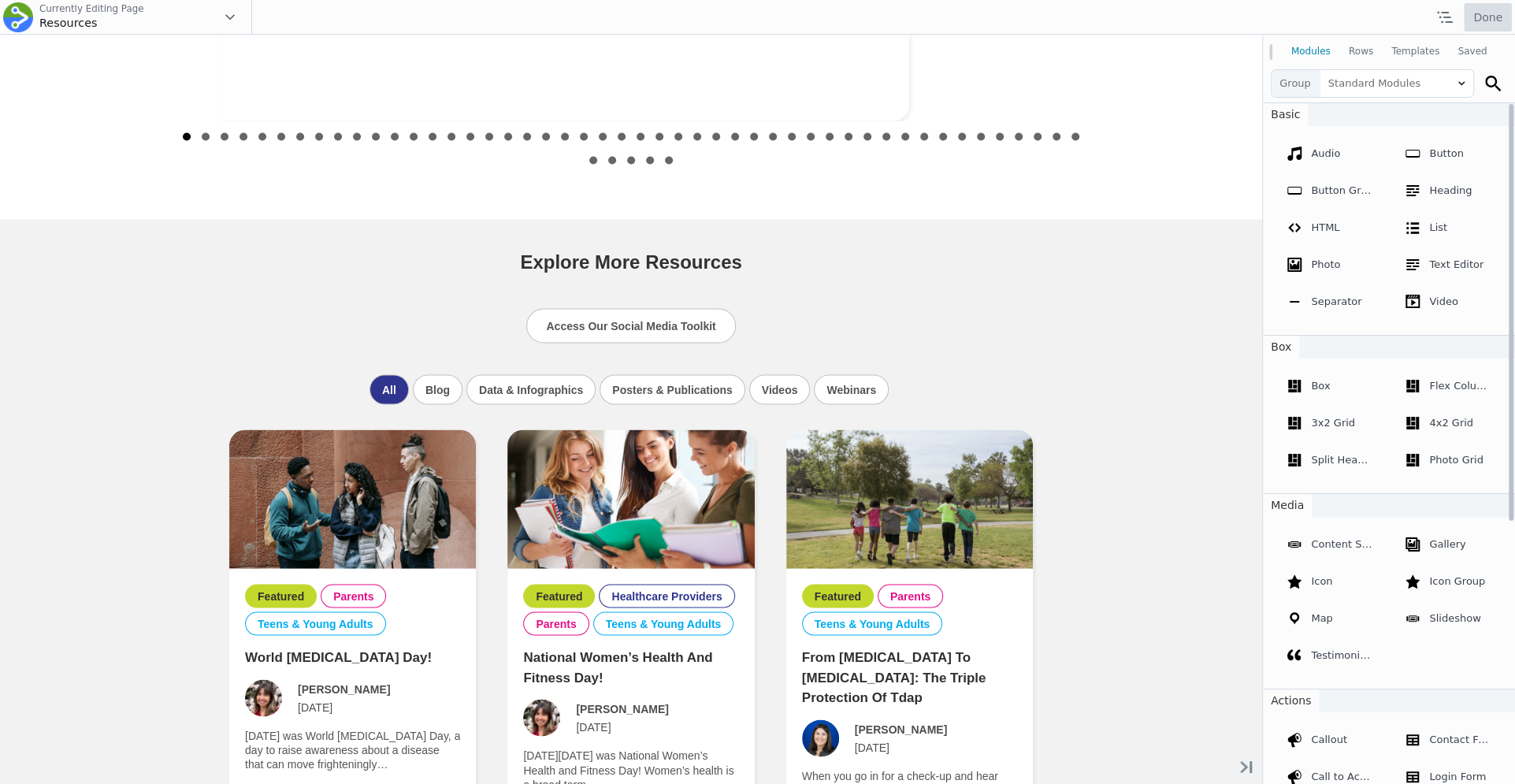
click at [1473, 11] on button "Done" at bounding box center [1488, 17] width 48 height 28
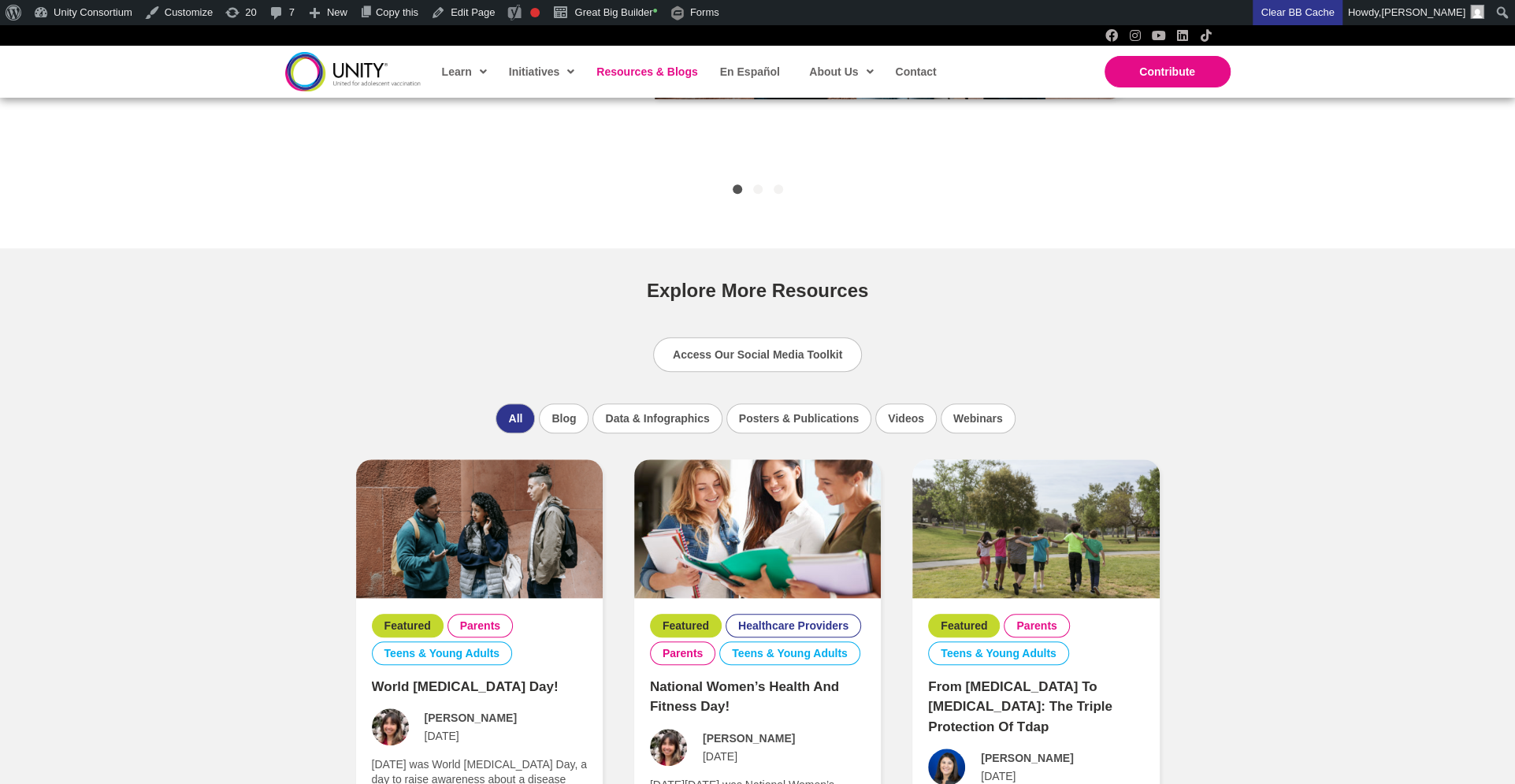
scroll to position [856, 0]
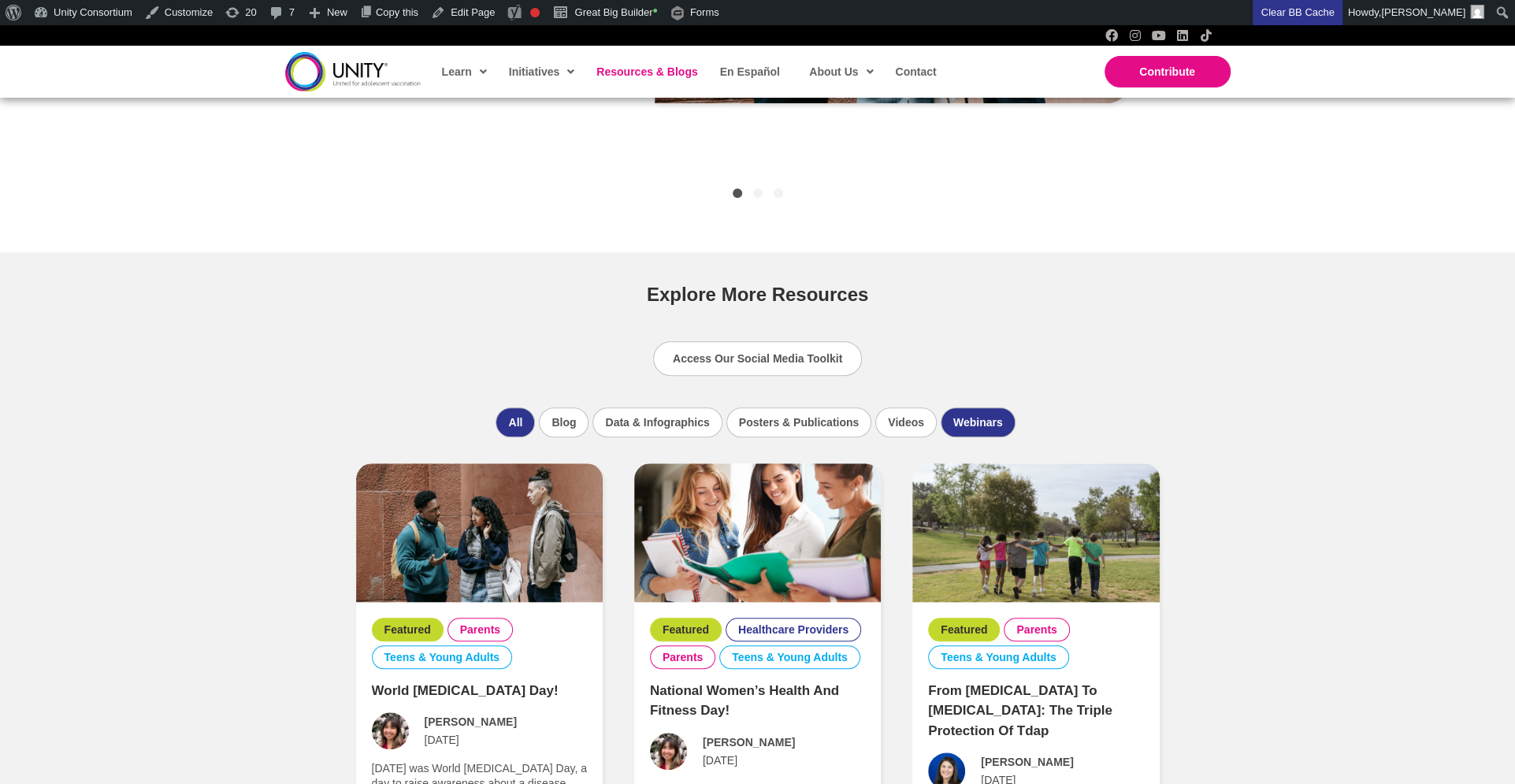
click at [993, 416] on li "Webinars" at bounding box center [978, 422] width 75 height 30
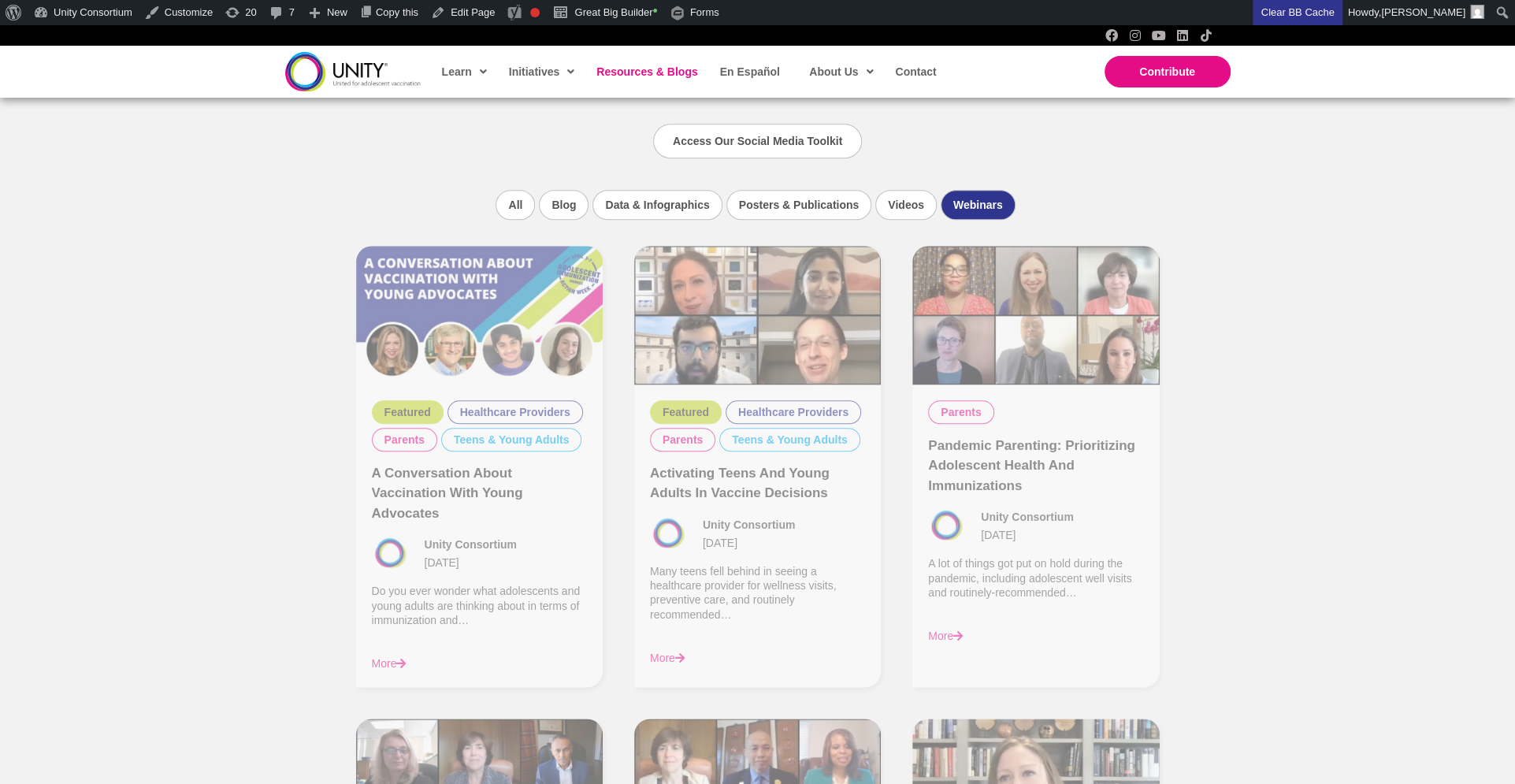
scroll to position [1088, 0]
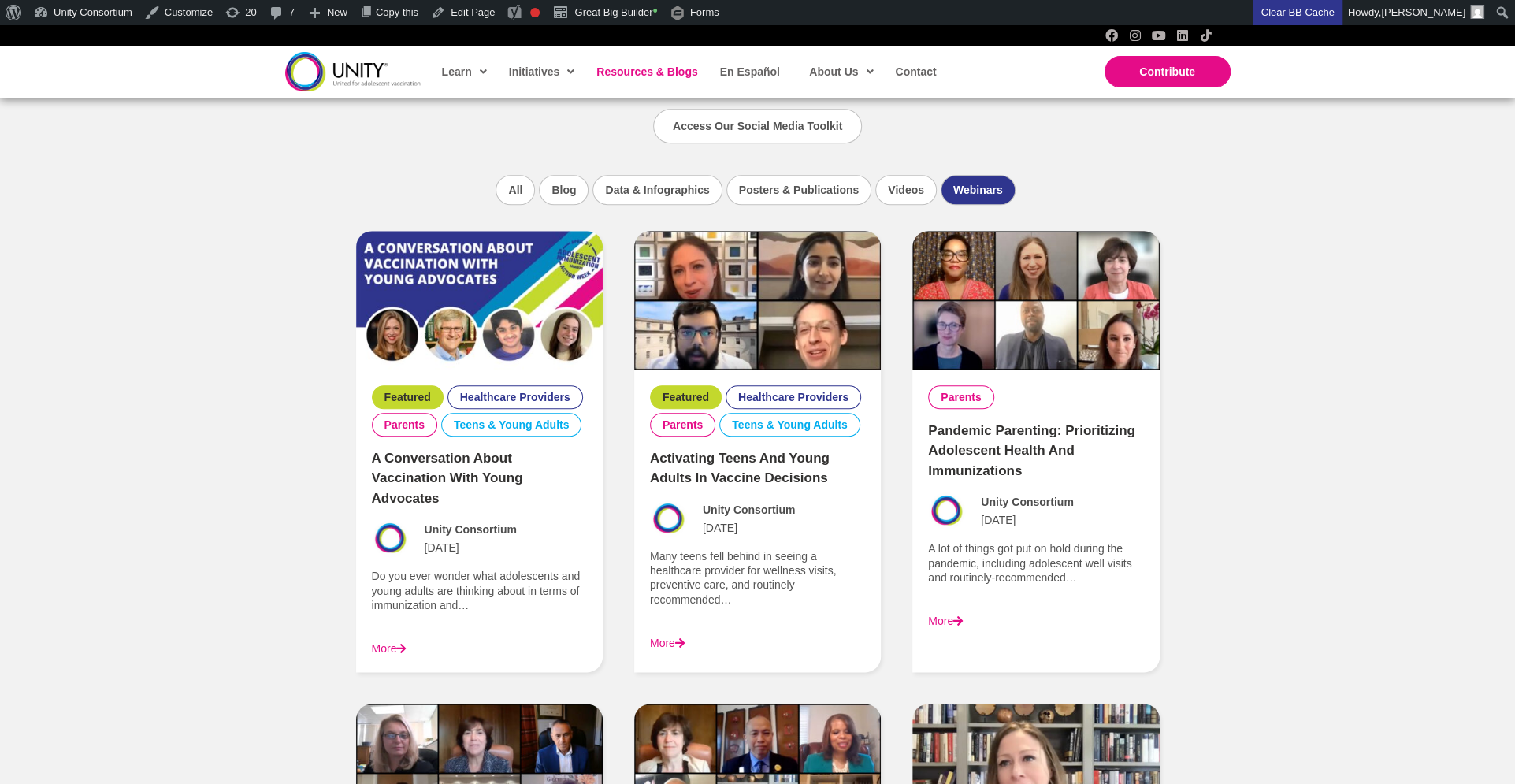
click at [544, 338] on img at bounding box center [479, 300] width 246 height 139
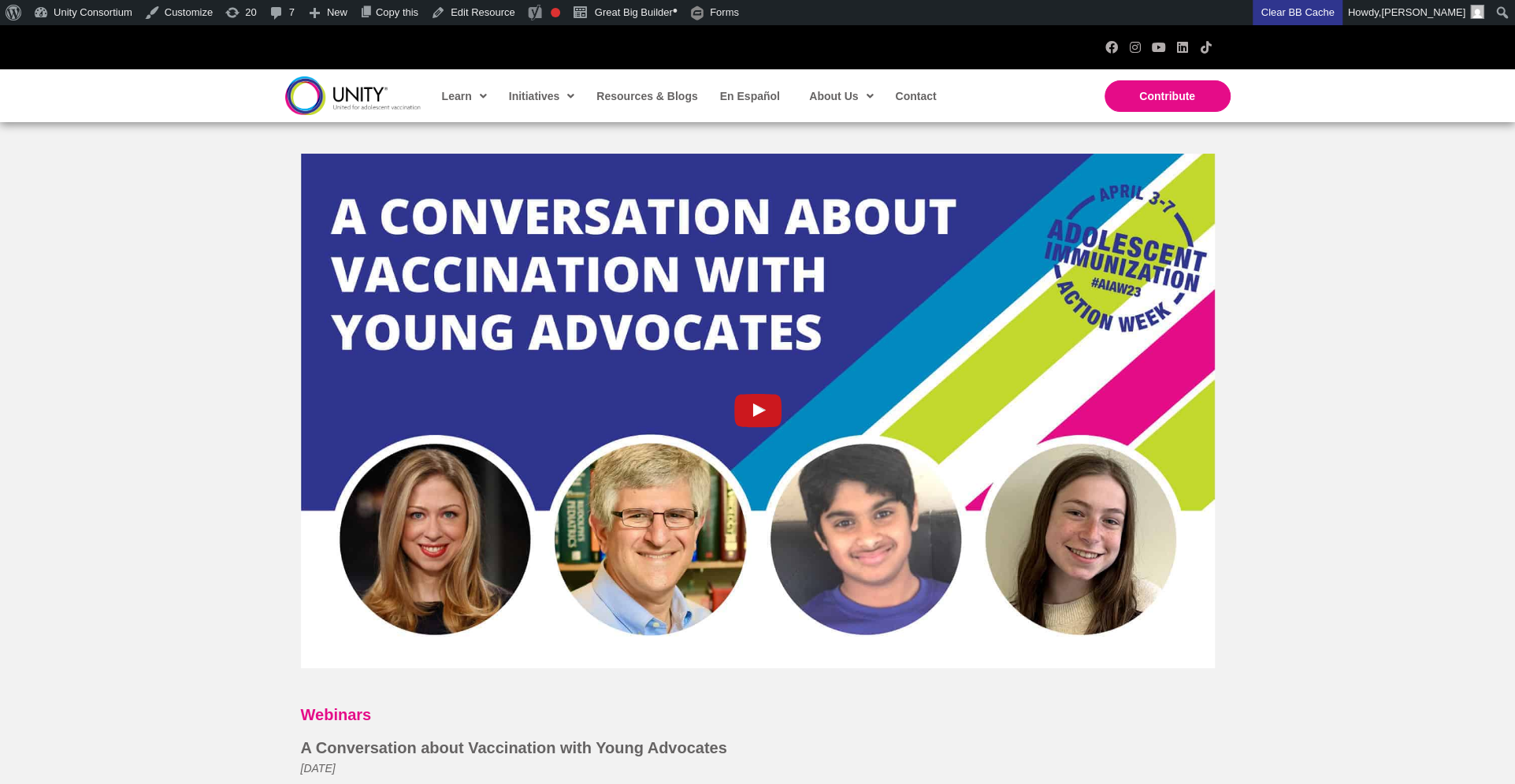
click at [765, 392] on icon "uabb-video-gallery" at bounding box center [758, 410] width 48 height 48
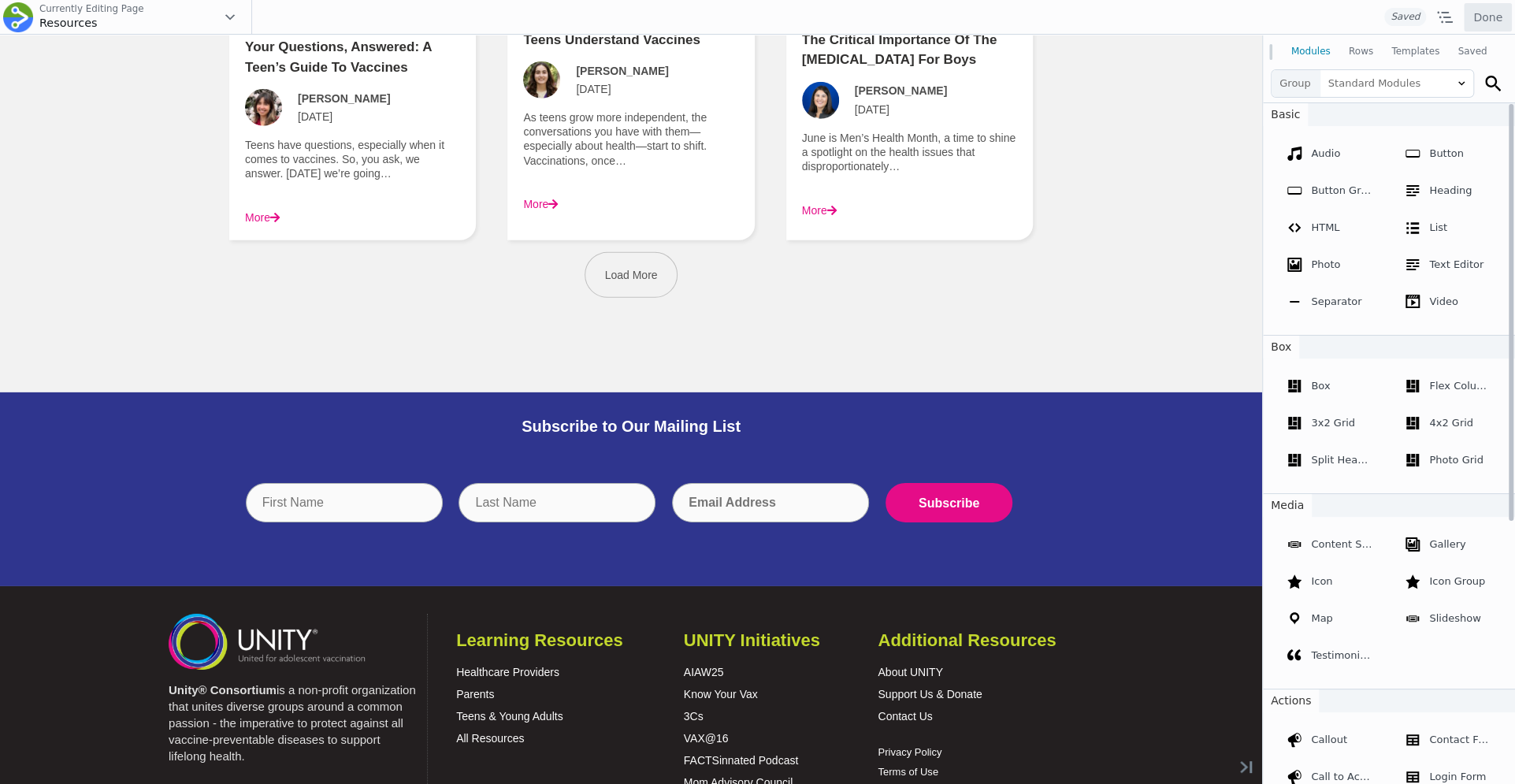
scroll to position [2098, 0]
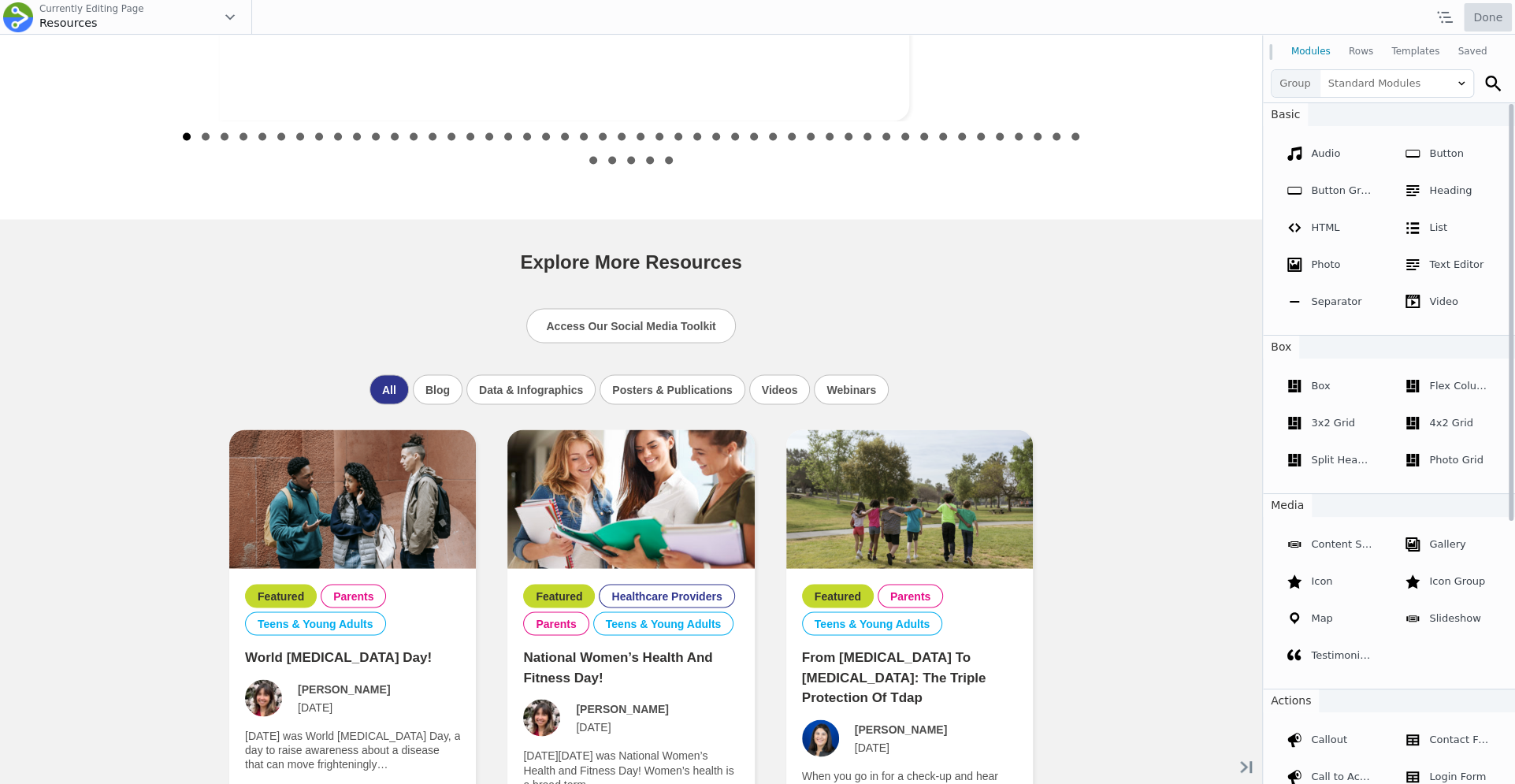
click at [1490, 19] on button "Done" at bounding box center [1488, 17] width 48 height 28
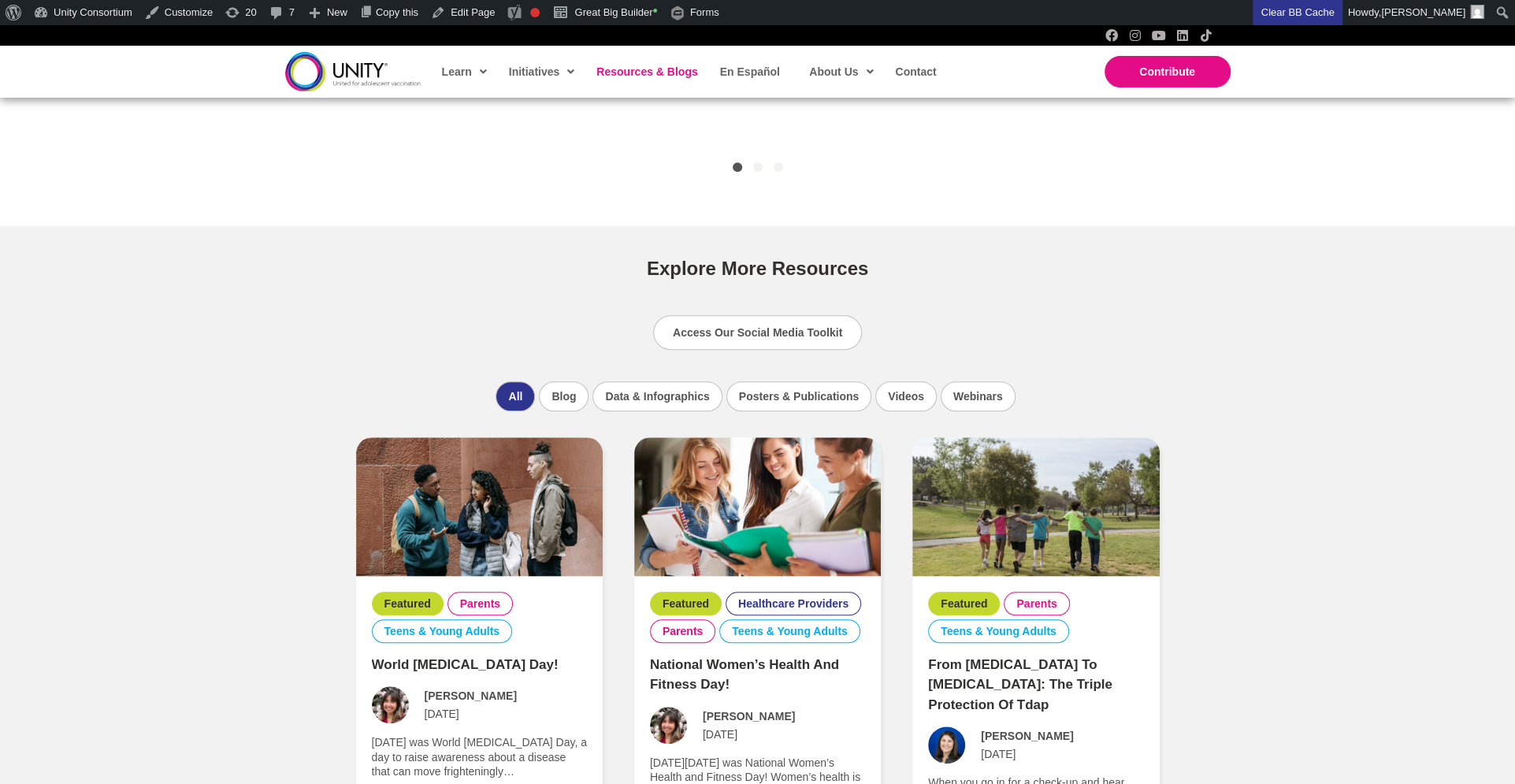
scroll to position [884, 0]
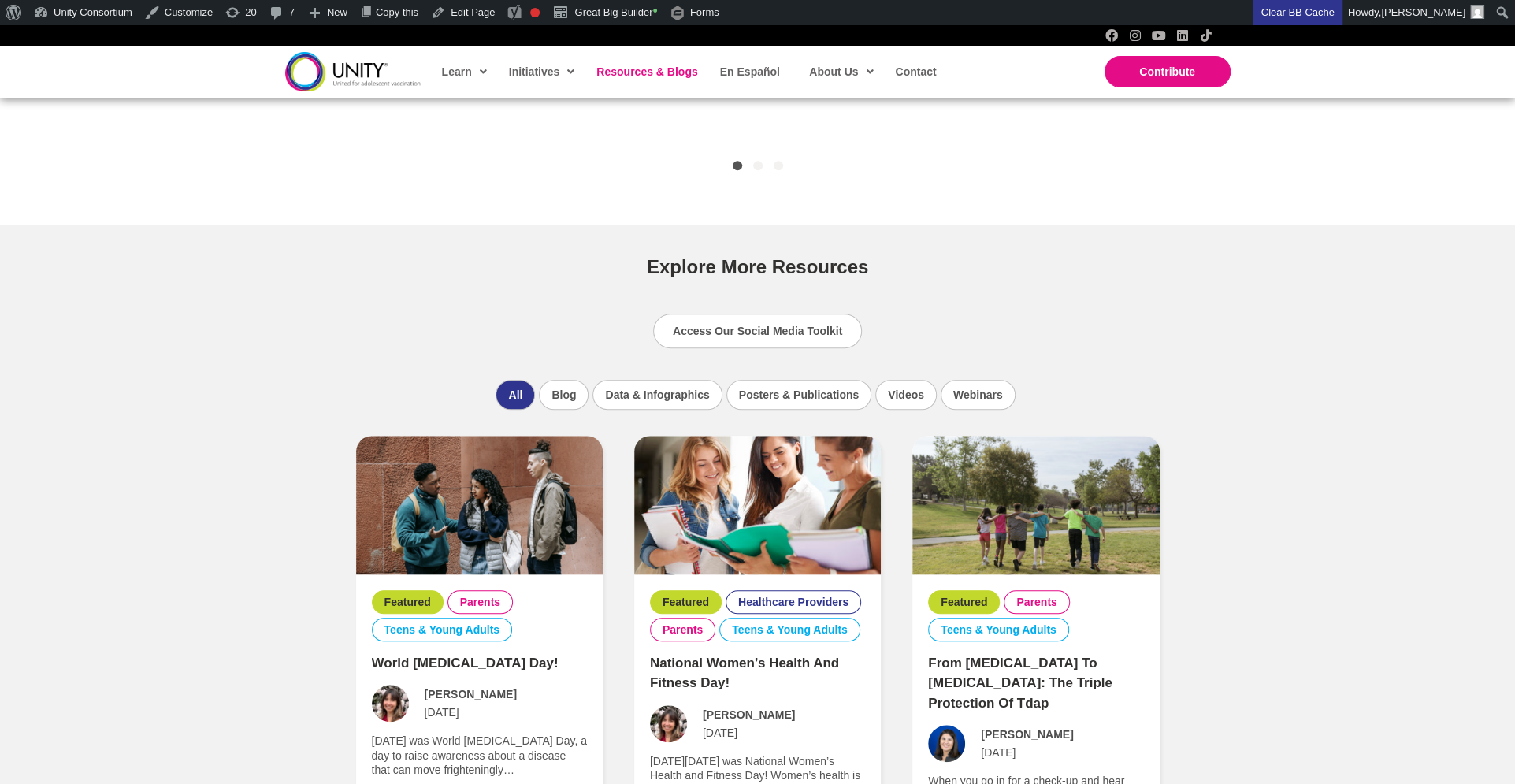
click at [967, 379] on li "Webinars" at bounding box center [978, 394] width 75 height 30
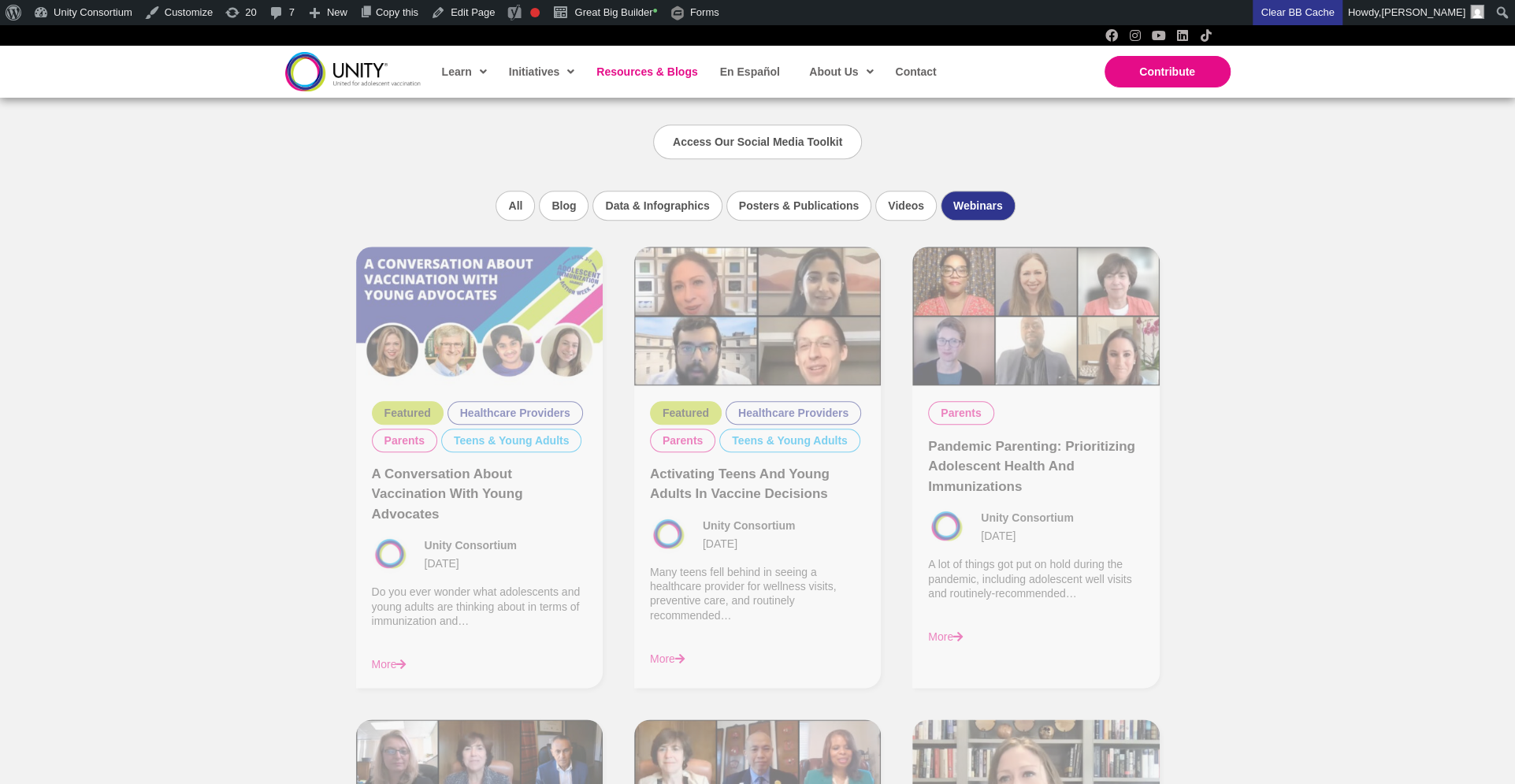
scroll to position [1088, 0]
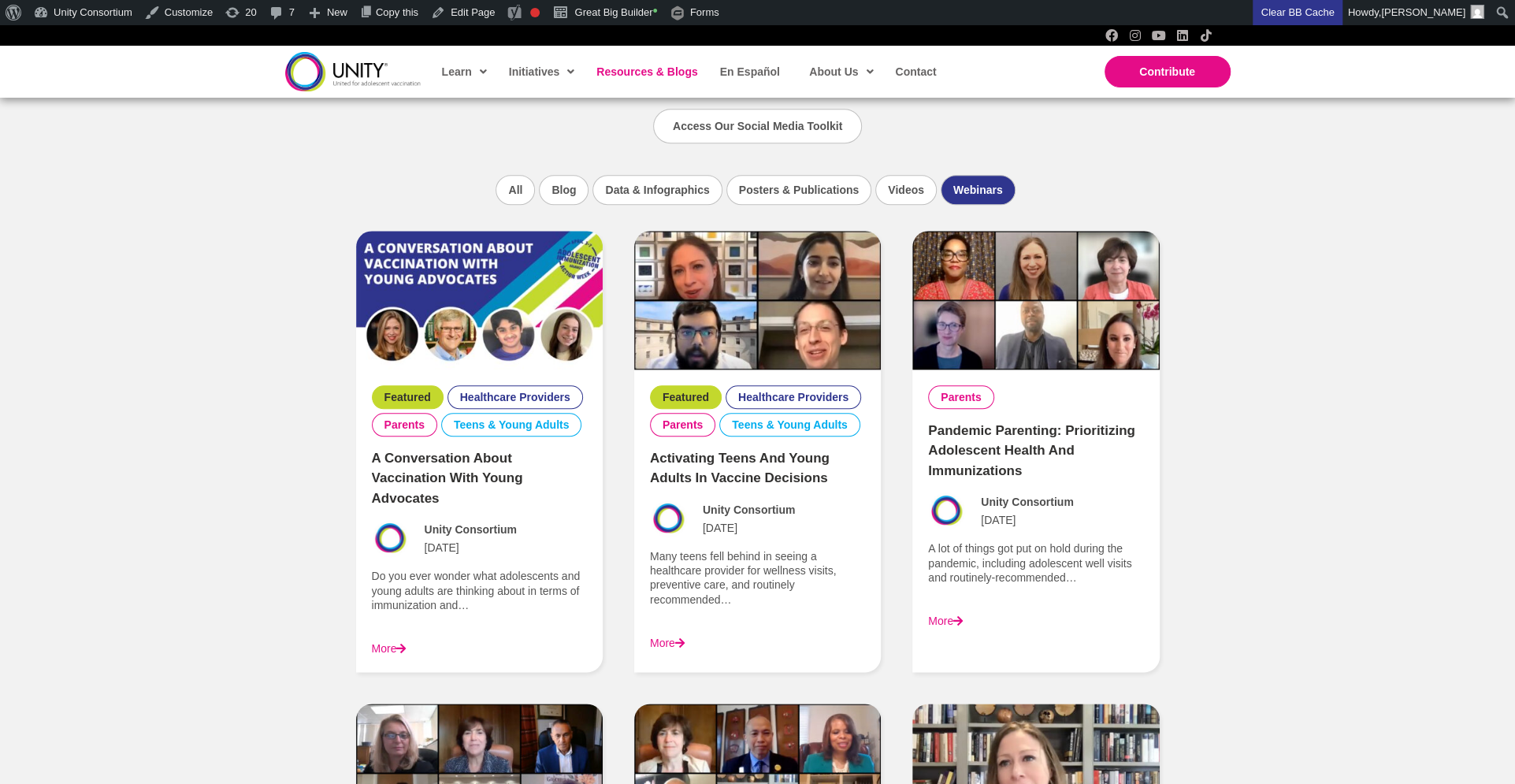
click at [750, 292] on img at bounding box center [757, 300] width 246 height 139
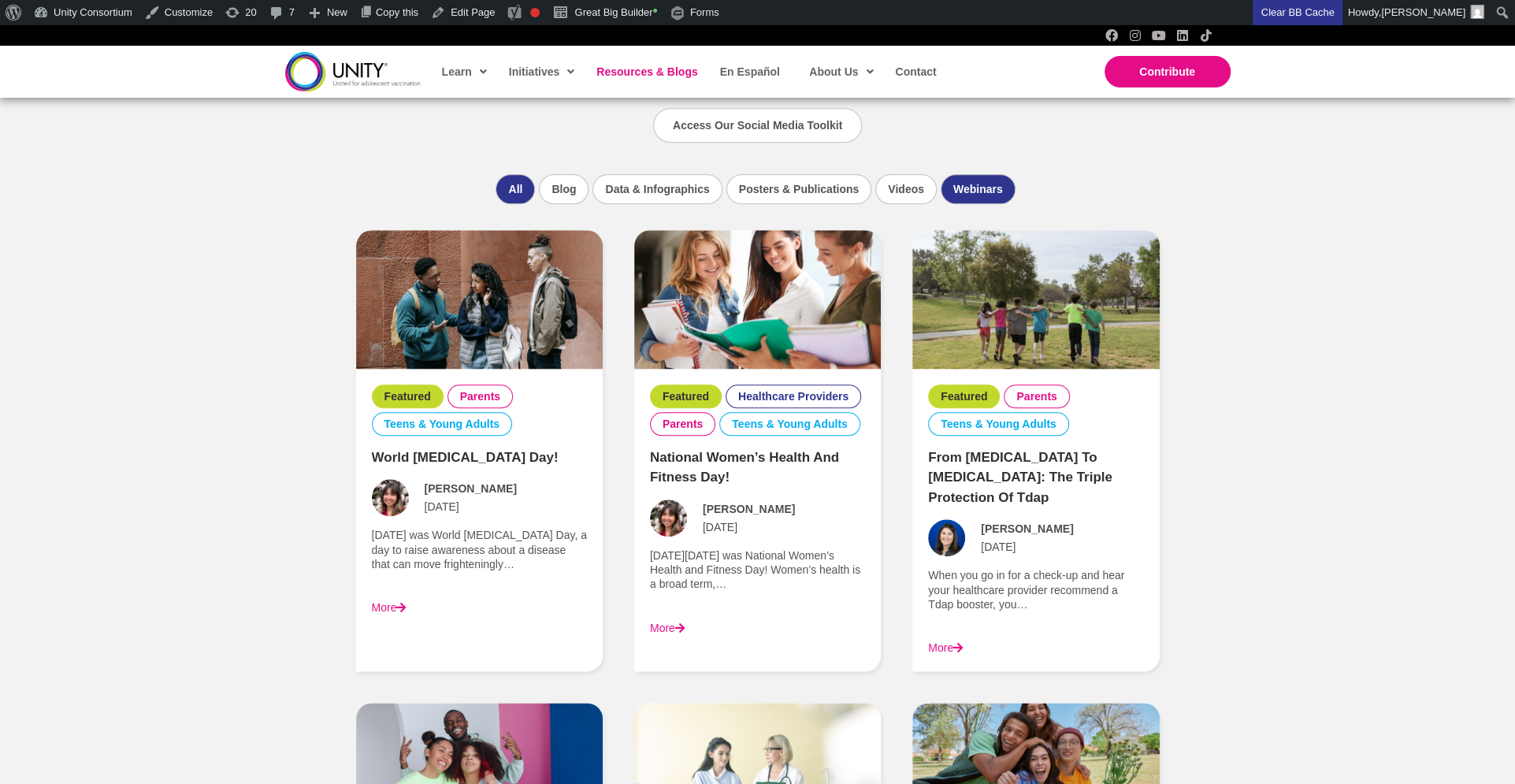
click at [984, 177] on li "Webinars" at bounding box center [978, 189] width 75 height 30
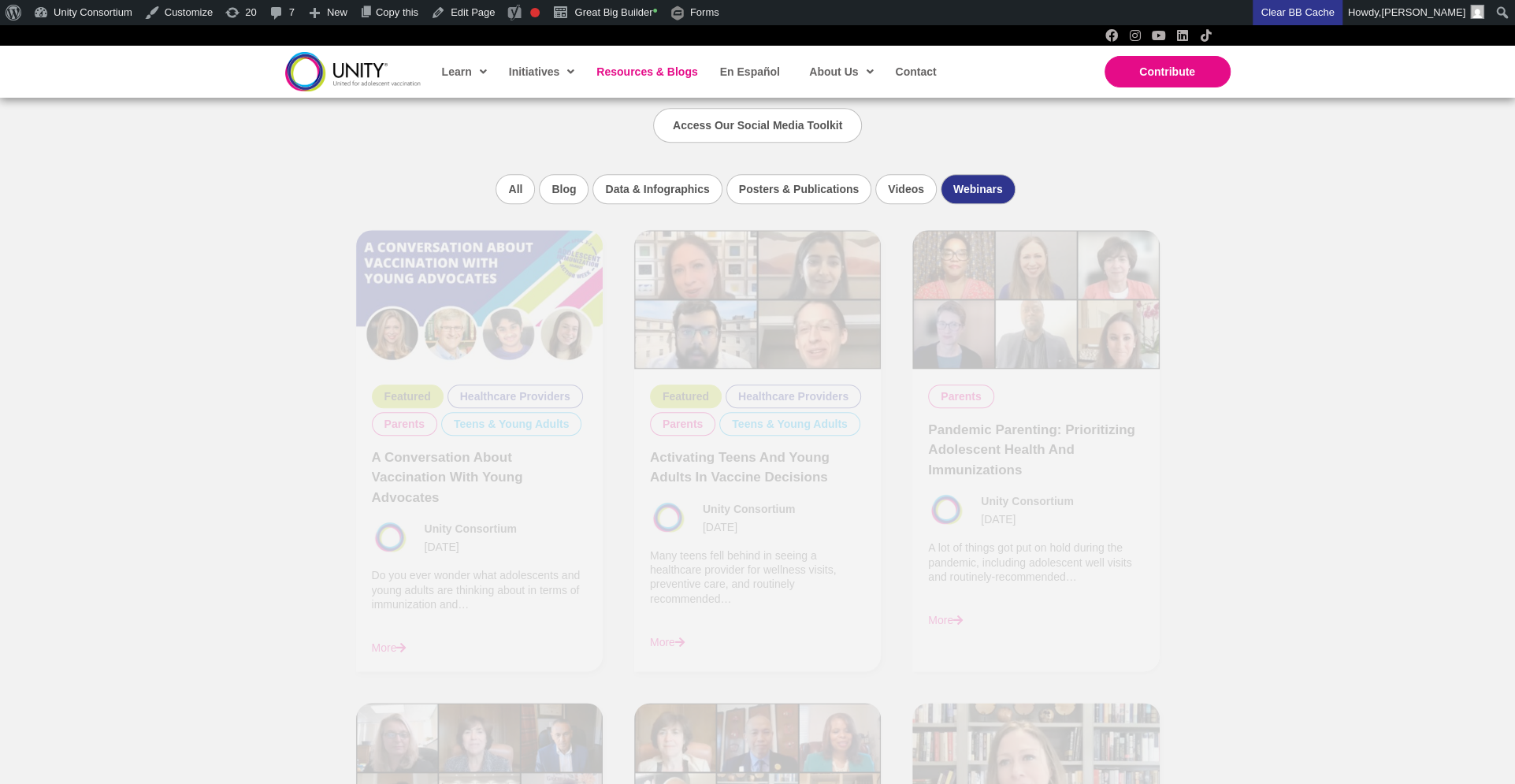
scroll to position [1088, 0]
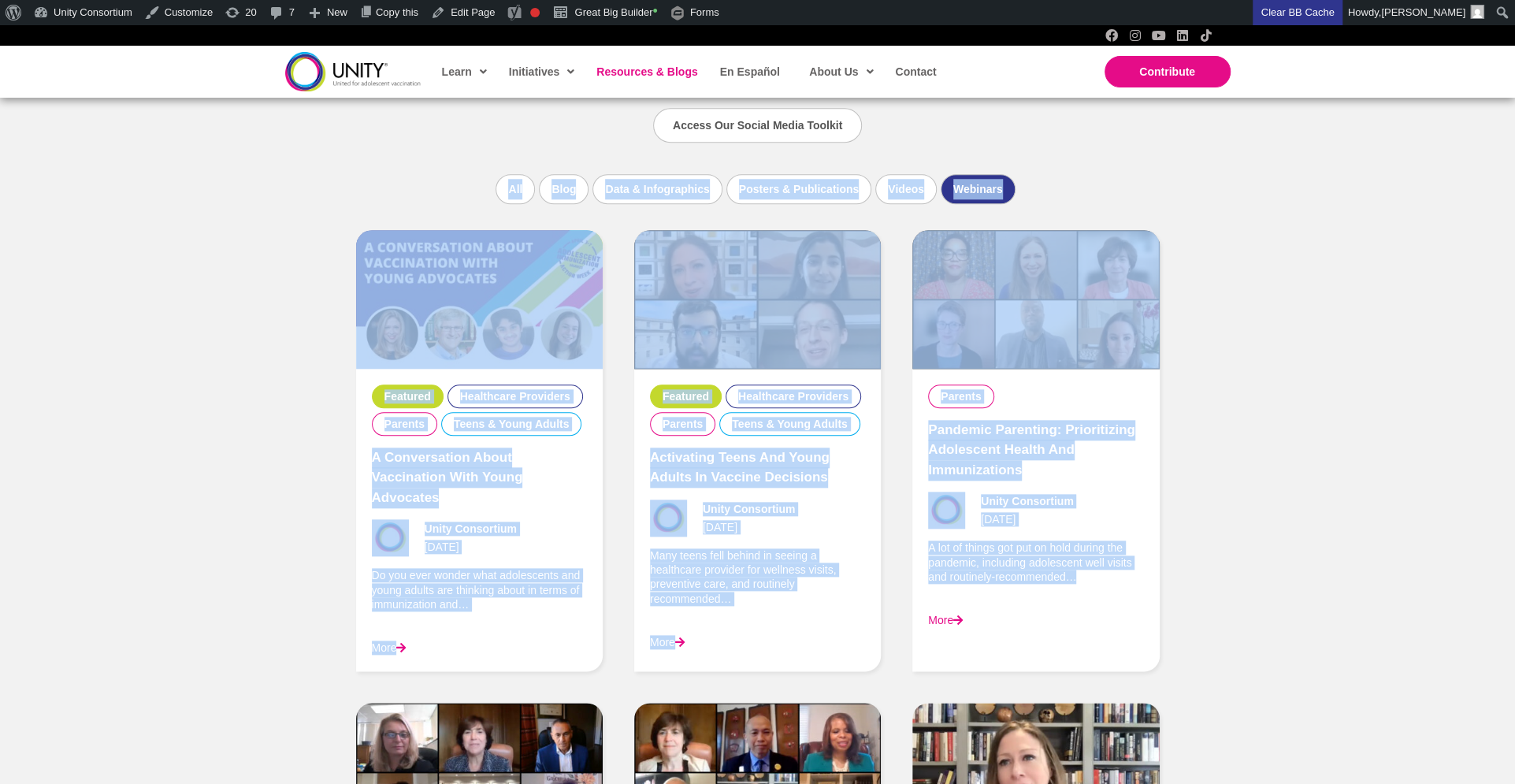
drag, startPoint x: 1009, startPoint y: 115, endPoint x: 1026, endPoint y: 639, distance: 524.3
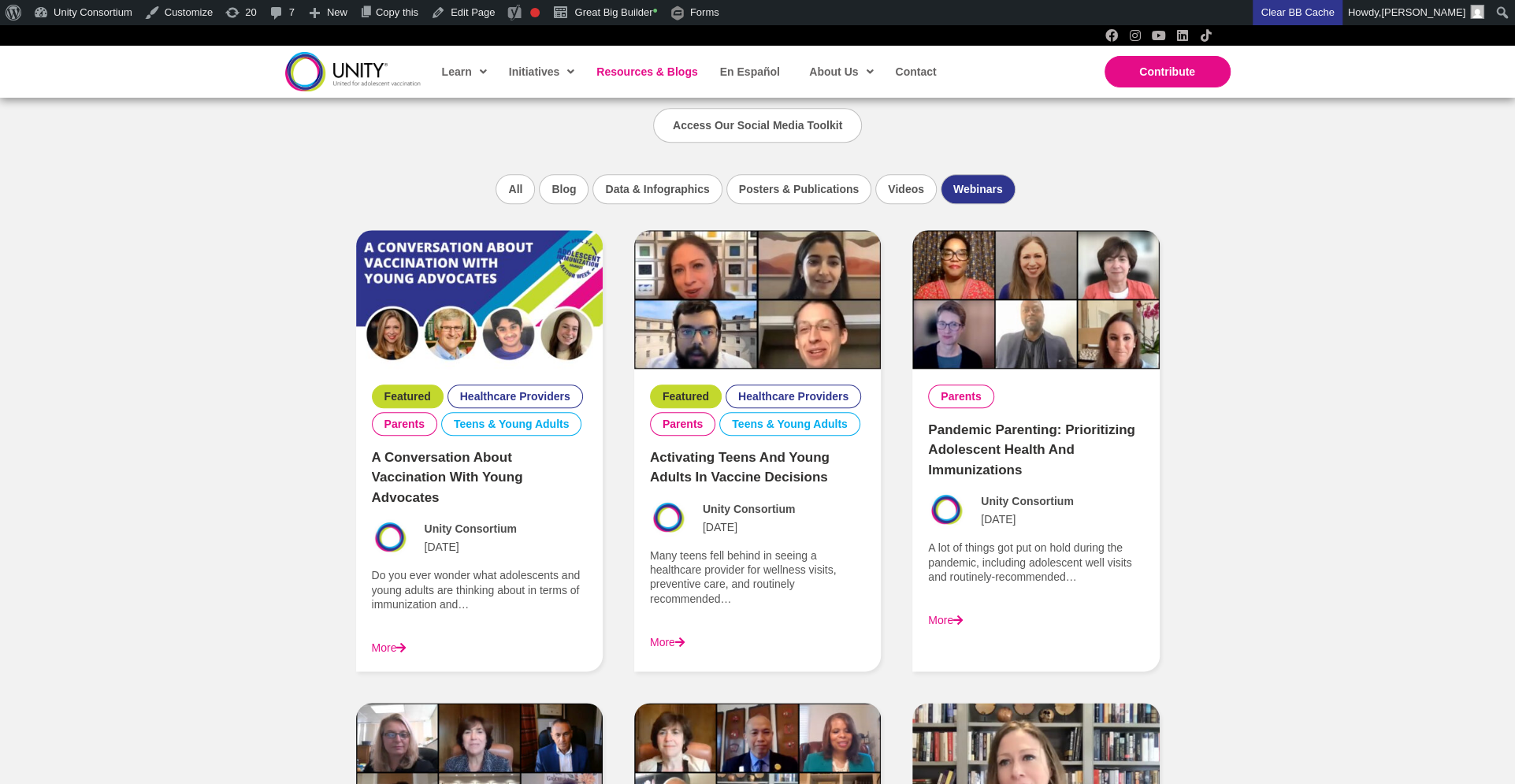
click at [1261, 636] on div "UNITY Resources Search for infographics, publications, webinars, and more to ad…" at bounding box center [757, 415] width 1515 height 2579
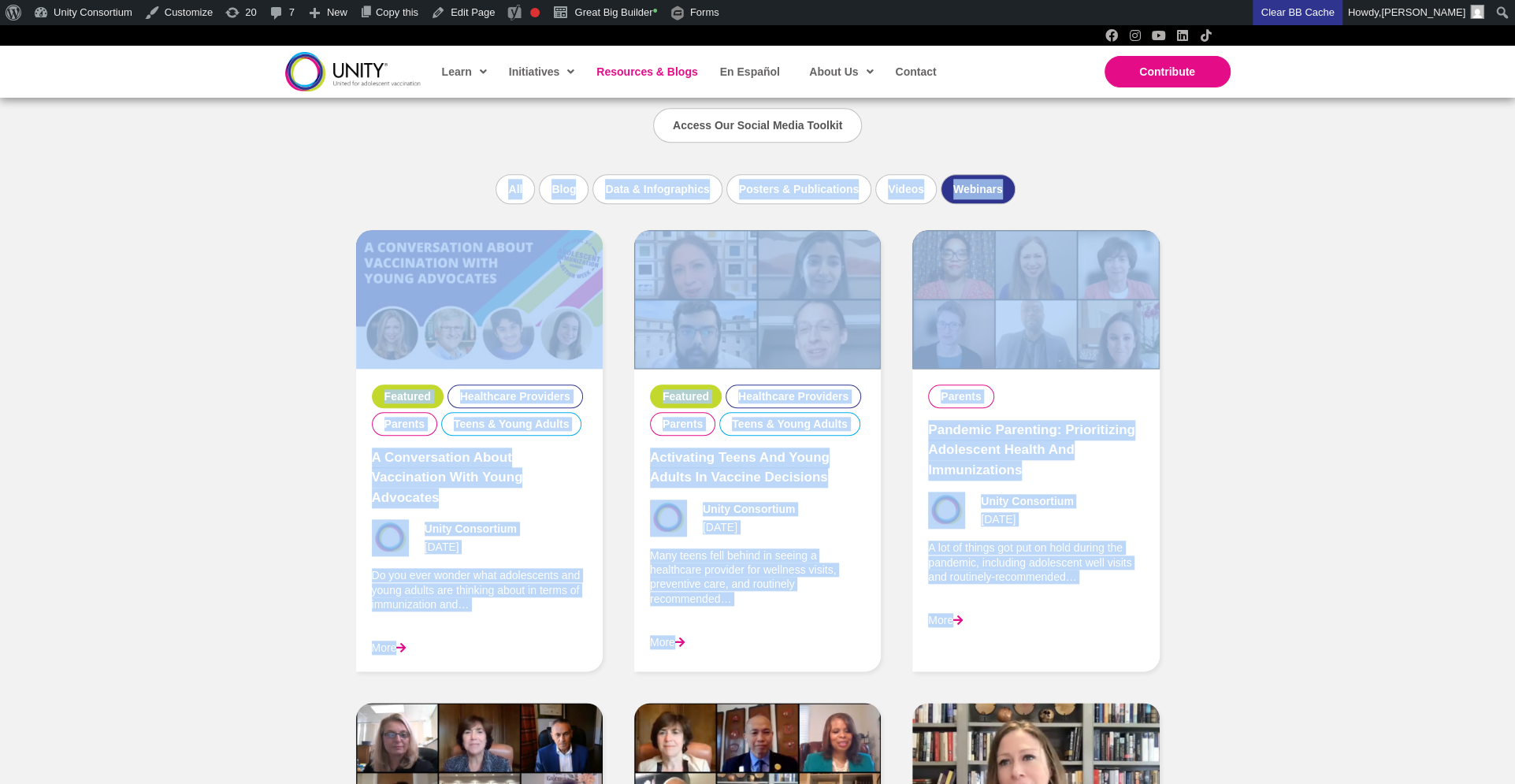
drag, startPoint x: 1253, startPoint y: 657, endPoint x: 1369, endPoint y: 113, distance: 556.2
click at [1369, 113] on div "UNITY Resources Search for infographics, publications, webinars, and more to ad…" at bounding box center [757, 415] width 1515 height 2579
click at [1288, 170] on div "UNITY Resources Search for infographics, publications, webinars, and more to ad…" at bounding box center [757, 415] width 1515 height 2579
drag, startPoint x: 1244, startPoint y: 157, endPoint x: 1253, endPoint y: 678, distance: 521.1
click at [1253, 679] on div "UNITY Resources Search for infographics, publications, webinars, and more to ad…" at bounding box center [757, 415] width 1515 height 2579
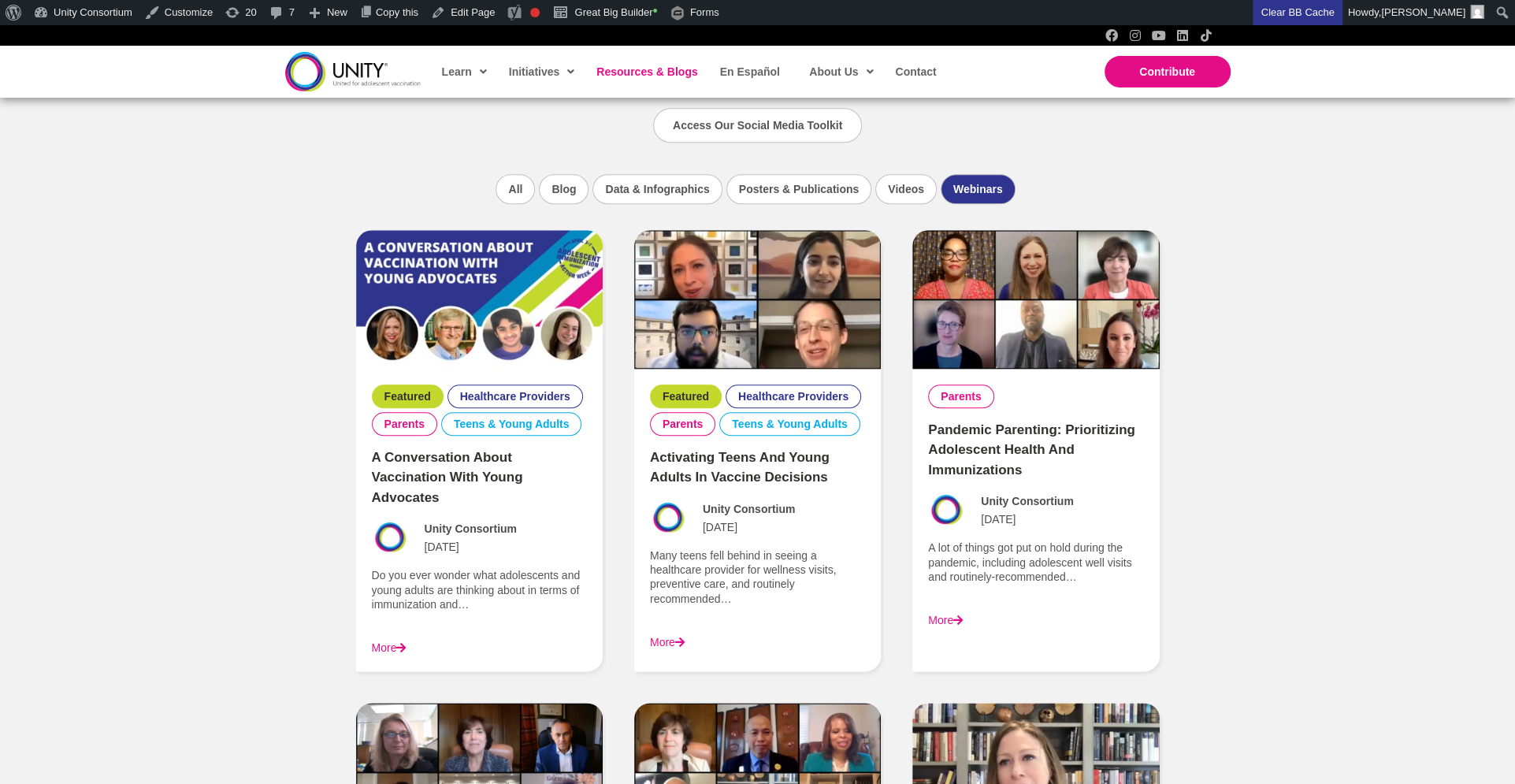
click at [1253, 678] on div "UNITY Resources Search for infographics, publications, webinars, and more to ad…" at bounding box center [757, 415] width 1515 height 2579
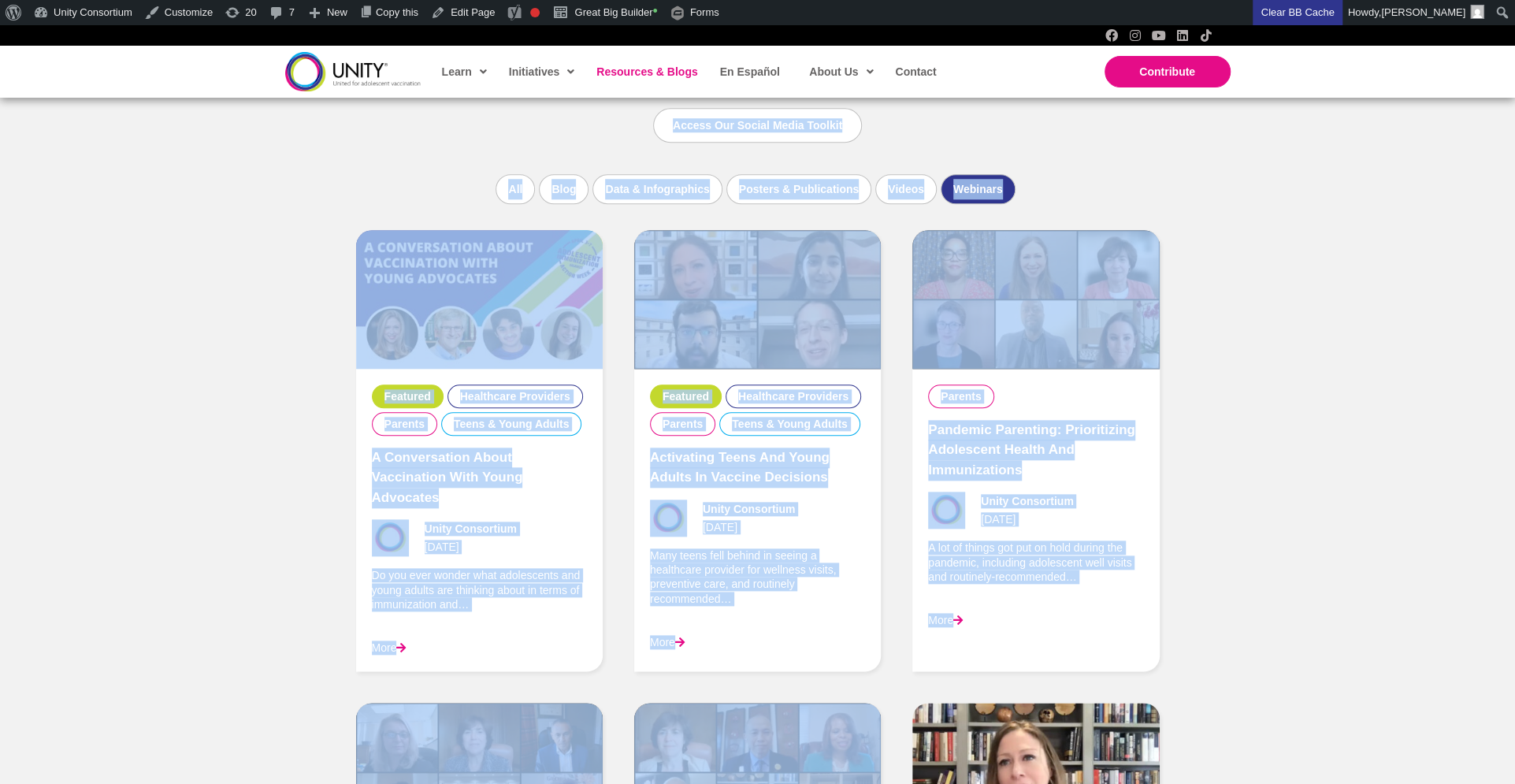
drag, startPoint x: 1253, startPoint y: 684, endPoint x: 1390, endPoint y: 66, distance: 633.0
click at [1390, 66] on div "Skip to content Learn Healthcare Providers Parents Teens & Young Adults Initiat…" at bounding box center [757, 583] width 1515 height 3292
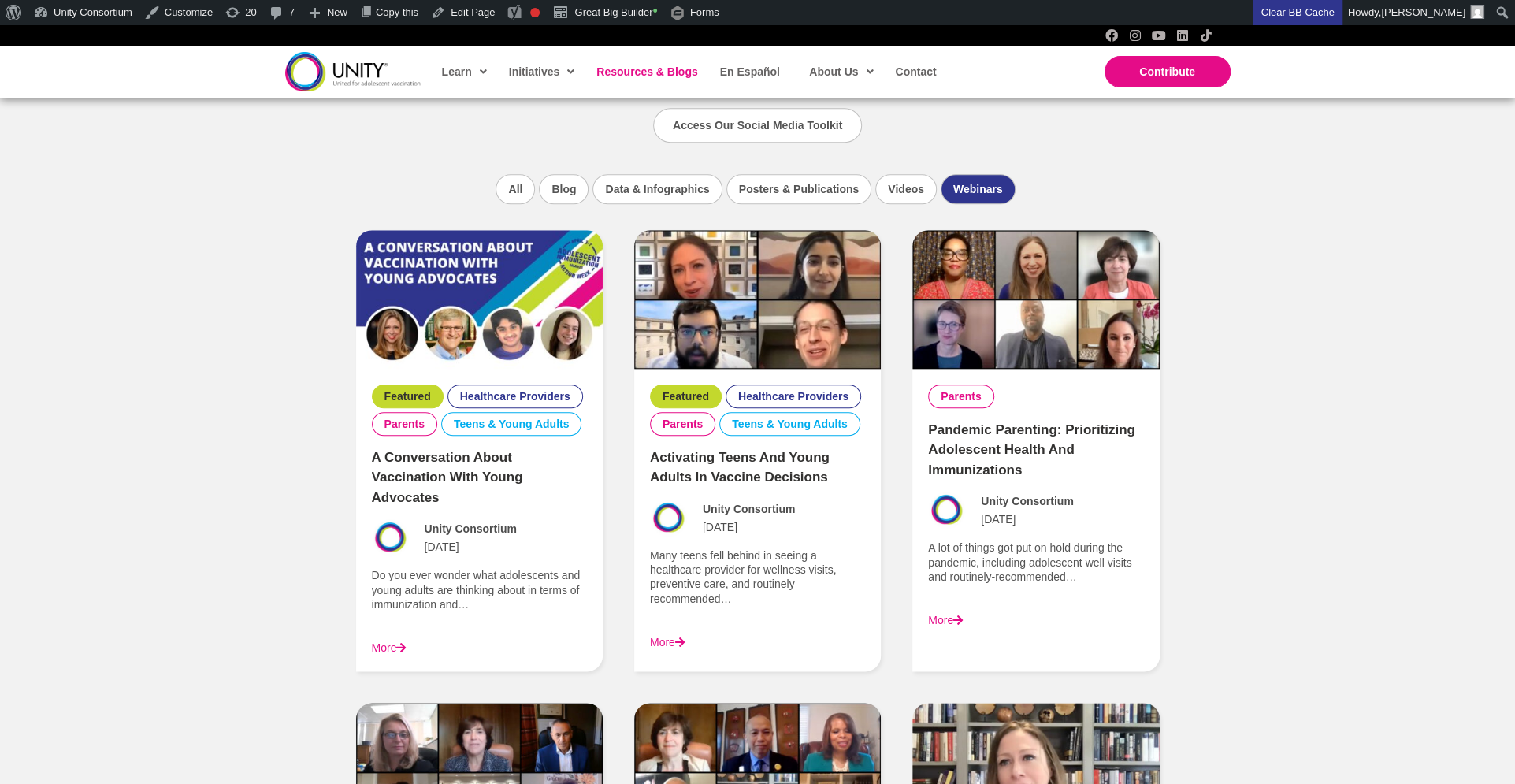
click at [1323, 133] on div "UNITY Resources Search for infographics, publications, webinars, and more to ad…" at bounding box center [757, 415] width 1515 height 2579
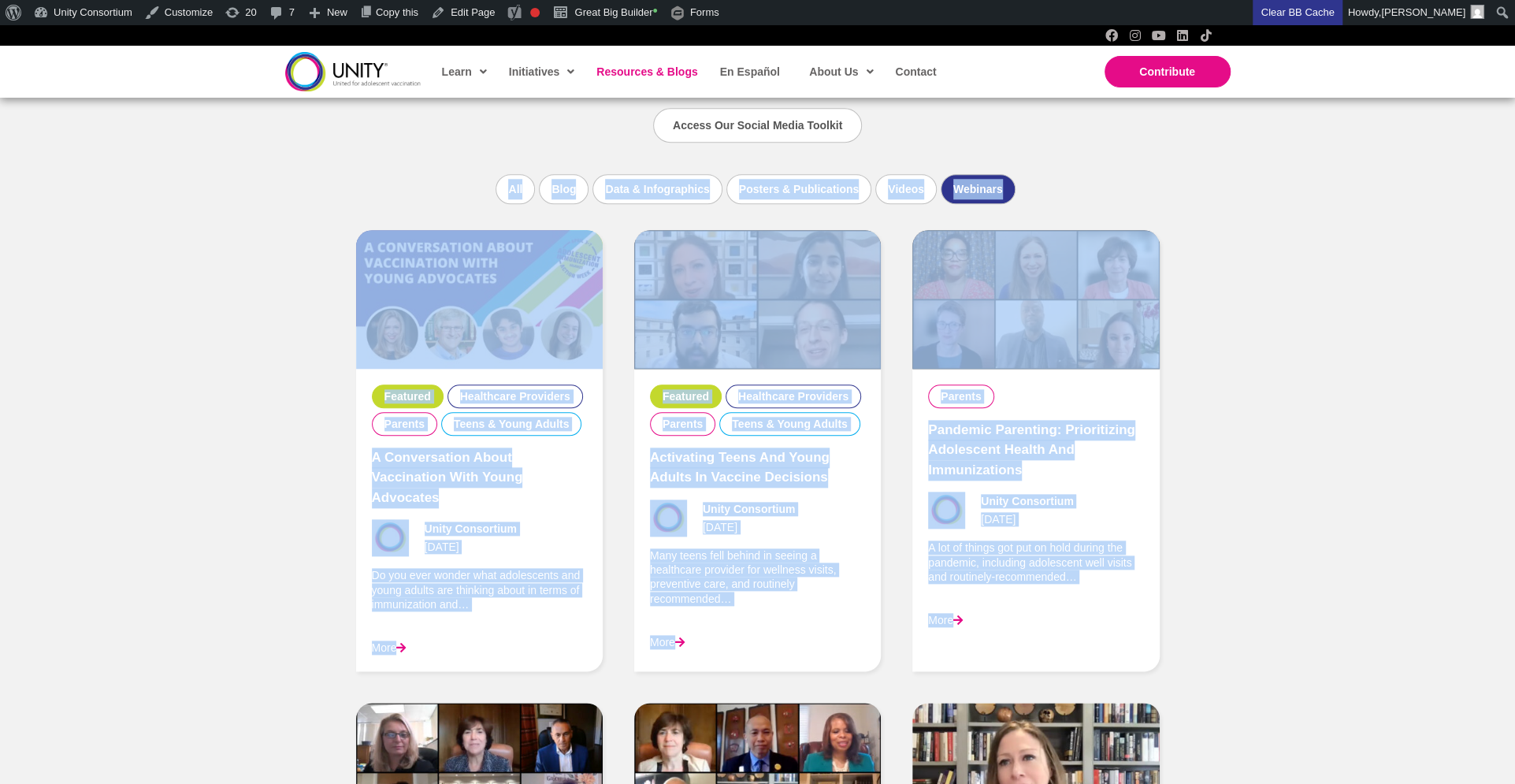
drag, startPoint x: 1323, startPoint y: 133, endPoint x: 1257, endPoint y: 681, distance: 552.0
click at [1258, 681] on div "UNITY Resources Search for infographics, publications, webinars, and more to ad…" at bounding box center [757, 415] width 1515 height 2579
click at [1257, 681] on div "UNITY Resources Search for infographics, publications, webinars, and more to ad…" at bounding box center [757, 415] width 1515 height 2579
drag, startPoint x: 1257, startPoint y: 681, endPoint x: 1382, endPoint y: 155, distance: 540.6
click at [1382, 155] on div "UNITY Resources Search for infographics, publications, webinars, and more to ad…" at bounding box center [757, 415] width 1515 height 2579
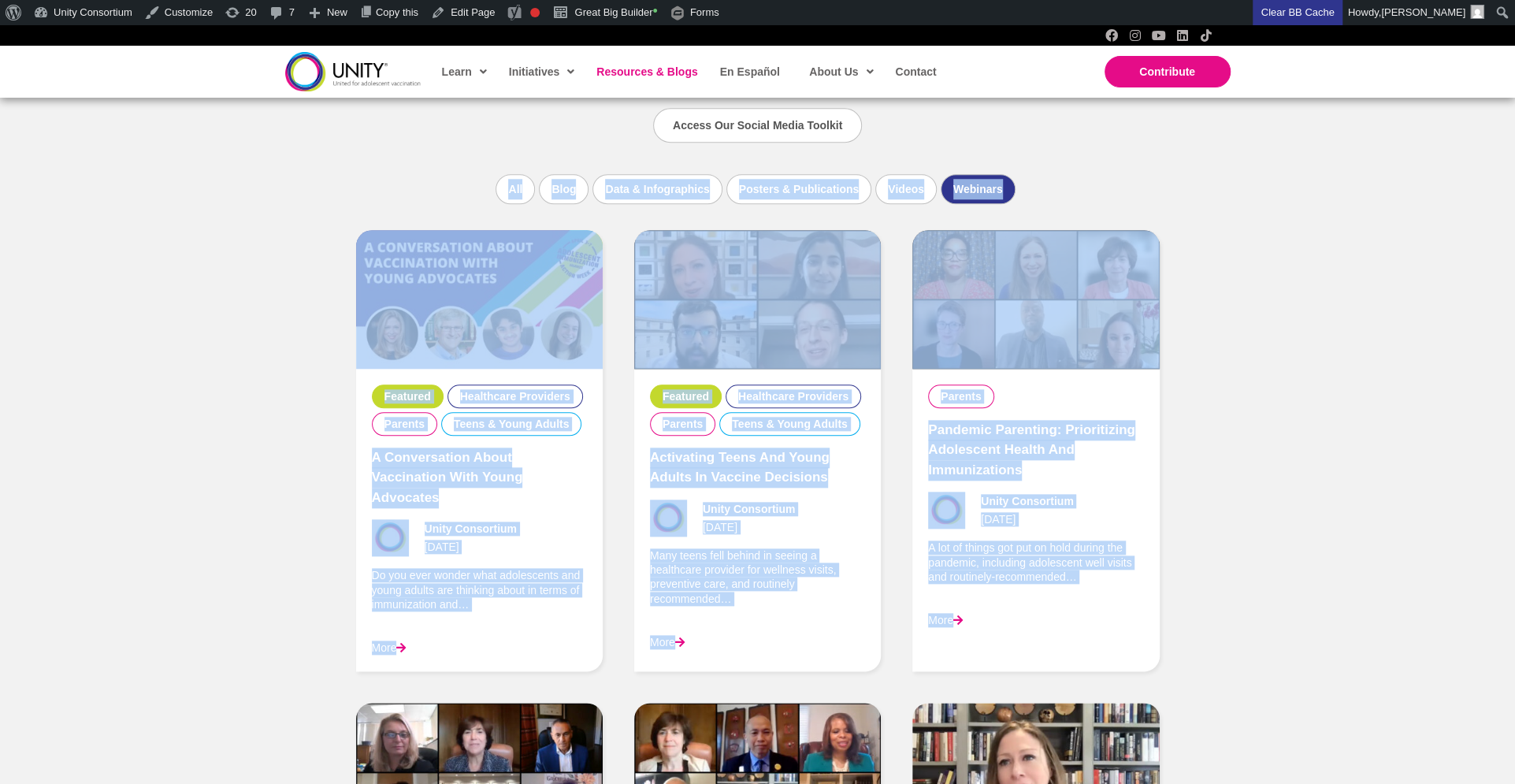
click at [1300, 189] on div "UNITY Resources Search for infographics, publications, webinars, and more to ad…" at bounding box center [757, 415] width 1515 height 2579
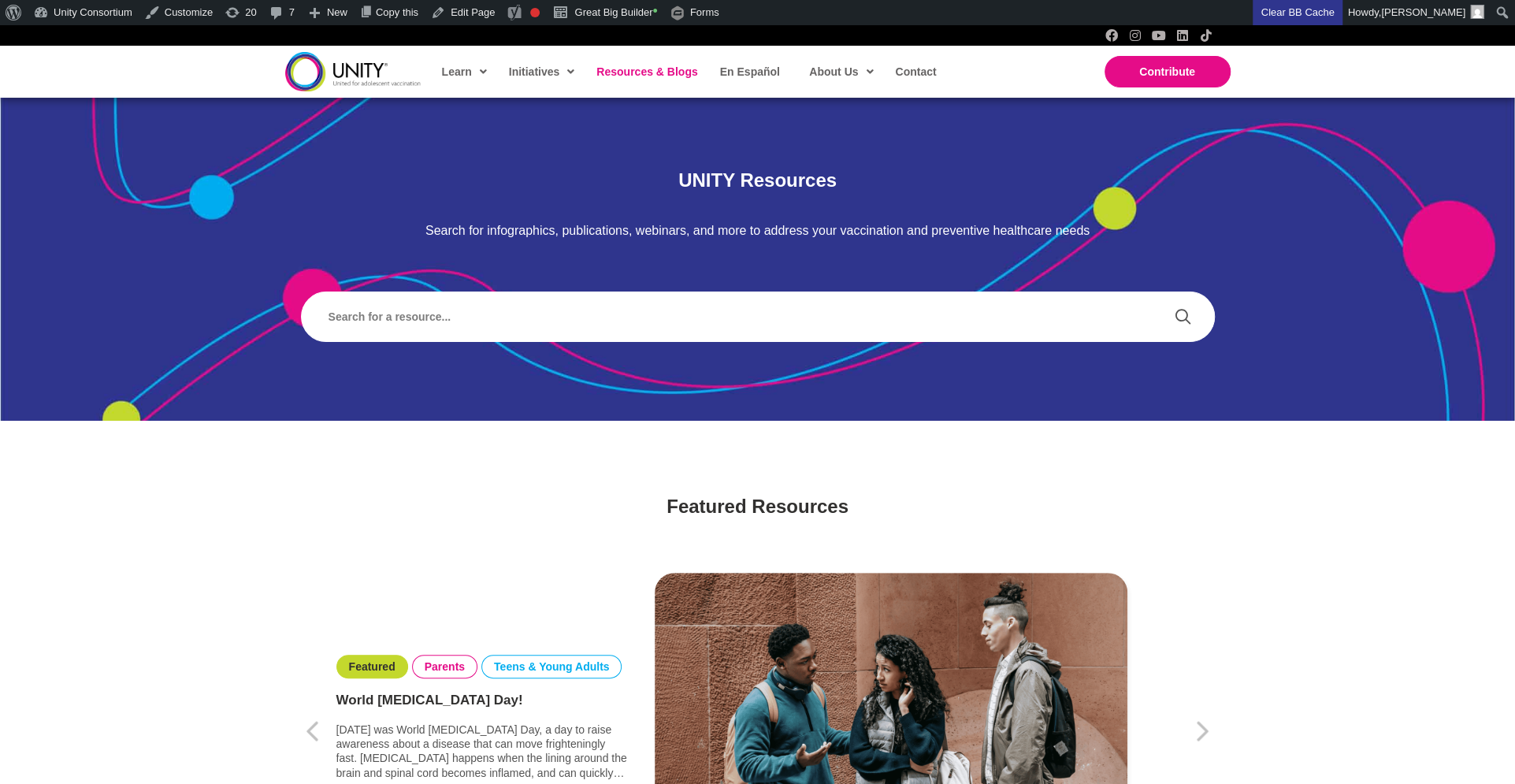
scroll to position [159, 0]
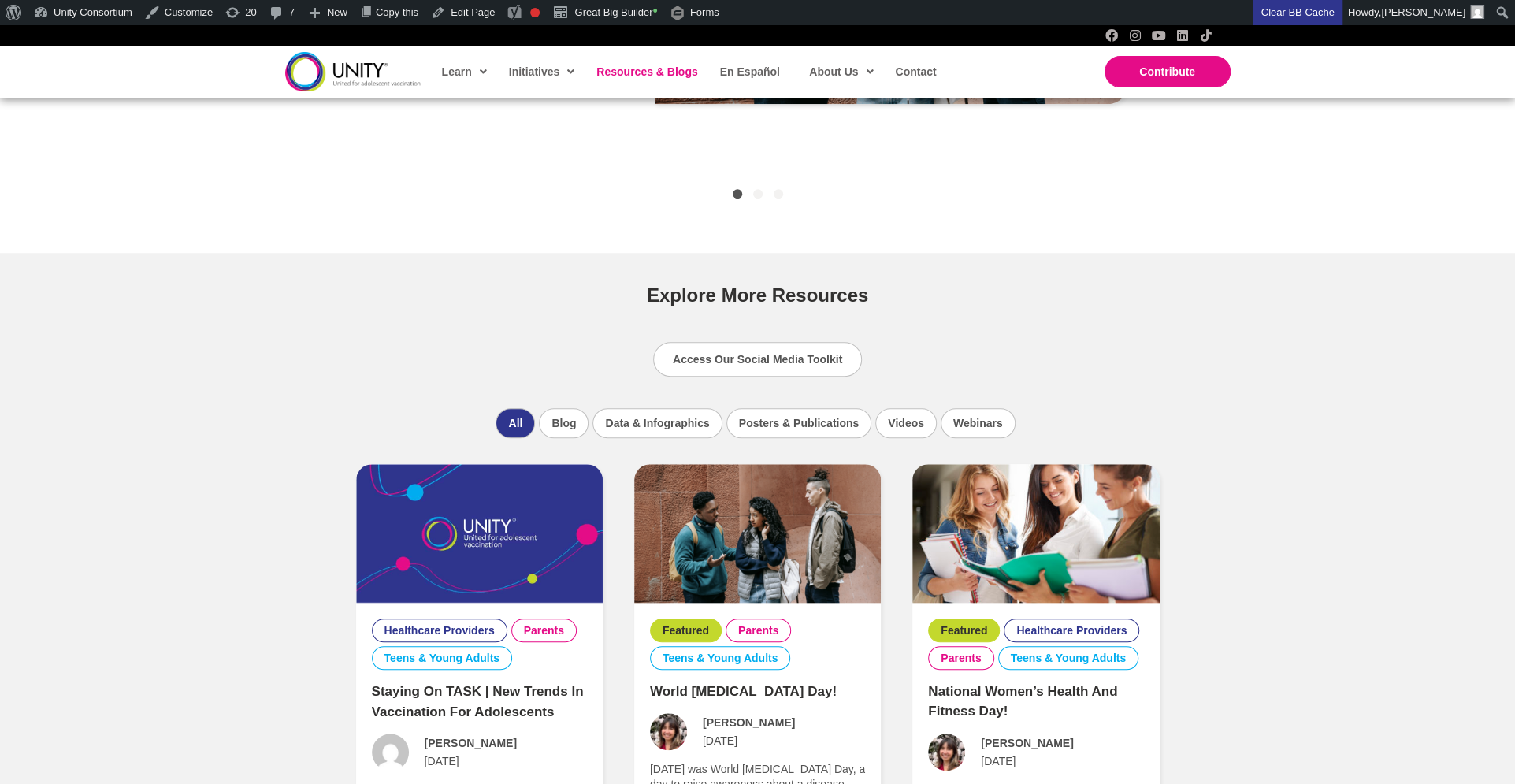
scroll to position [1080, 0]
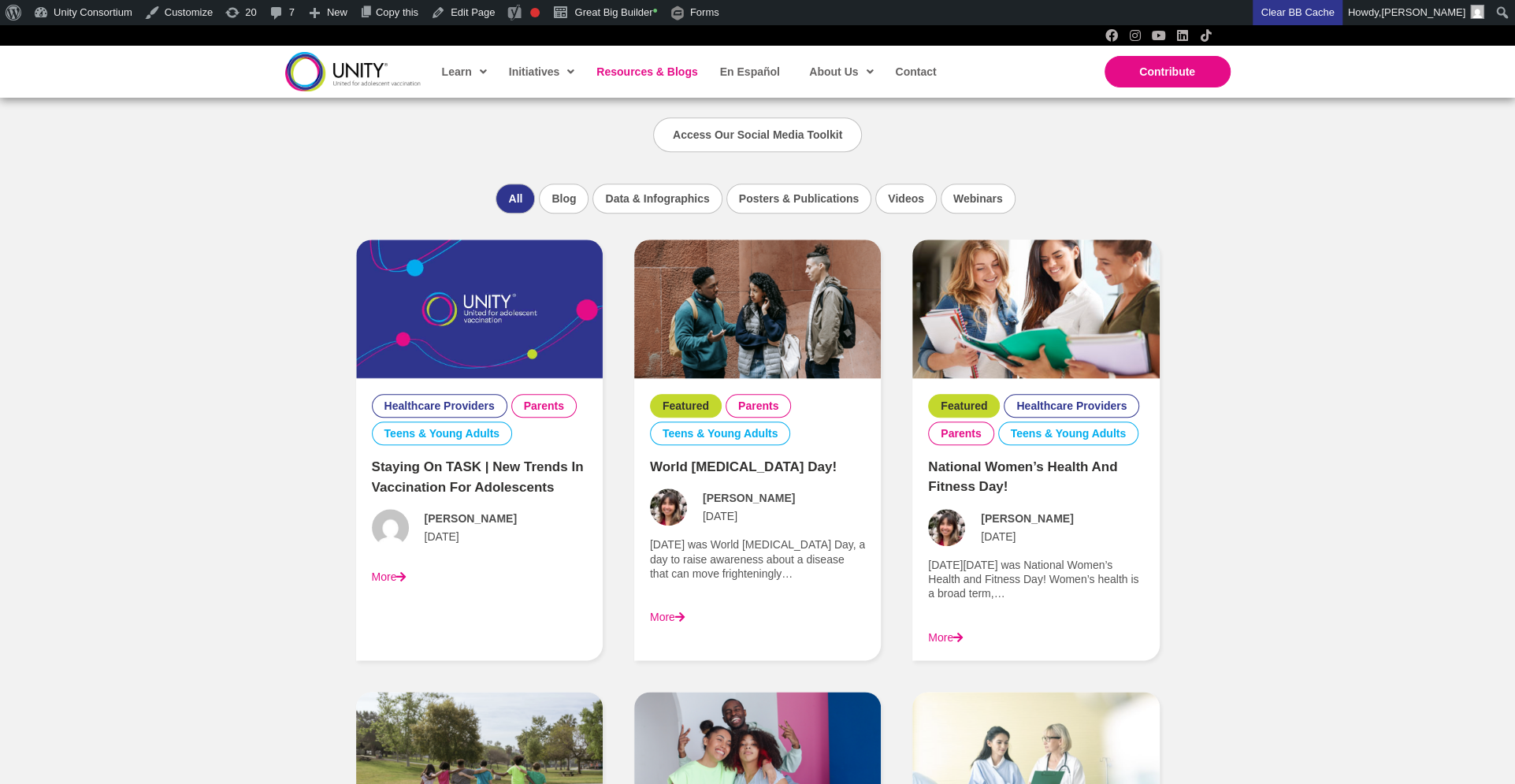
click at [487, 479] on link "Staying on TASK | New Trends in Vaccination for Adolescents" at bounding box center [478, 477] width 212 height 35
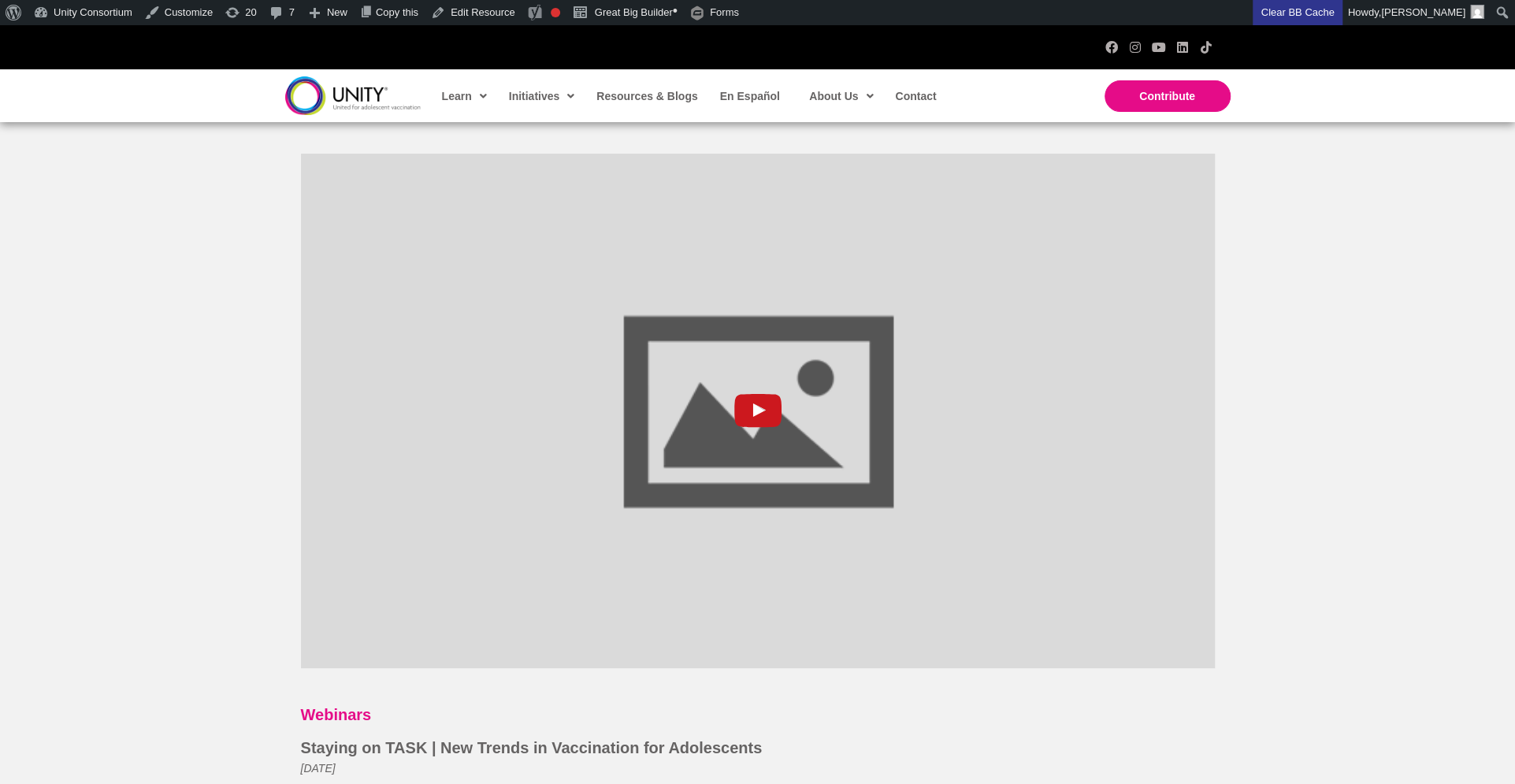
click at [756, 410] on icon "uabb-video-gallery" at bounding box center [758, 410] width 13 height 14
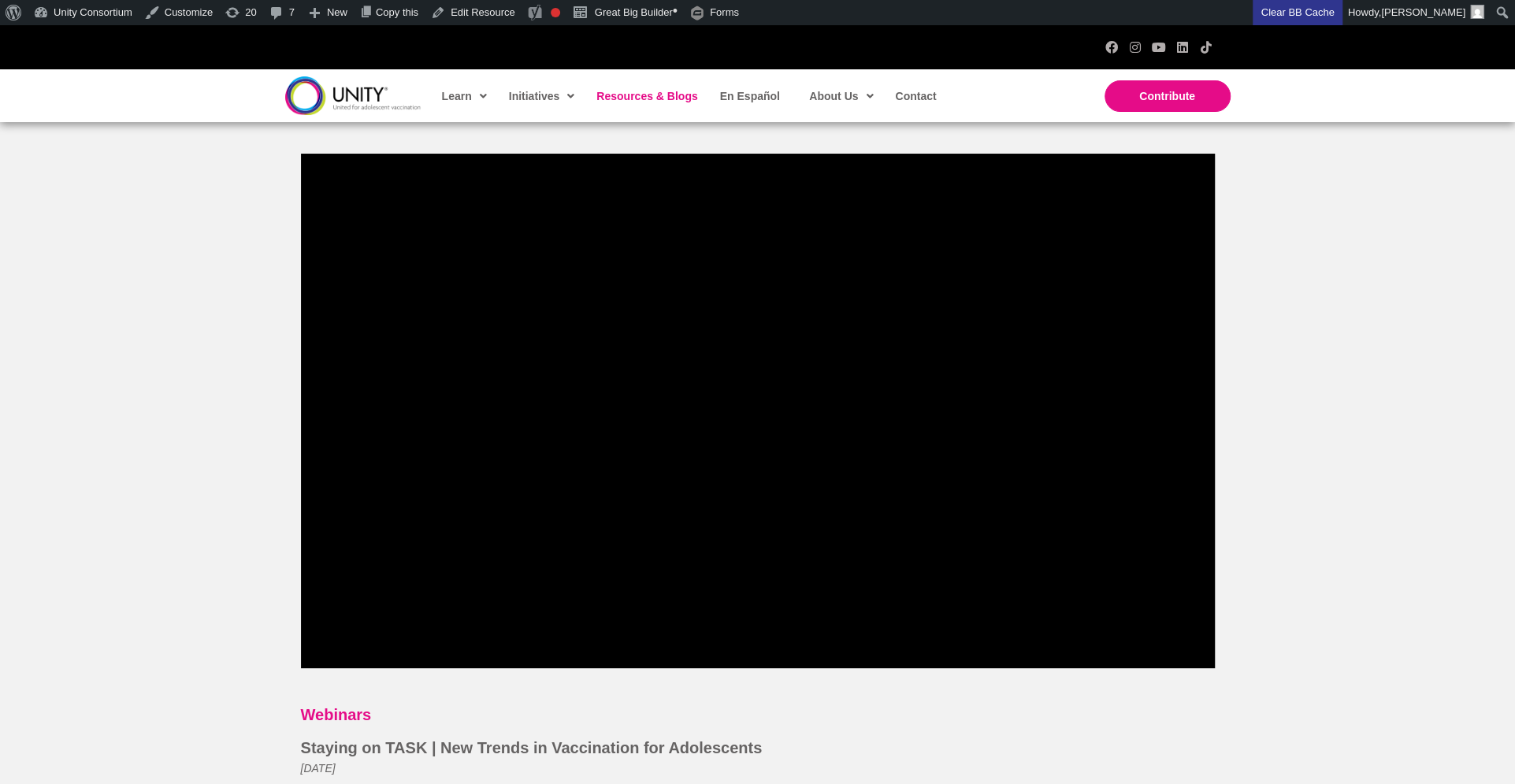
click at [681, 93] on span "Resources & Blogs" at bounding box center [647, 95] width 101 height 13
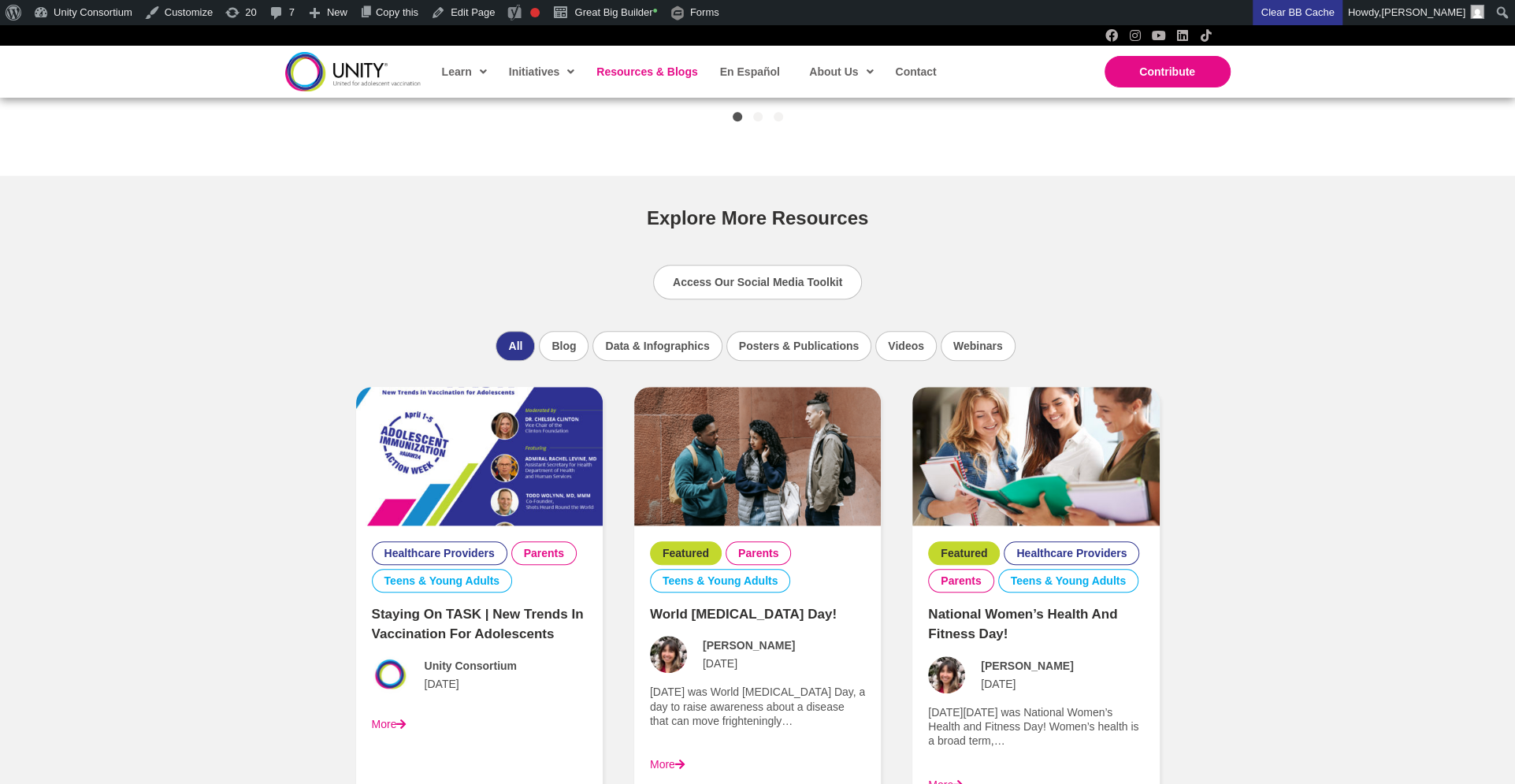
scroll to position [1071, 0]
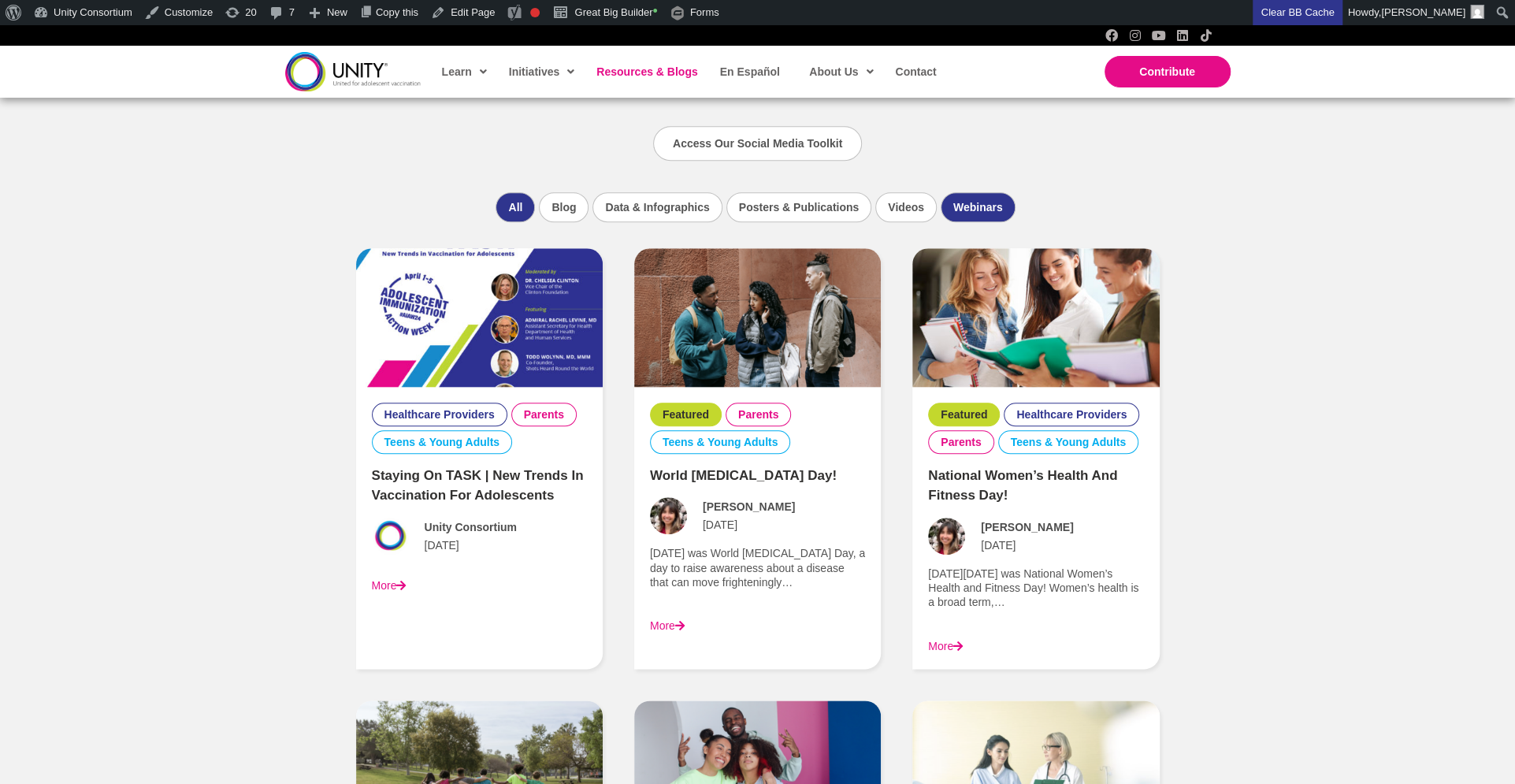
click at [957, 194] on li "Webinars" at bounding box center [978, 207] width 75 height 30
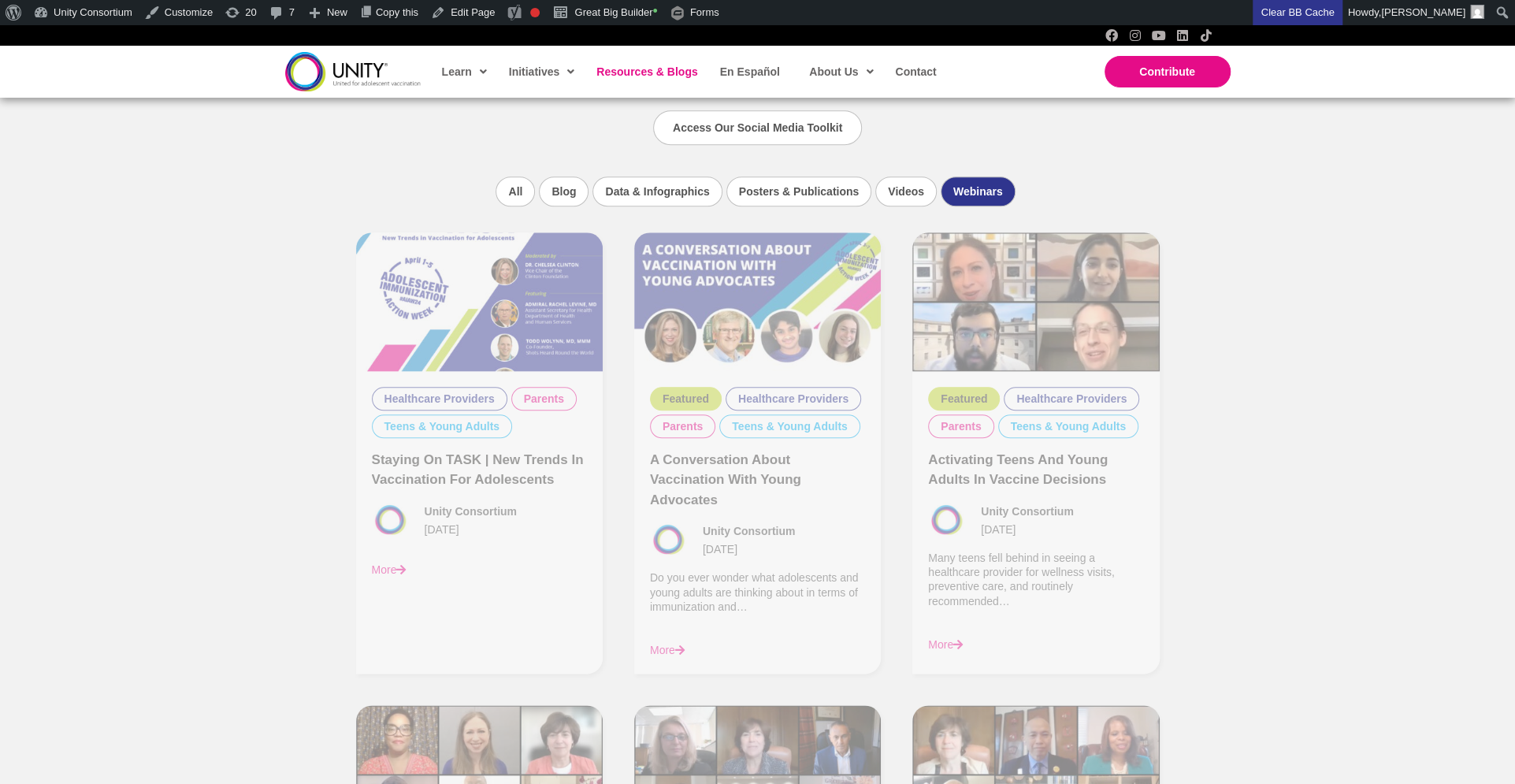
scroll to position [1088, 0]
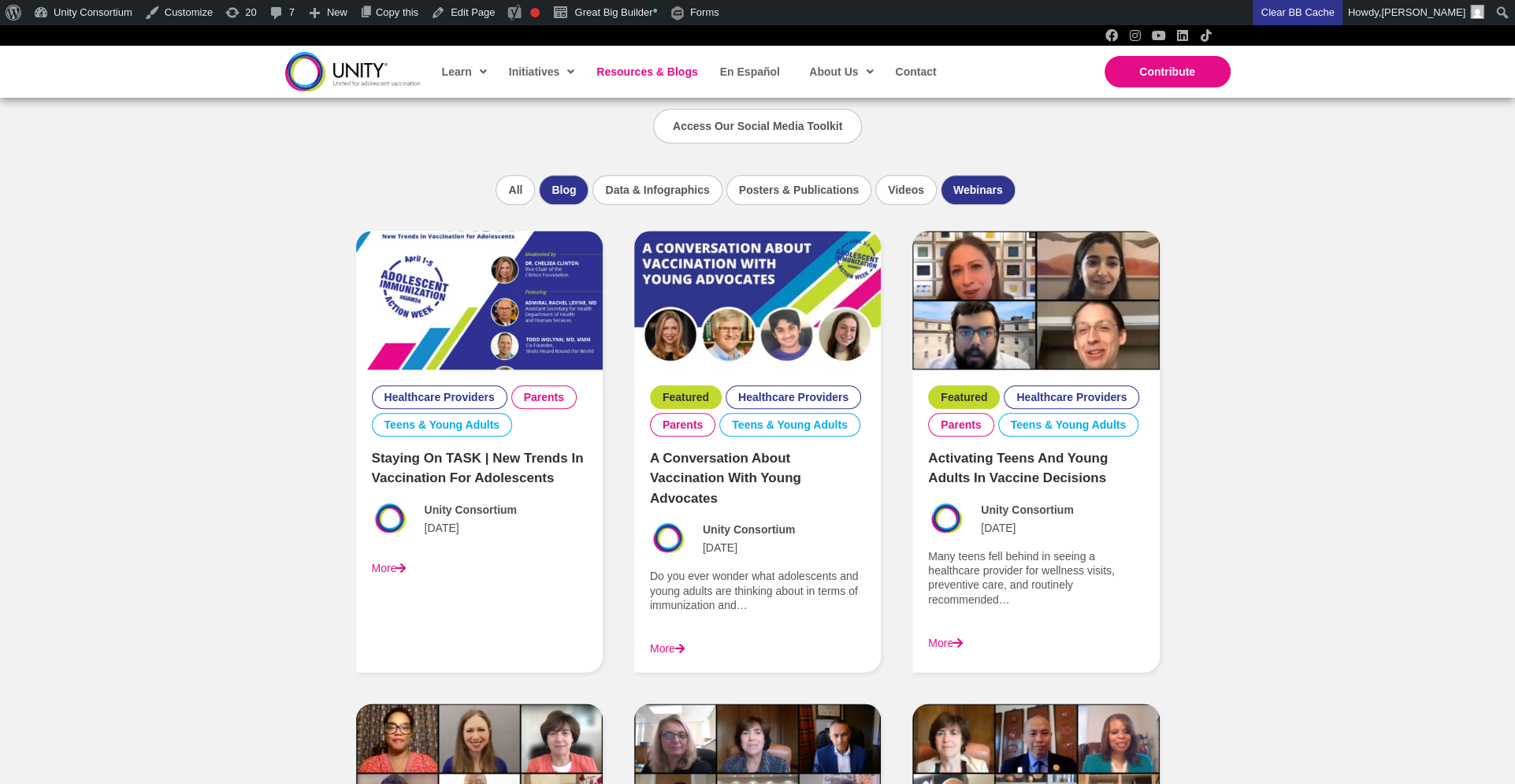
click at [552, 189] on li "Blog" at bounding box center [563, 190] width 50 height 30
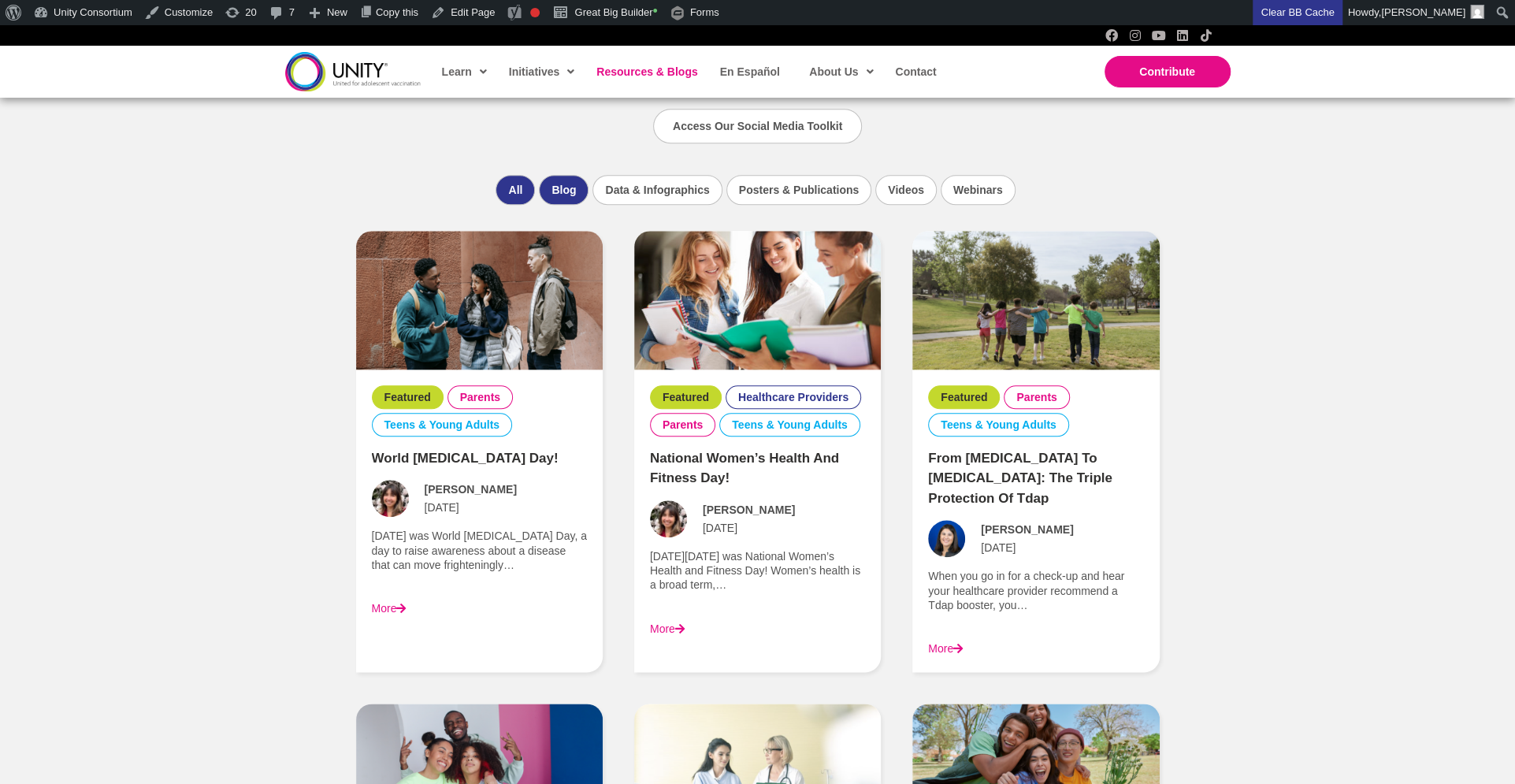
click at [519, 191] on li "All" at bounding box center [515, 190] width 39 height 30
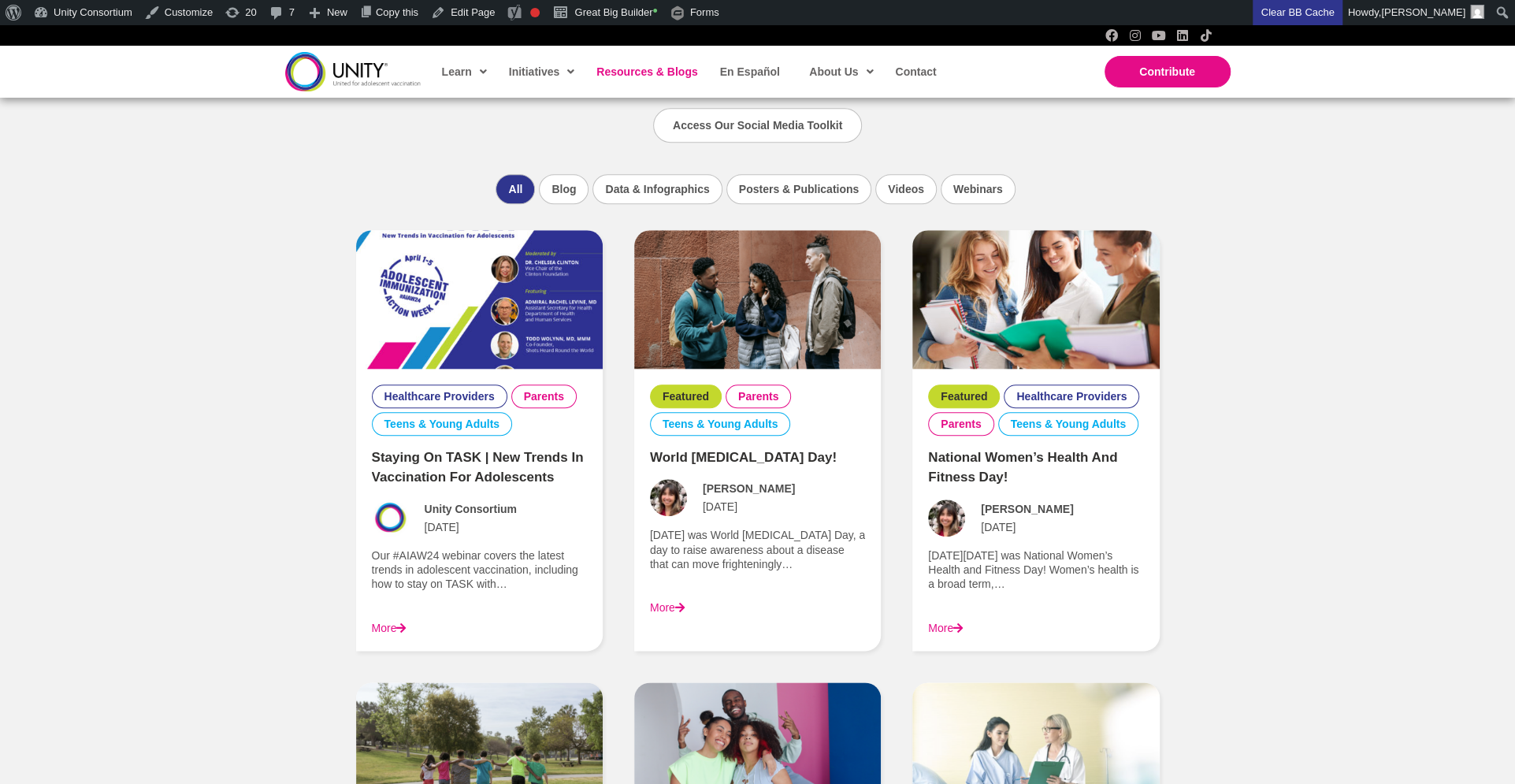
scroll to position [1088, 0]
click at [990, 184] on li "Webinars" at bounding box center [978, 189] width 75 height 30
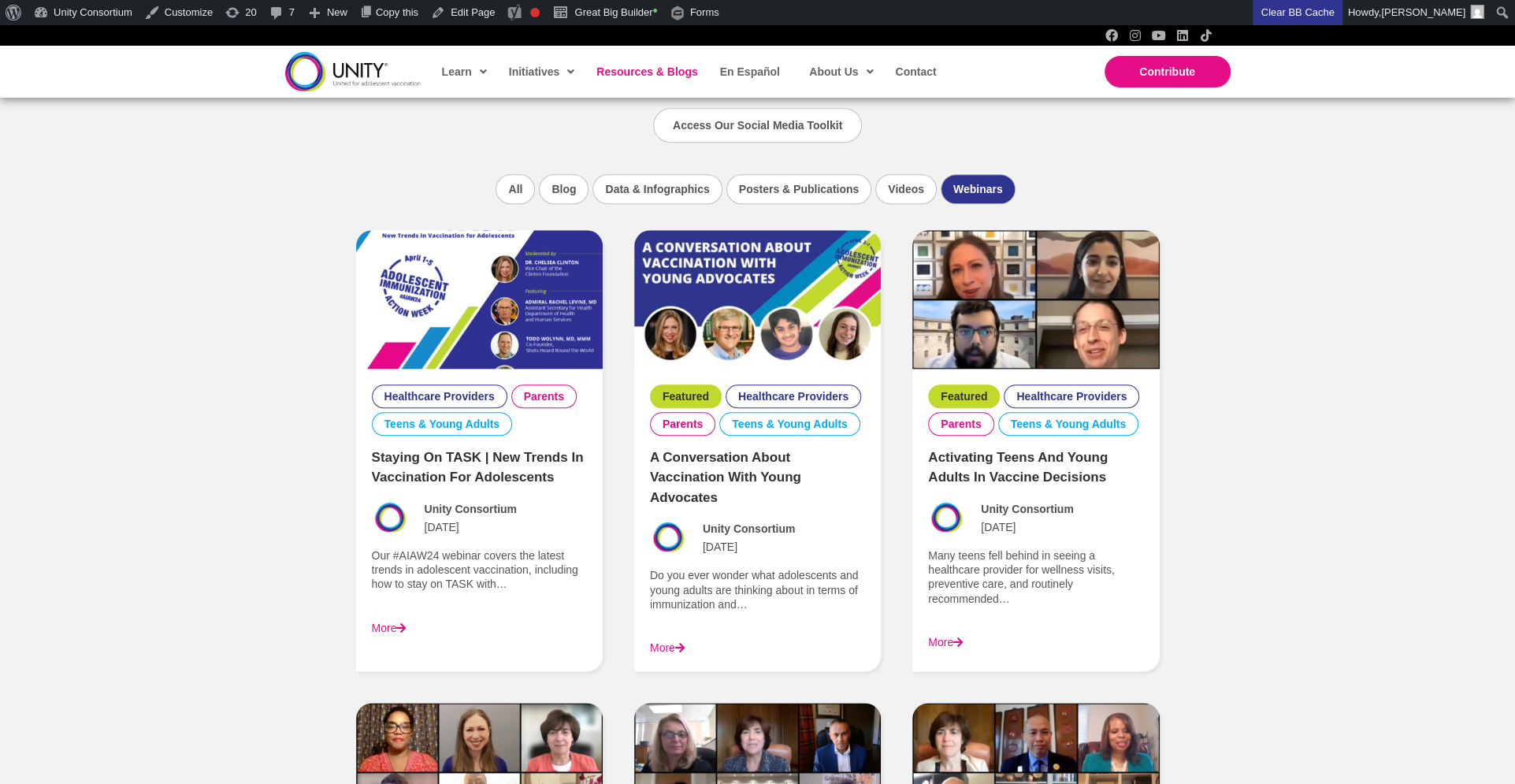
scroll to position [1134, 0]
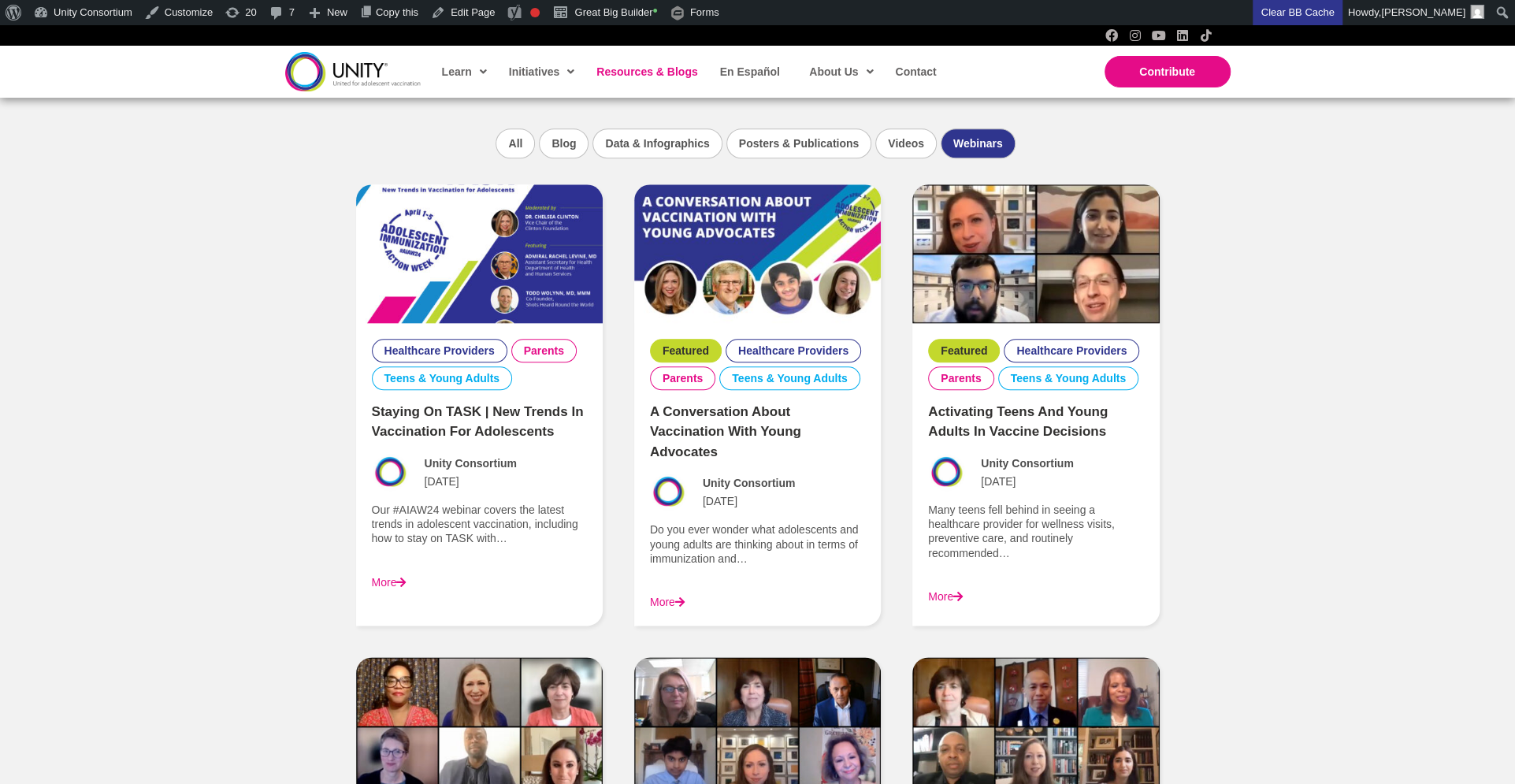
click at [377, 582] on link "More" at bounding box center [389, 582] width 35 height 13
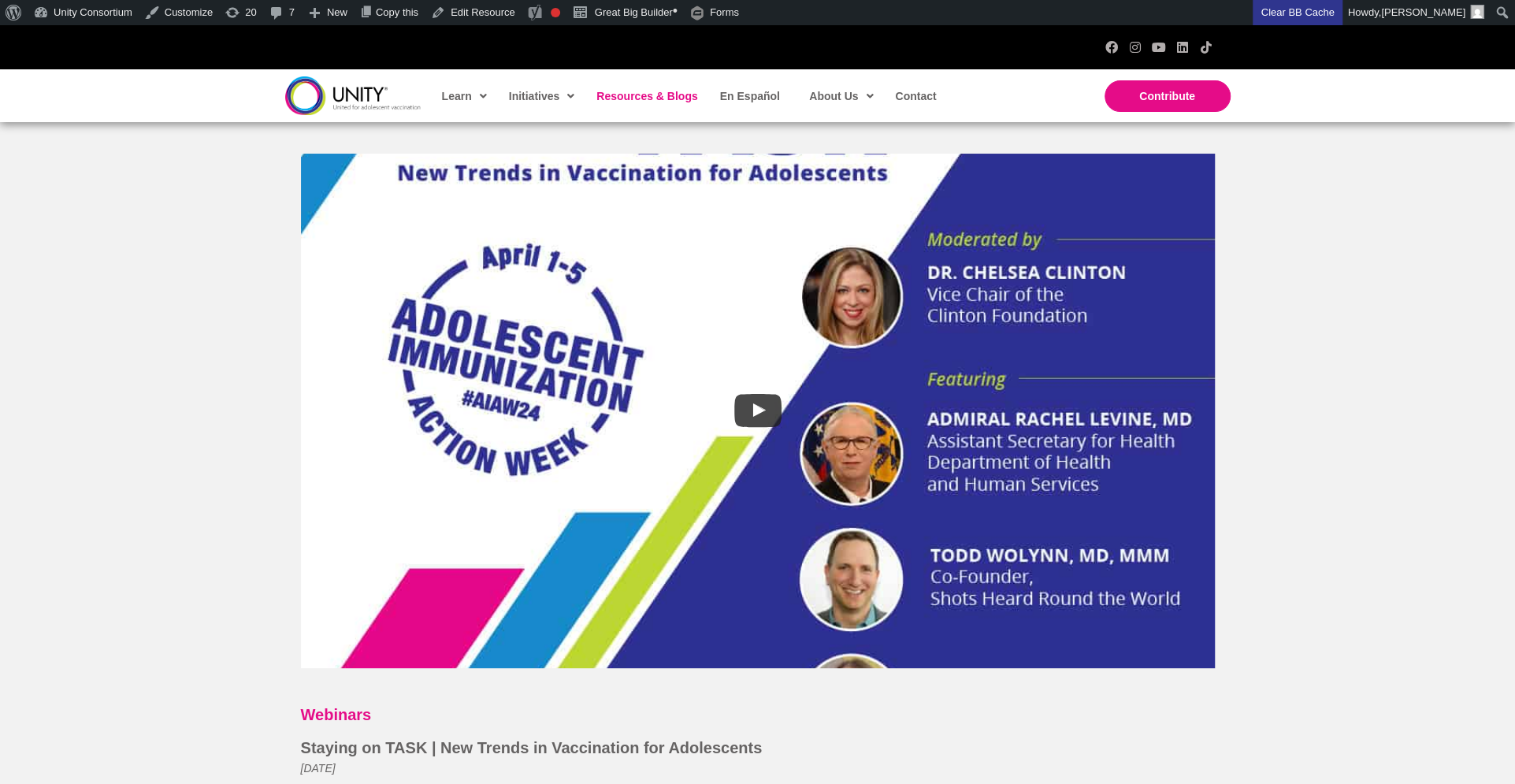
click at [624, 93] on span "Resources & Blogs" at bounding box center [647, 95] width 101 height 13
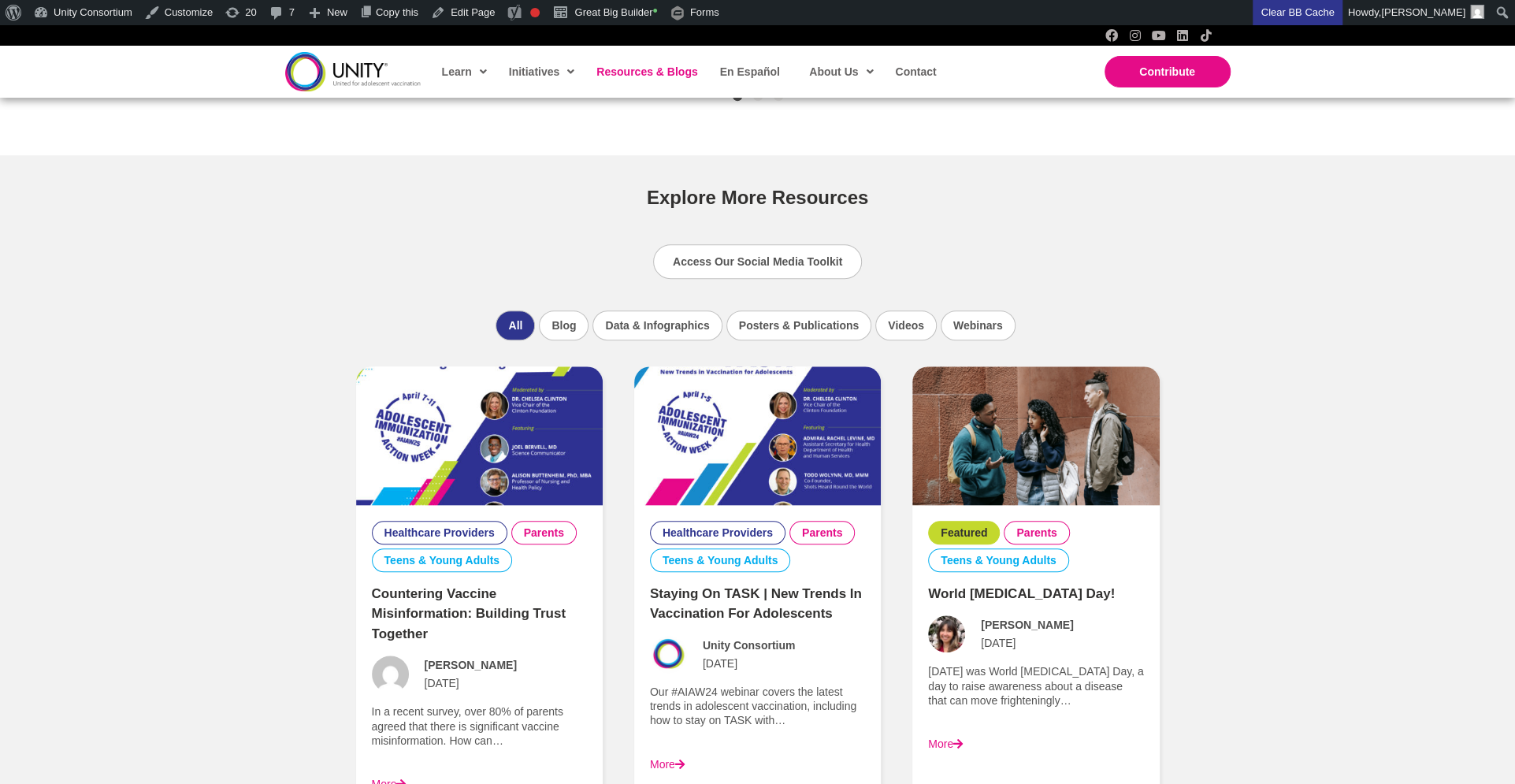
scroll to position [1024, 0]
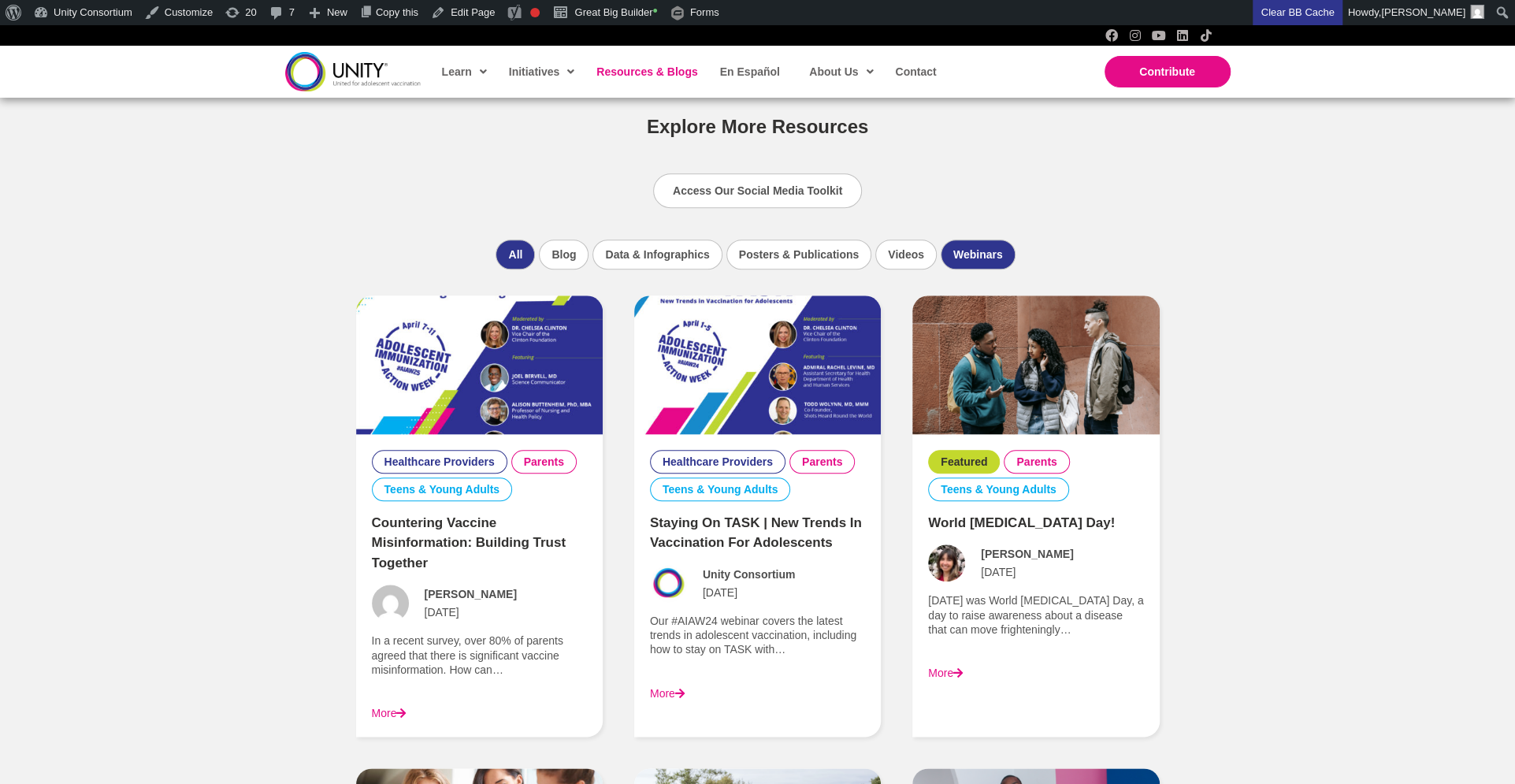
click at [961, 262] on li "Webinars" at bounding box center [978, 254] width 75 height 30
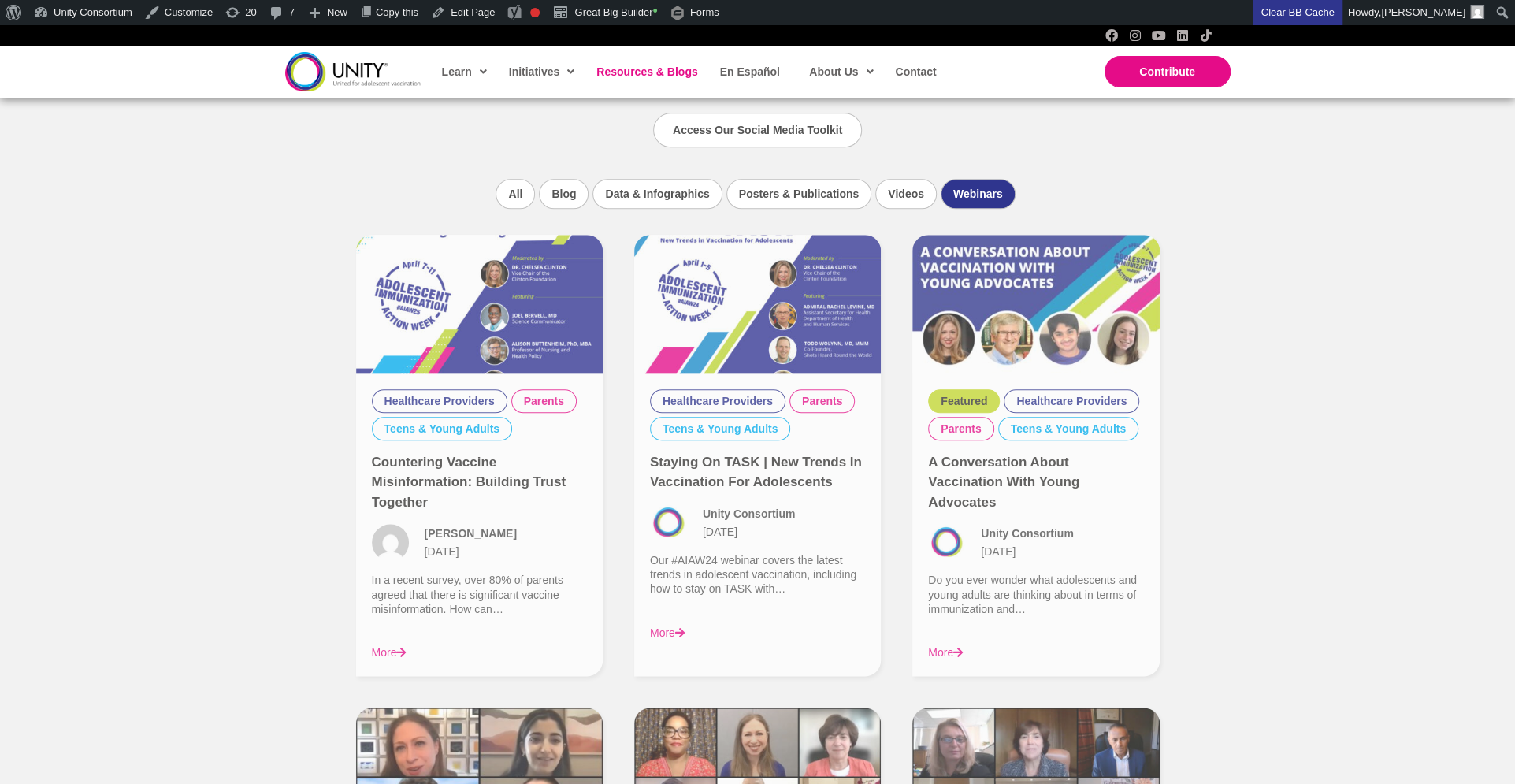
scroll to position [1088, 0]
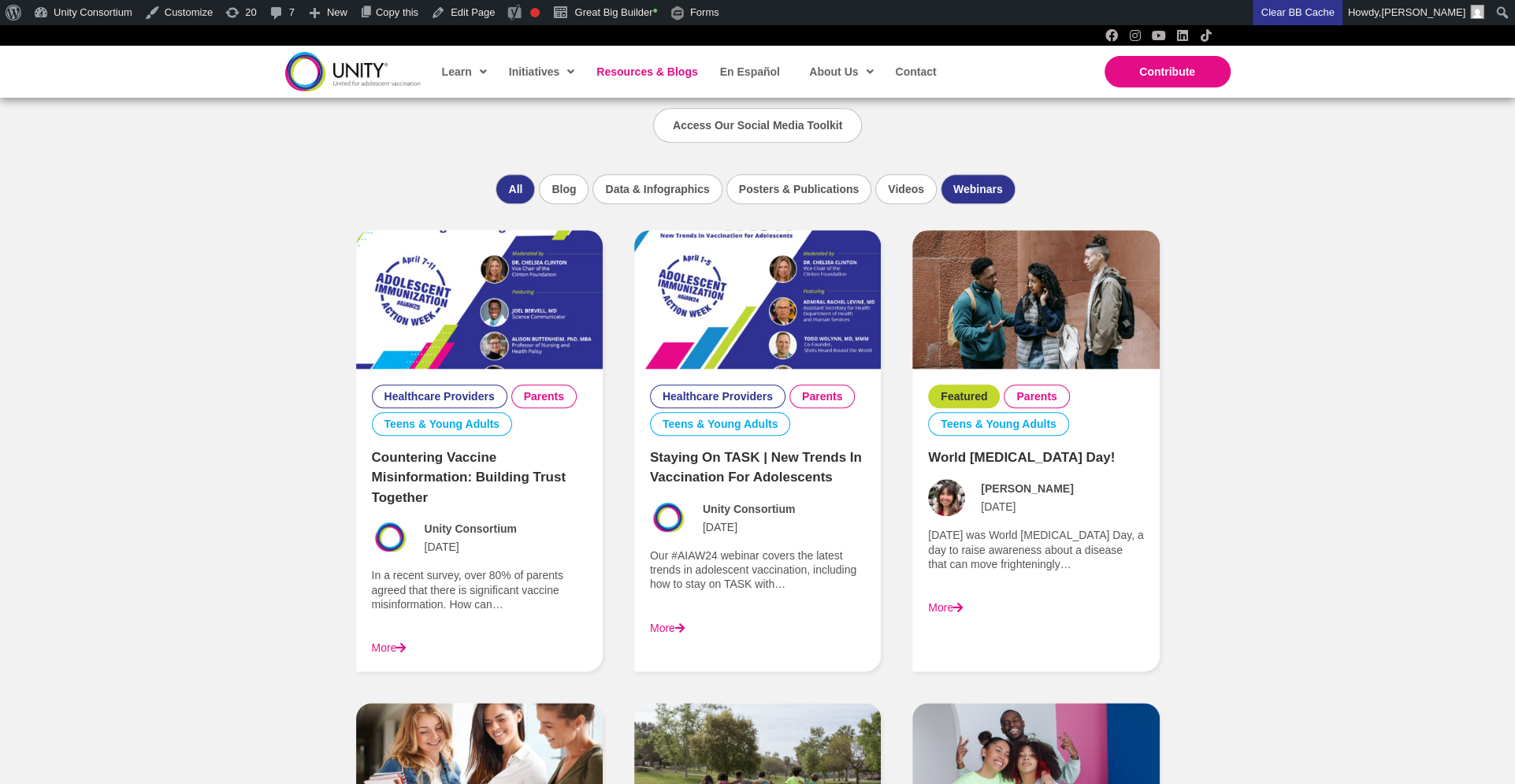
click at [998, 180] on li "Webinars" at bounding box center [978, 189] width 75 height 30
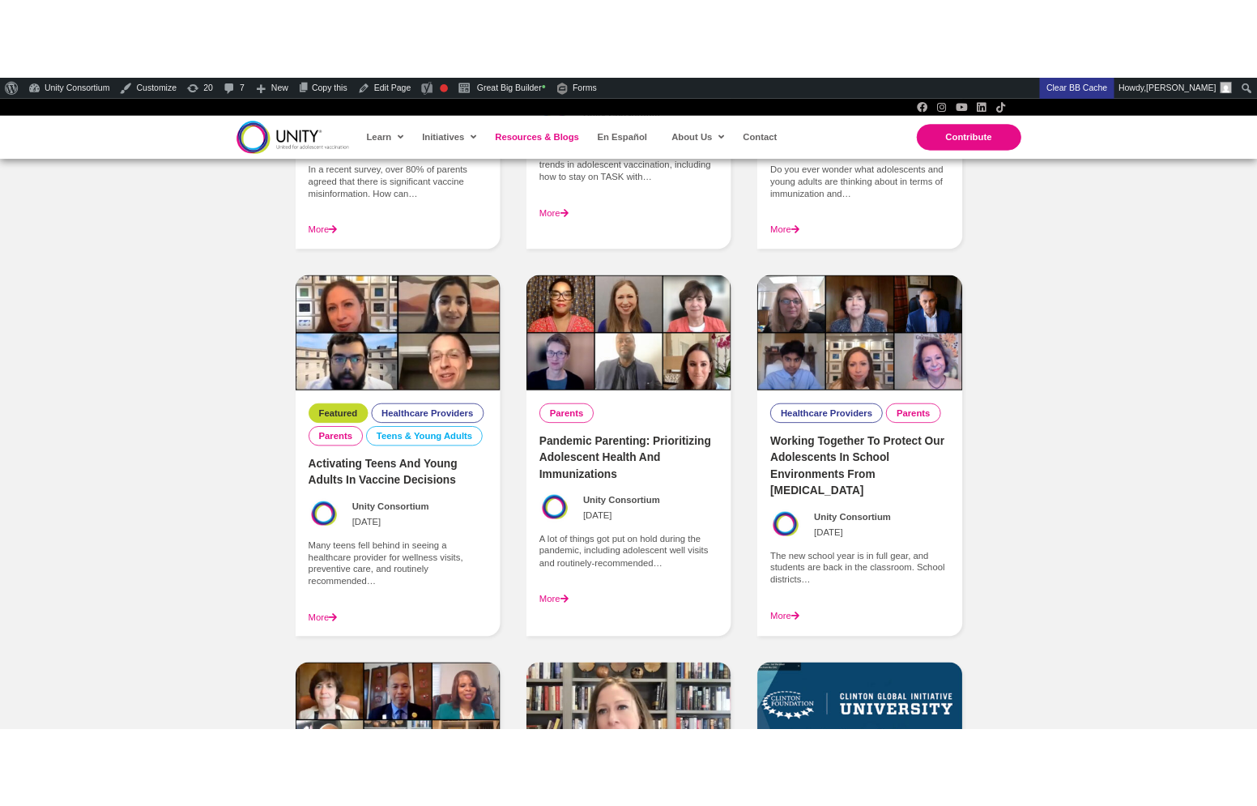
scroll to position [1194, 0]
